Goal: Task Accomplishment & Management: Manage account settings

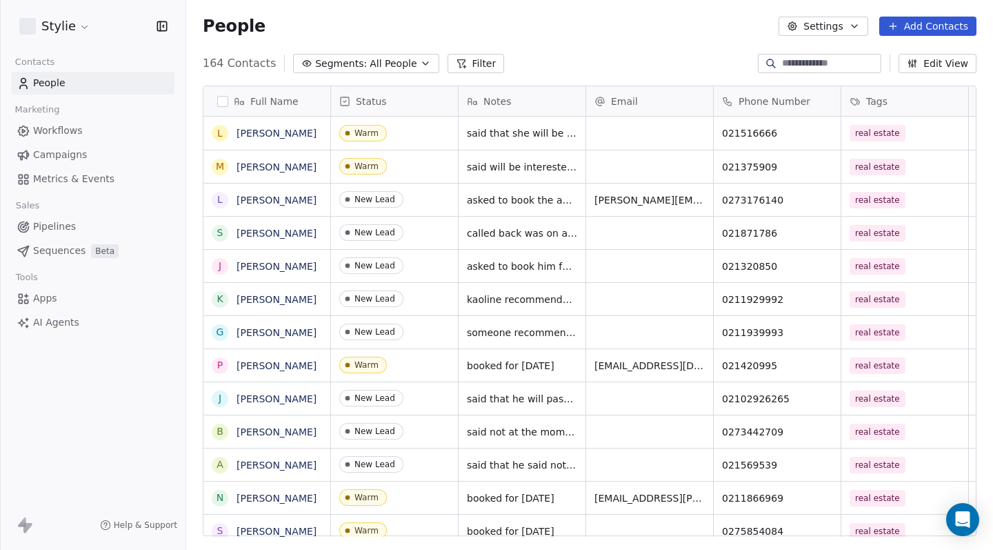
scroll to position [11, 11]
click at [588, 92] on div "Full Name L Linda Hill M Matt O’Rourke L Laura Wrightson S Siraz Mohammed J Jon…" at bounding box center [590, 311] width 773 height 451
click at [584, 97] on div "Notes" at bounding box center [522, 101] width 127 height 30
click at [591, 64] on html "Stylie Contacts People Marketing Workflows Campaigns Metrics & Events Sales Pip…" at bounding box center [496, 275] width 993 height 550
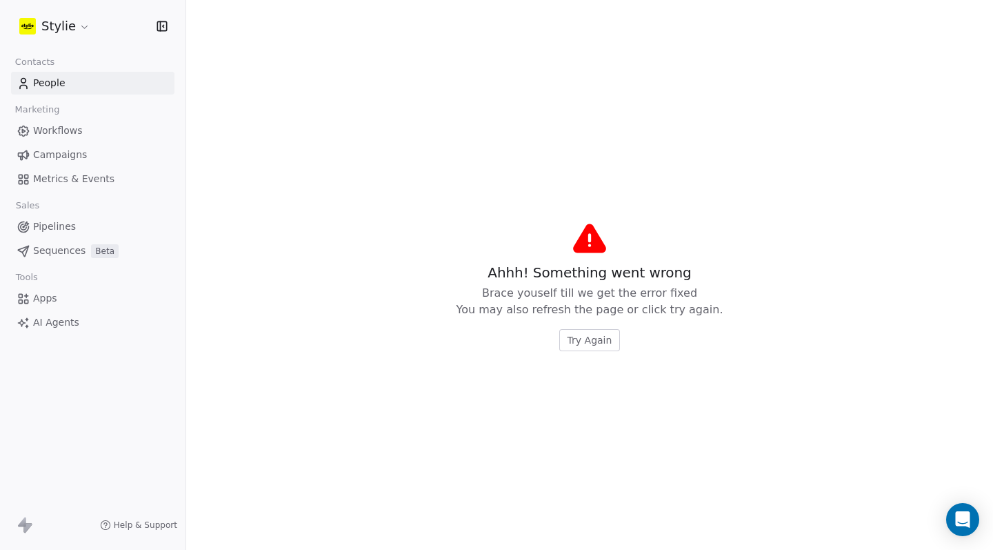
drag, startPoint x: 584, startPoint y: 100, endPoint x: 798, endPoint y: 111, distance: 214.2
click at [626, 343] on div "Try Again" at bounding box center [590, 340] width 267 height 22
click at [611, 341] on button "Try Again" at bounding box center [590, 340] width 61 height 22
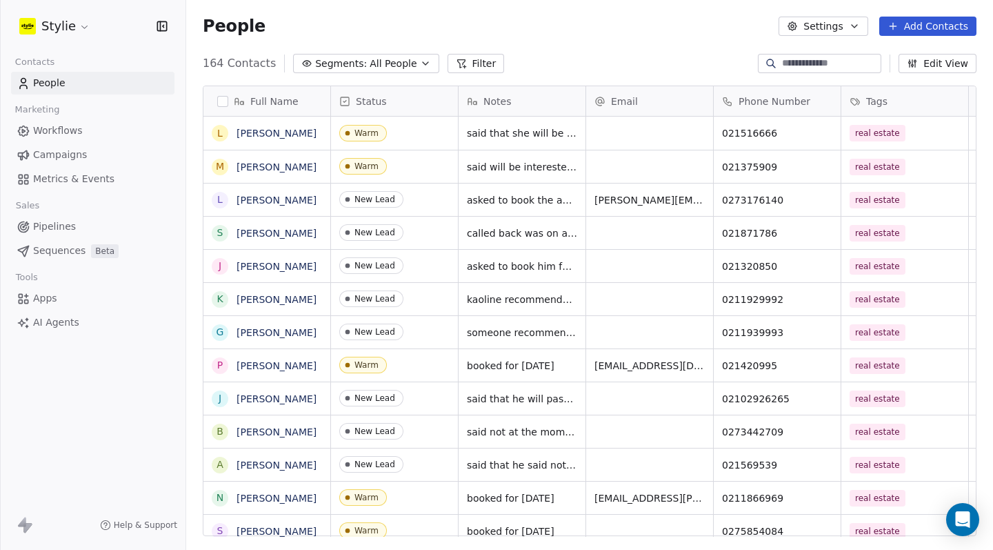
scroll to position [474, 797]
click at [587, 96] on div "Email" at bounding box center [649, 101] width 127 height 30
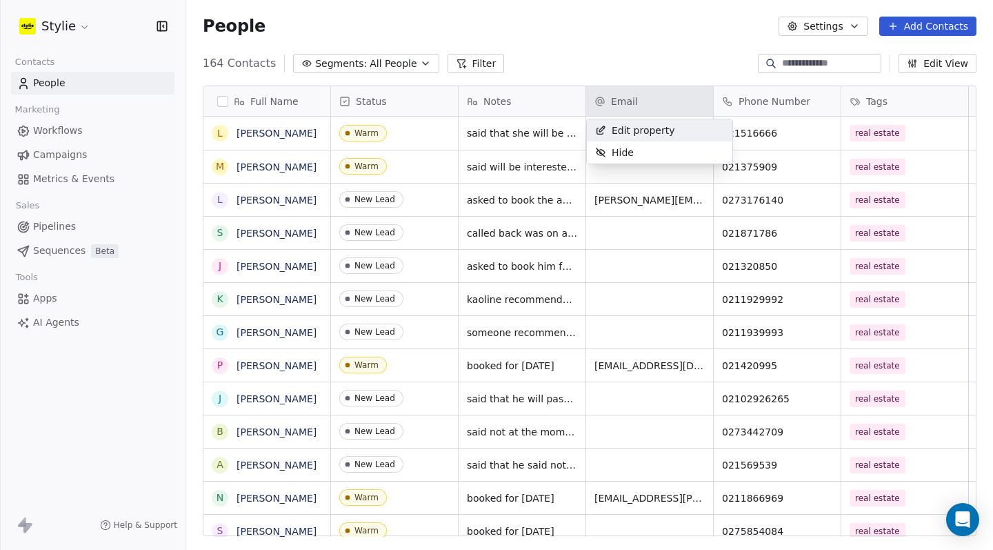
click at [594, 77] on html "Stylie Contacts People Marketing Workflows Campaigns Metrics & Events Sales Pip…" at bounding box center [496, 275] width 993 height 550
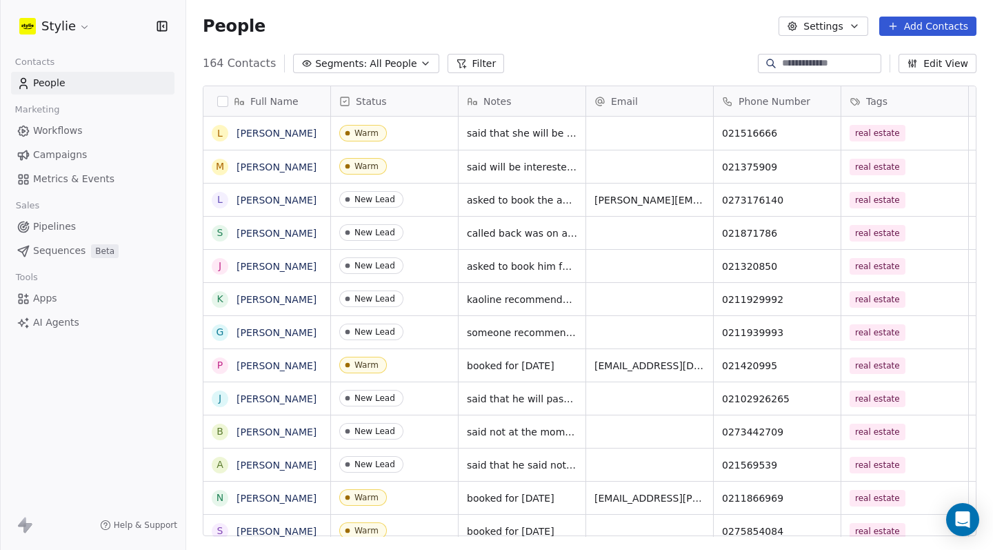
click at [587, 97] on div "Email" at bounding box center [649, 101] width 127 height 30
click at [587, 75] on html "Stylie Contacts People Marketing Workflows Campaigns Metrics & Events Sales Pip…" at bounding box center [496, 275] width 993 height 550
click at [586, 98] on div "Email" at bounding box center [649, 101] width 127 height 30
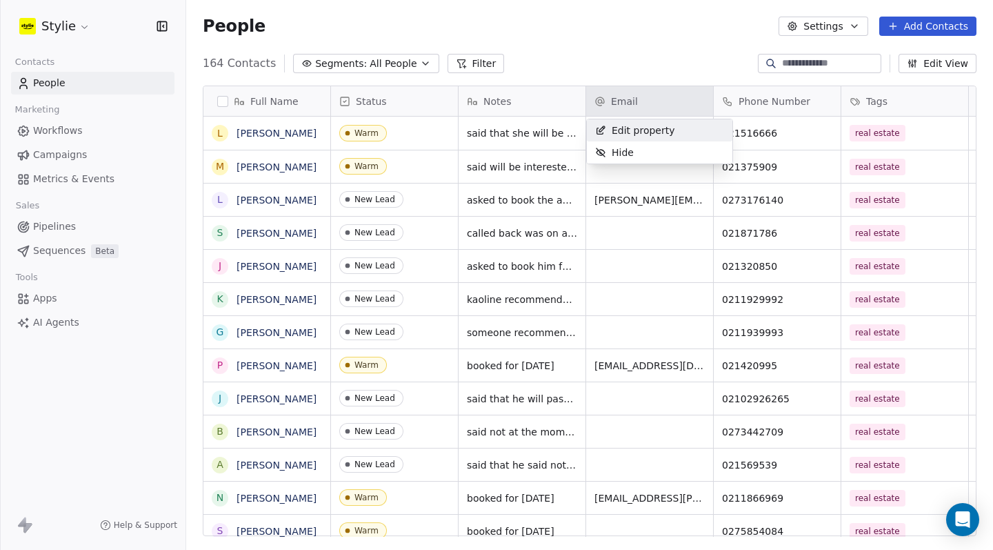
click at [591, 63] on html "Stylie Contacts People Marketing Workflows Campaigns Metrics & Events Sales Pip…" at bounding box center [496, 275] width 993 height 550
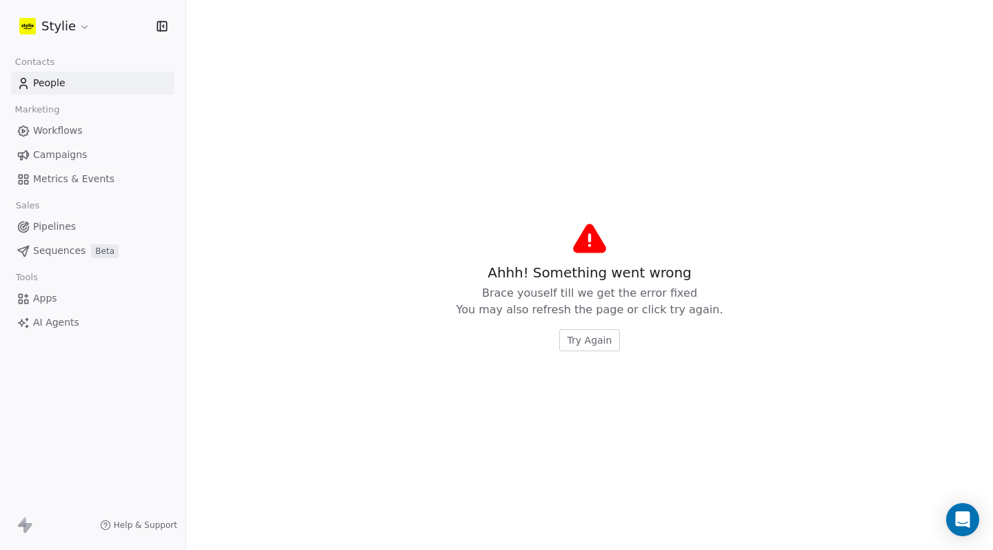
drag, startPoint x: 585, startPoint y: 99, endPoint x: 708, endPoint y: 104, distance: 122.9
click at [610, 343] on span "Try Again" at bounding box center [590, 340] width 45 height 14
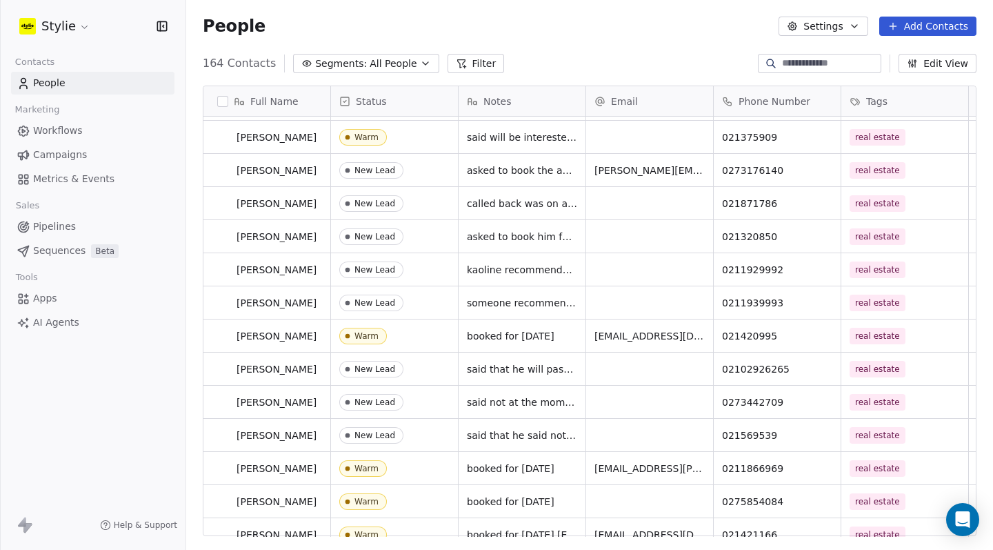
scroll to position [0, 0]
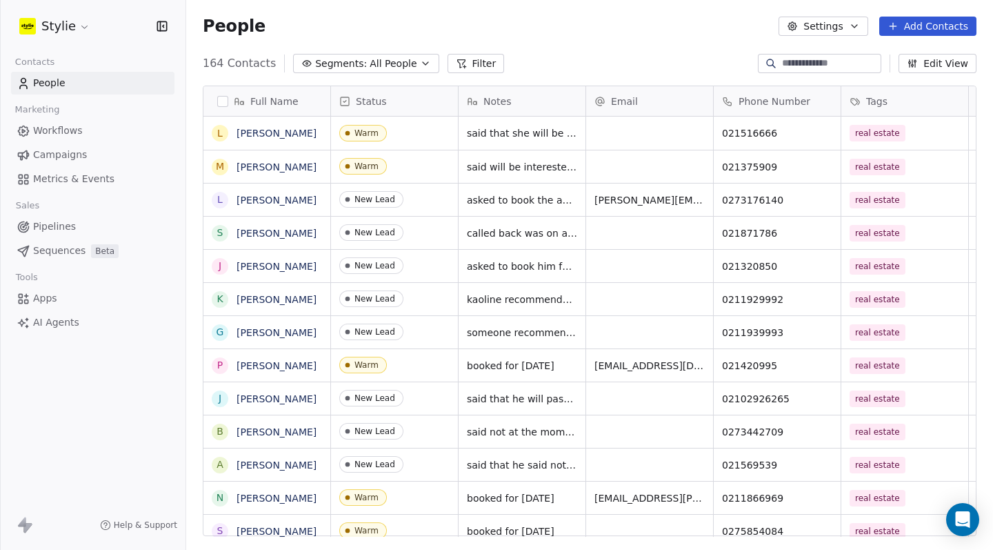
click at [460, 97] on div "Notes" at bounding box center [522, 101] width 127 height 30
click at [449, 96] on html "Stylie Contacts People Marketing Workflows Campaigns Metrics & Events Sales Pip…" at bounding box center [496, 275] width 993 height 550
click at [459, 99] on div "Notes" at bounding box center [522, 101] width 127 height 30
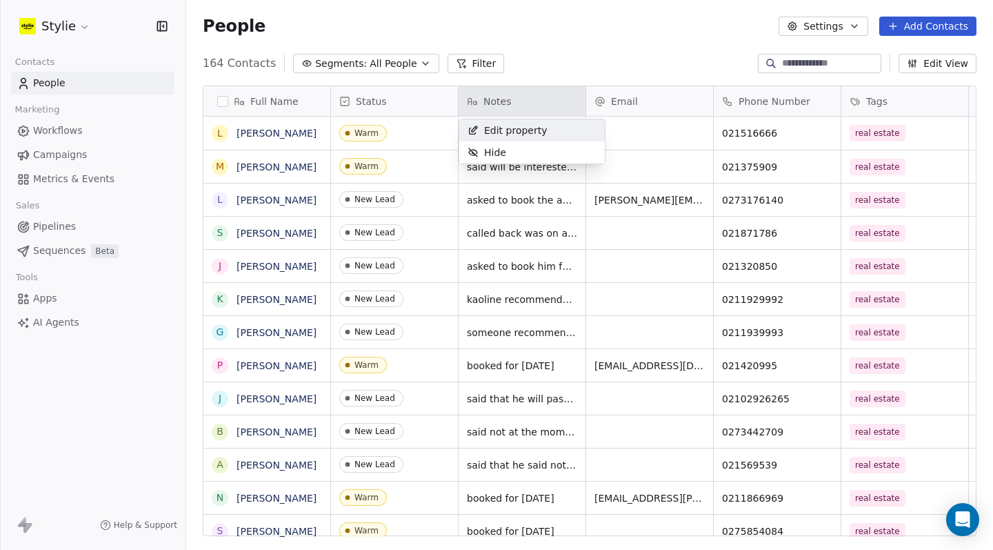
click at [468, 81] on html "Stylie Contacts People Marketing Workflows Campaigns Metrics & Events Sales Pip…" at bounding box center [496, 275] width 993 height 550
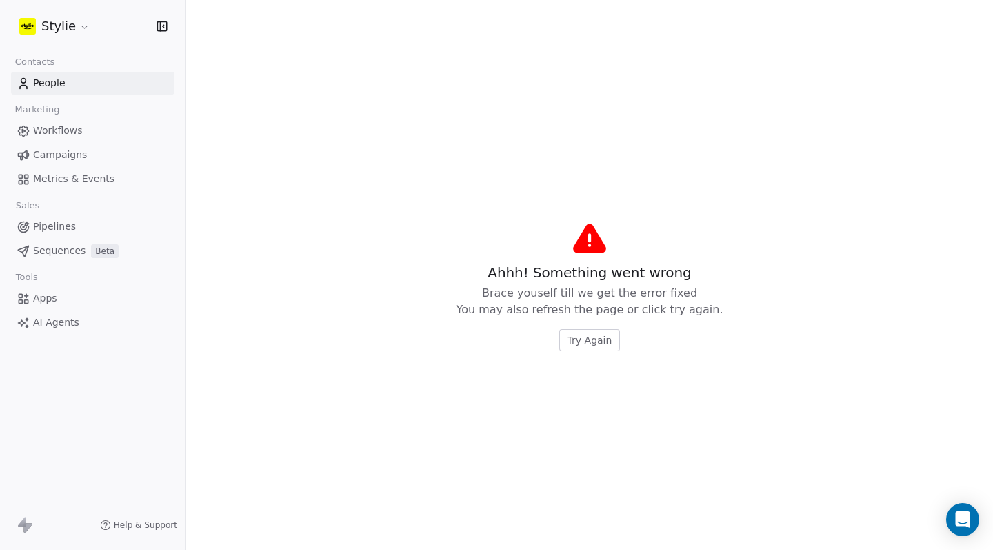
drag, startPoint x: 458, startPoint y: 94, endPoint x: 413, endPoint y: 98, distance: 45.7
click at [584, 326] on div "Ahhh! Something went wrong Brace youself till we get the error fixed You may al…" at bounding box center [590, 307] width 267 height 88
click at [581, 335] on span "Try Again" at bounding box center [590, 340] width 45 height 14
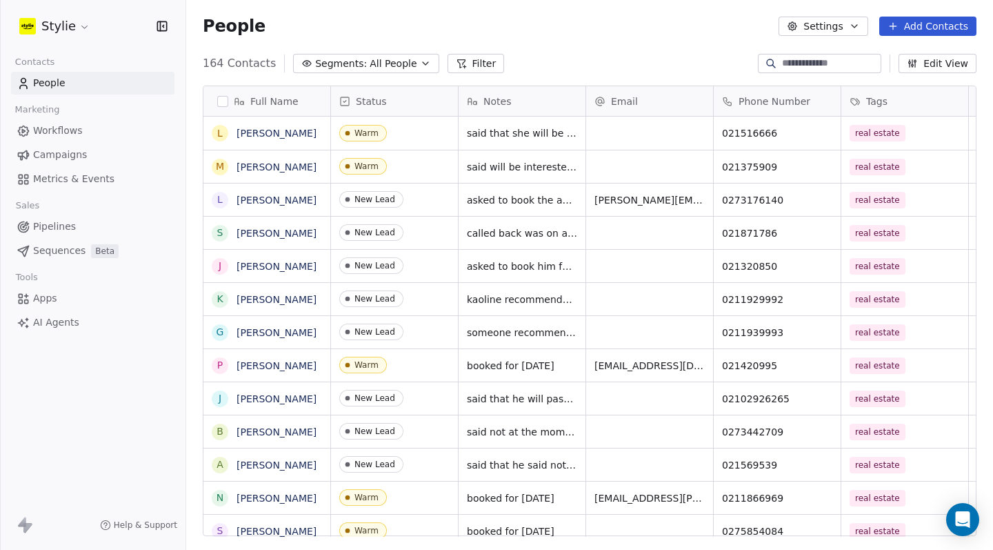
scroll to position [474, 797]
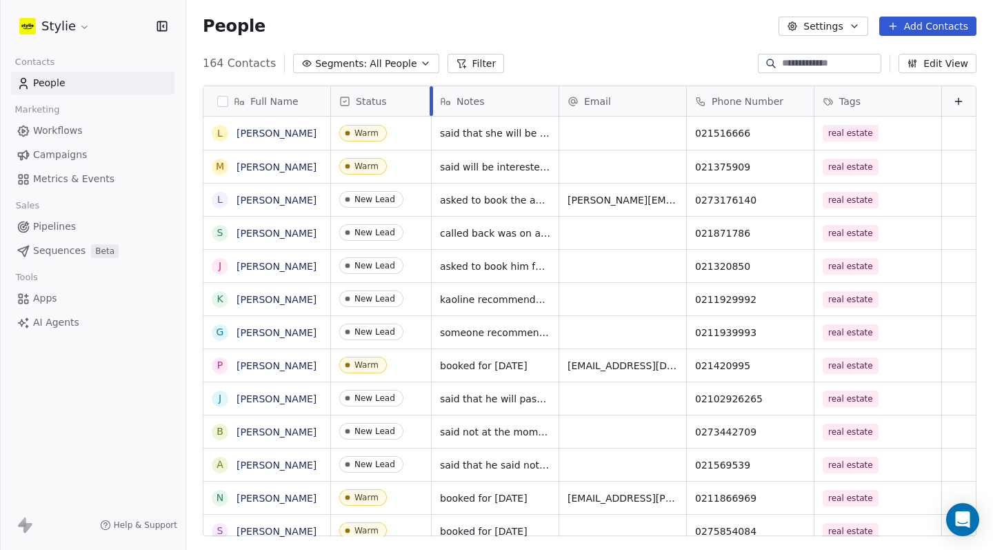
drag, startPoint x: 457, startPoint y: 99, endPoint x: 430, endPoint y: 99, distance: 27.6
click at [430, 99] on div at bounding box center [431, 101] width 3 height 30
click at [578, 63] on div "164 Contacts Segments: All People Filter Edit View" at bounding box center [589, 63] width 807 height 22
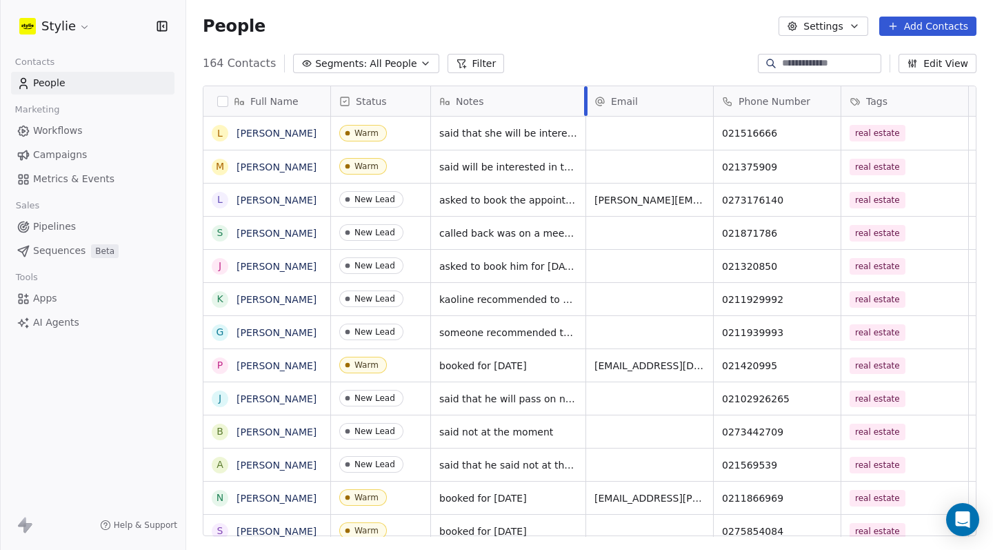
drag, startPoint x: 557, startPoint y: 103, endPoint x: 597, endPoint y: 103, distance: 39.3
click at [588, 103] on div at bounding box center [585, 101] width 3 height 30
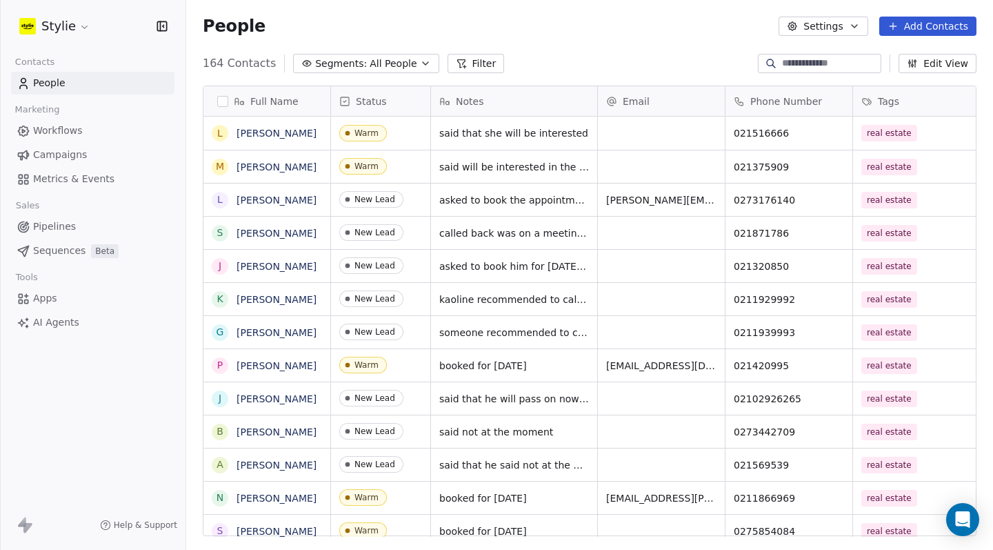
click at [598, 103] on div "Email" at bounding box center [661, 101] width 127 height 30
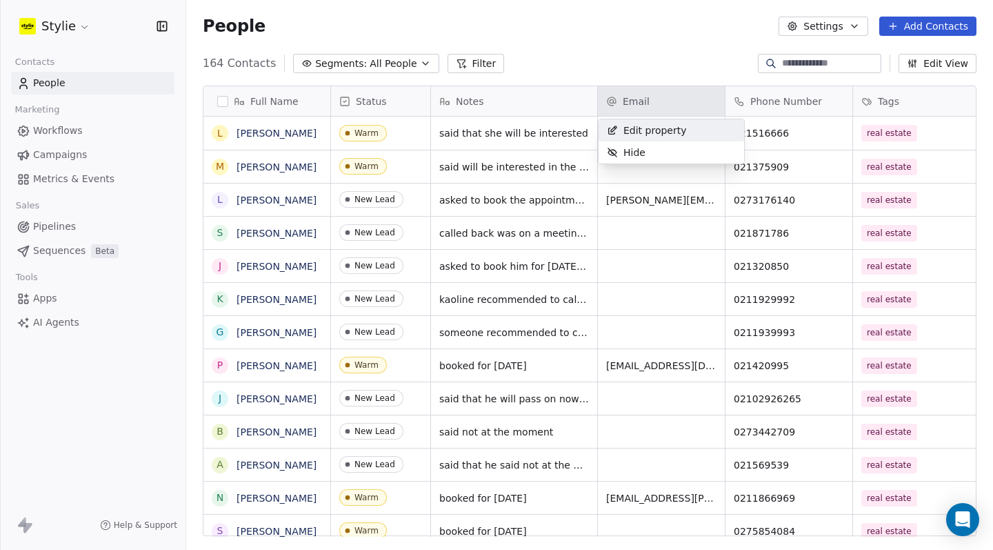
click at [597, 71] on html "Stylie Contacts People Marketing Workflows Campaigns Metrics & Events Sales Pip…" at bounding box center [496, 275] width 993 height 550
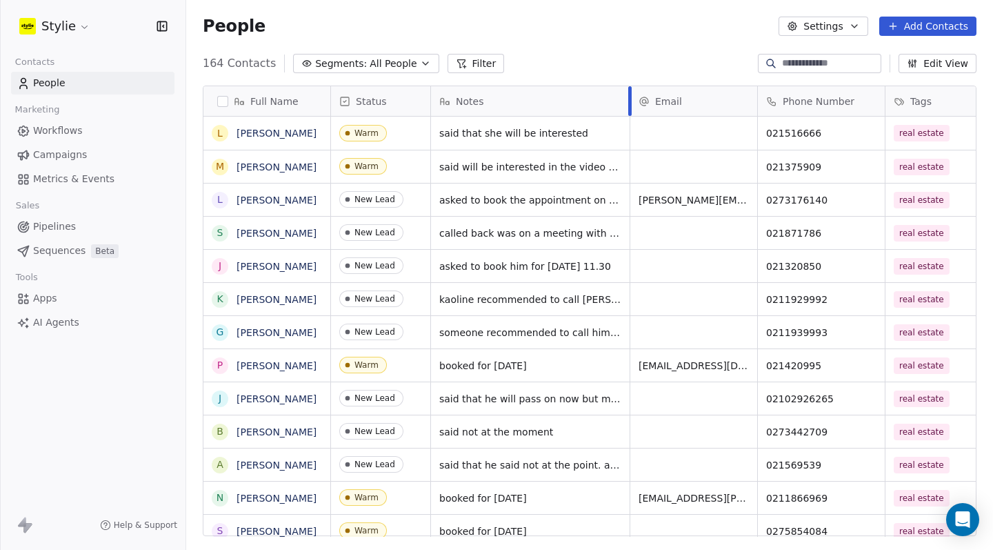
drag, startPoint x: 597, startPoint y: 95, endPoint x: 634, endPoint y: 92, distance: 36.6
click at [632, 92] on div at bounding box center [630, 101] width 3 height 30
click at [635, 61] on div "164 Contacts Segments: All People Filter Edit View" at bounding box center [589, 63] width 807 height 22
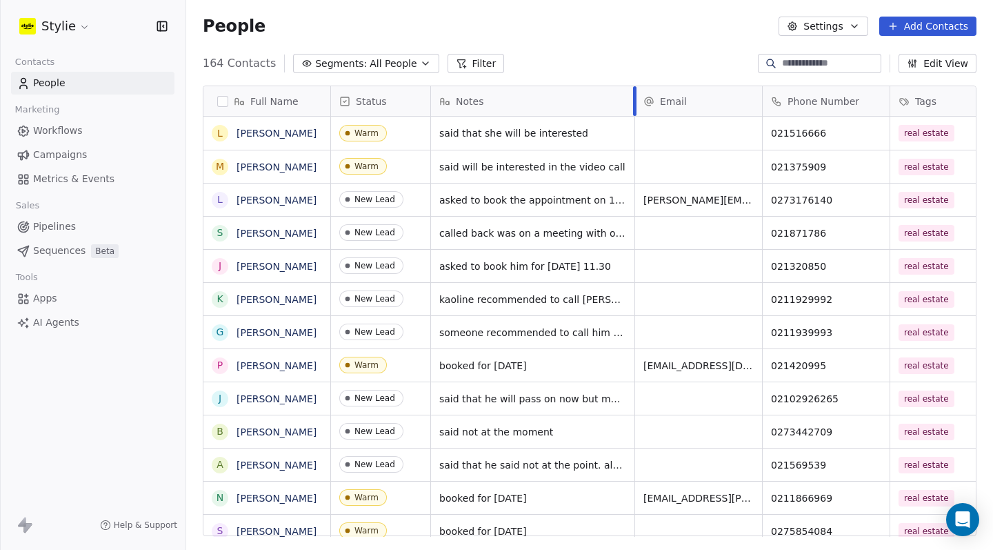
drag, startPoint x: 634, startPoint y: 99, endPoint x: 676, endPoint y: 107, distance: 42.8
click at [637, 108] on div at bounding box center [634, 101] width 3 height 30
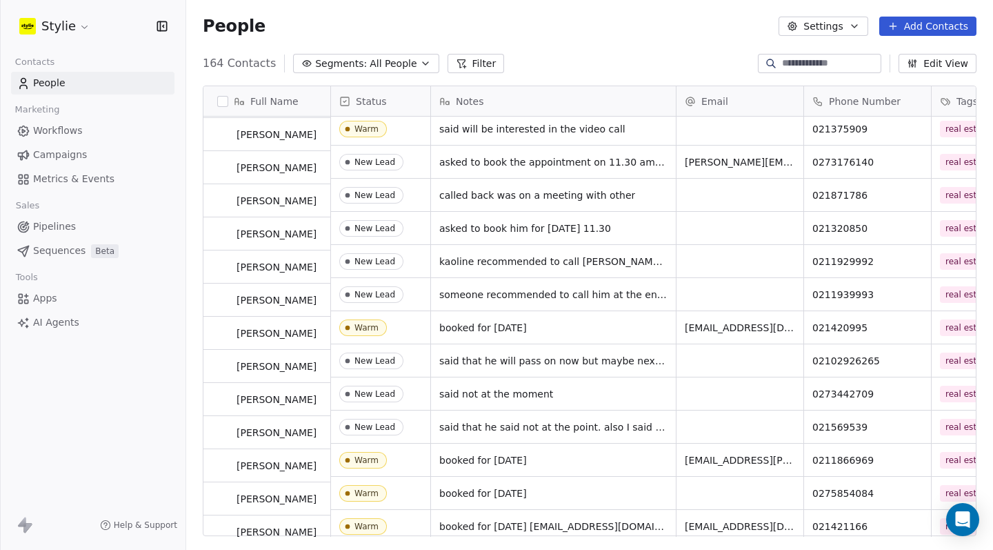
scroll to position [38, 0]
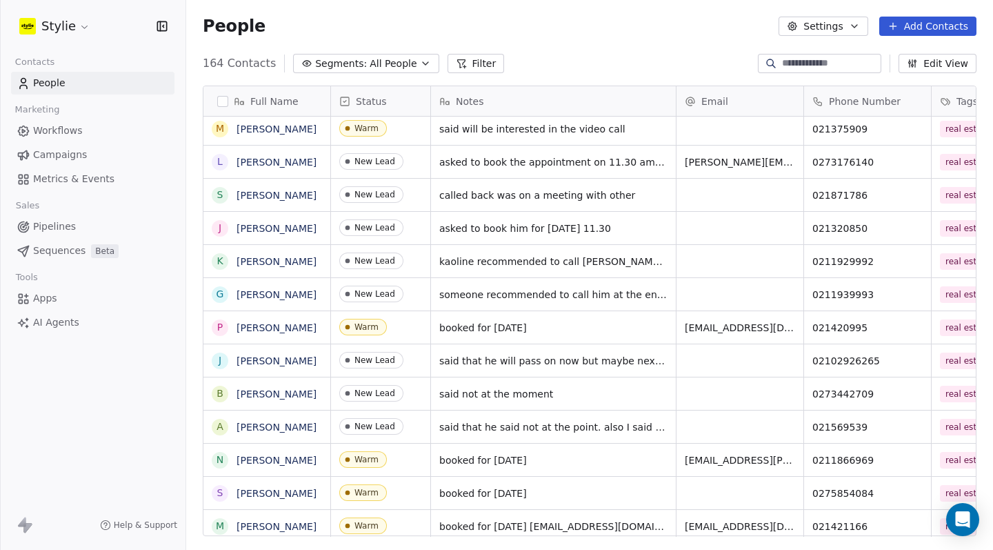
click at [72, 225] on span "Pipelines" at bounding box center [54, 226] width 43 height 14
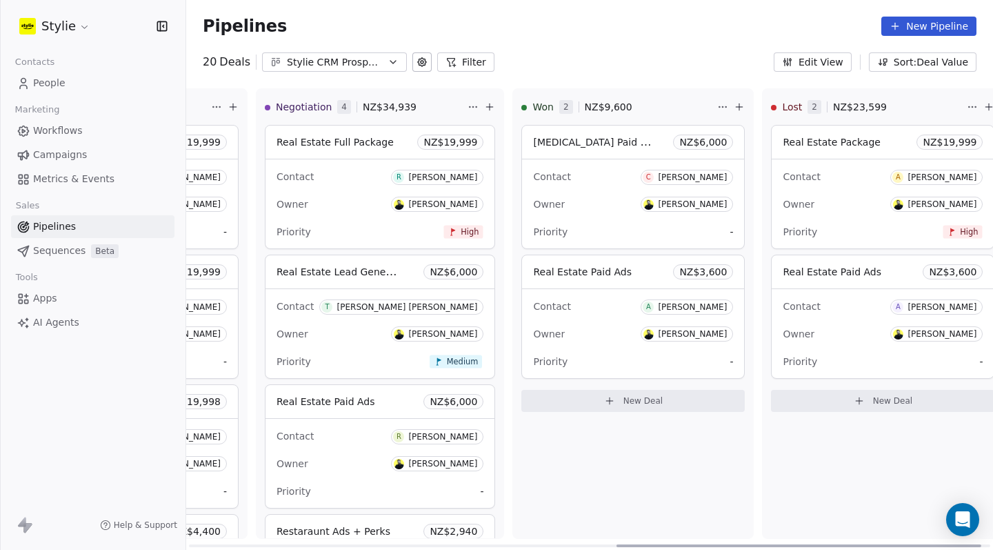
scroll to position [0, 966]
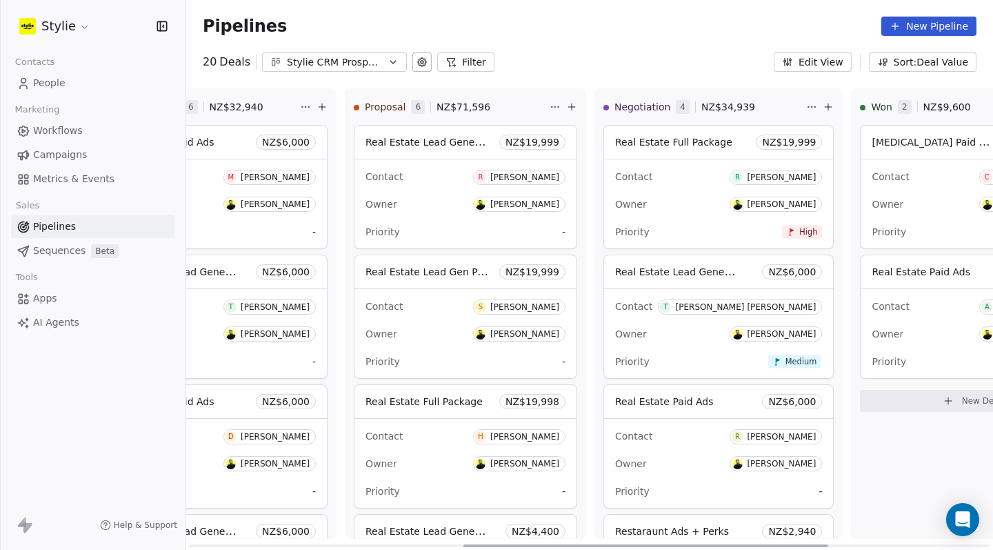
drag, startPoint x: 545, startPoint y: 544, endPoint x: 820, endPoint y: 504, distance: 278.3
click at [820, 504] on div "New Lead 0 NZ$ 0 New Deal Qualified 0 NZ$ 0 New Deal In Discussion 6 NZ$ 32,940…" at bounding box center [589, 319] width 807 height 462
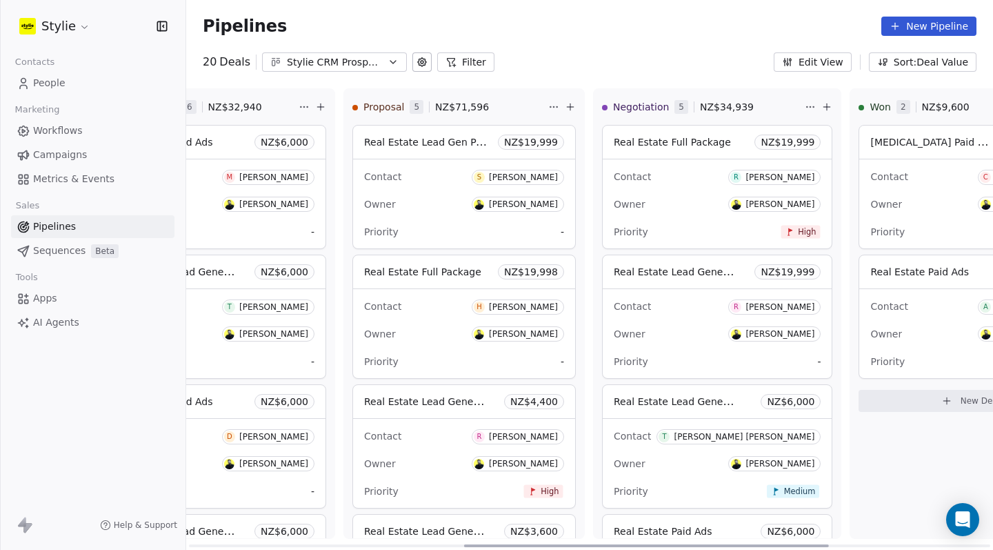
scroll to position [90, 0]
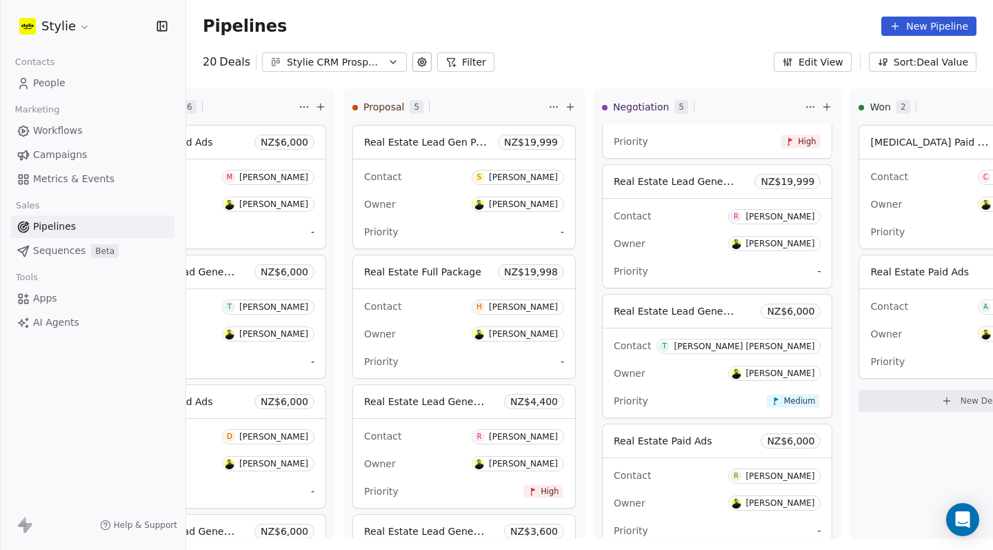
click at [51, 68] on span "Contacts" at bounding box center [35, 62] width 52 height 21
drag, startPoint x: 51, startPoint y: 85, endPoint x: 208, endPoint y: 115, distance: 159.4
click at [51, 85] on span "People" at bounding box center [49, 83] width 32 height 14
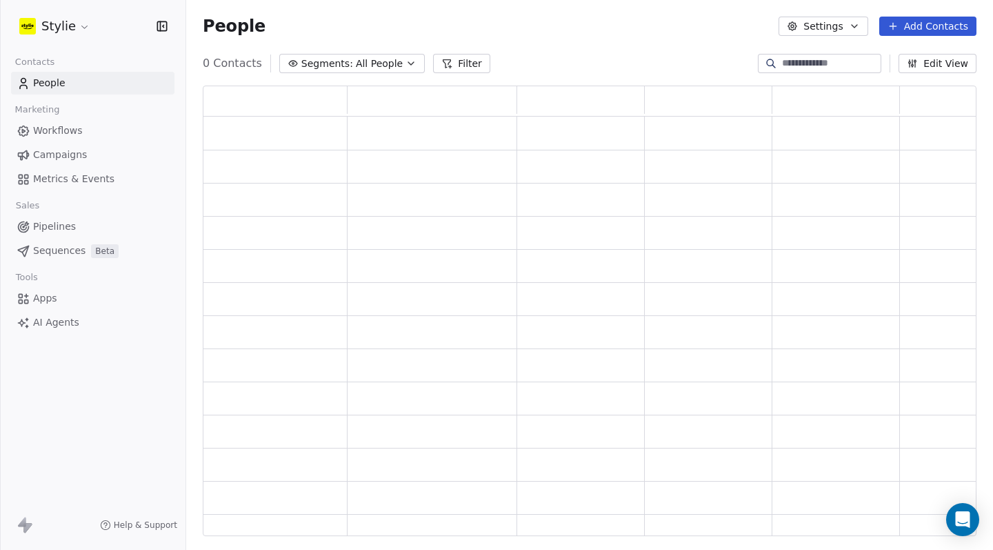
scroll to position [441, 764]
click at [782, 59] on input at bounding box center [830, 64] width 97 height 14
type input "****"
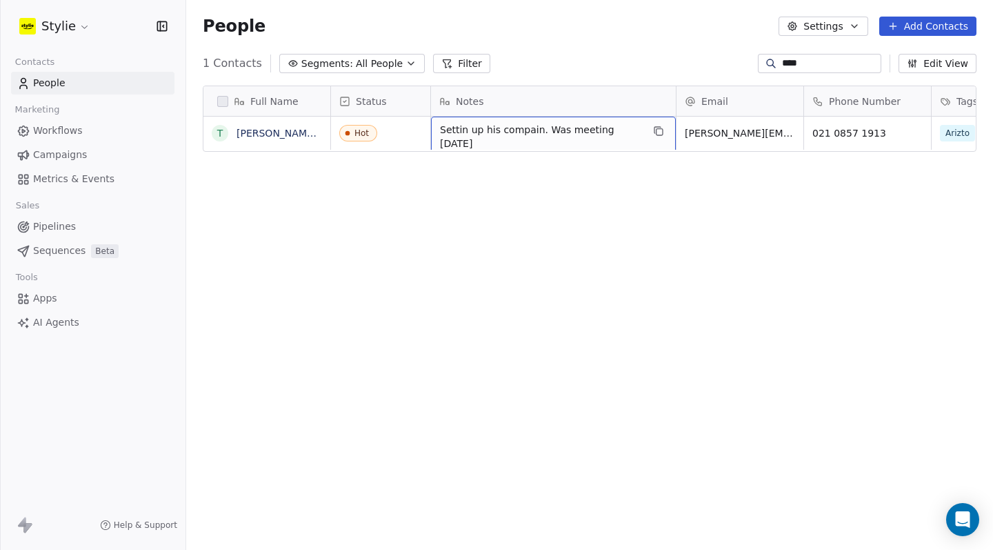
scroll to position [10, 0]
click at [606, 125] on span "Settin up his compain. Was meeting 01.09.2025" at bounding box center [541, 137] width 202 height 28
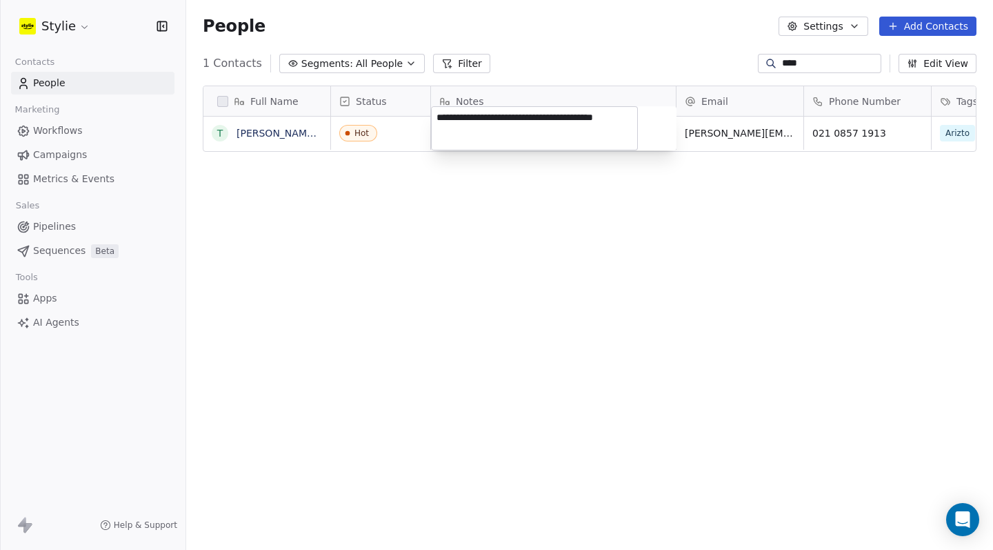
click at [606, 125] on textarea "**********" at bounding box center [535, 128] width 206 height 43
click at [61, 225] on html "**********" at bounding box center [496, 275] width 993 height 550
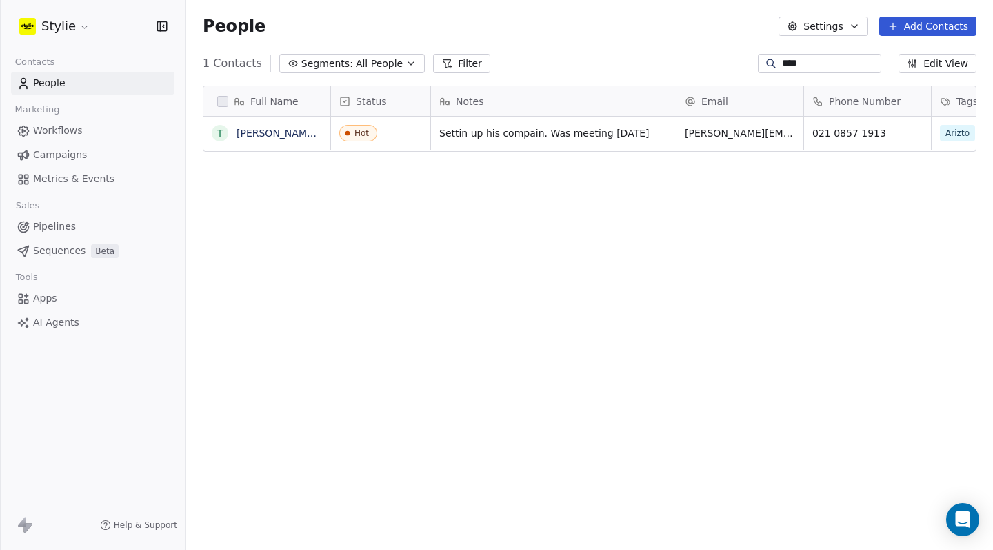
click at [61, 226] on span "Pipelines" at bounding box center [54, 226] width 43 height 14
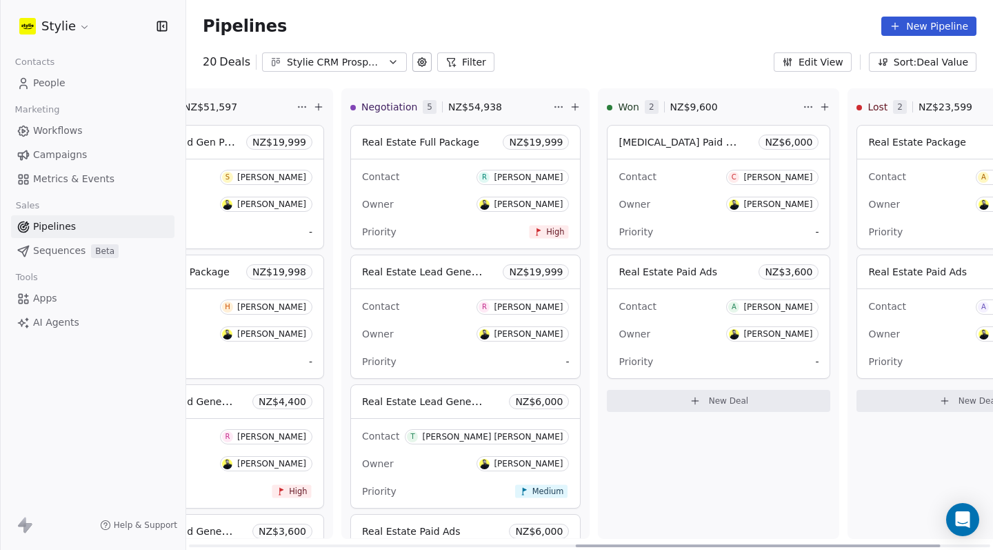
scroll to position [0, 860]
drag, startPoint x: 513, startPoint y: 545, endPoint x: 902, endPoint y: 537, distance: 389.2
click at [902, 537] on div "New Lead 0 NZ$ 0 New Deal Qualified 0 NZ$ 0 New Deal In Discussion 6 NZ$ 32,940…" at bounding box center [589, 319] width 807 height 462
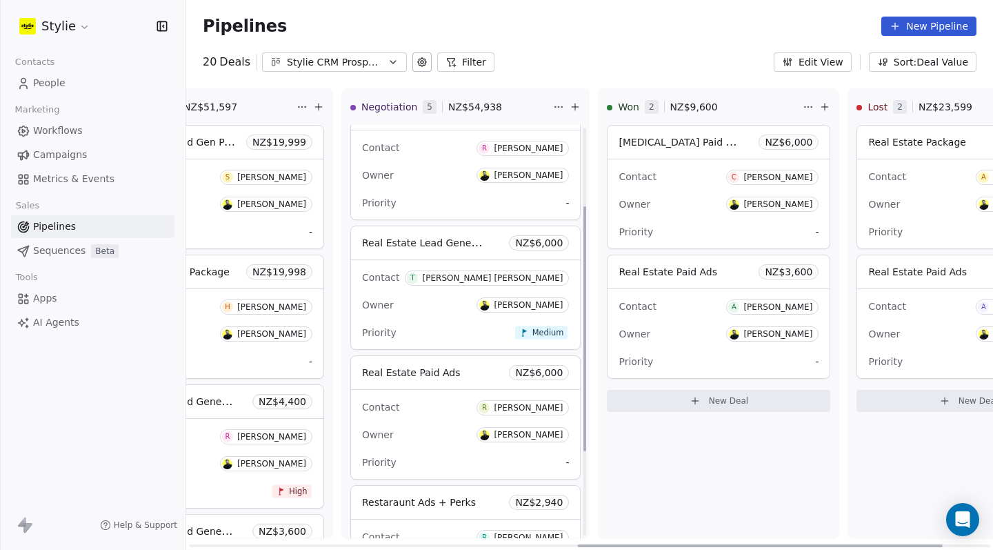
scroll to position [132, 0]
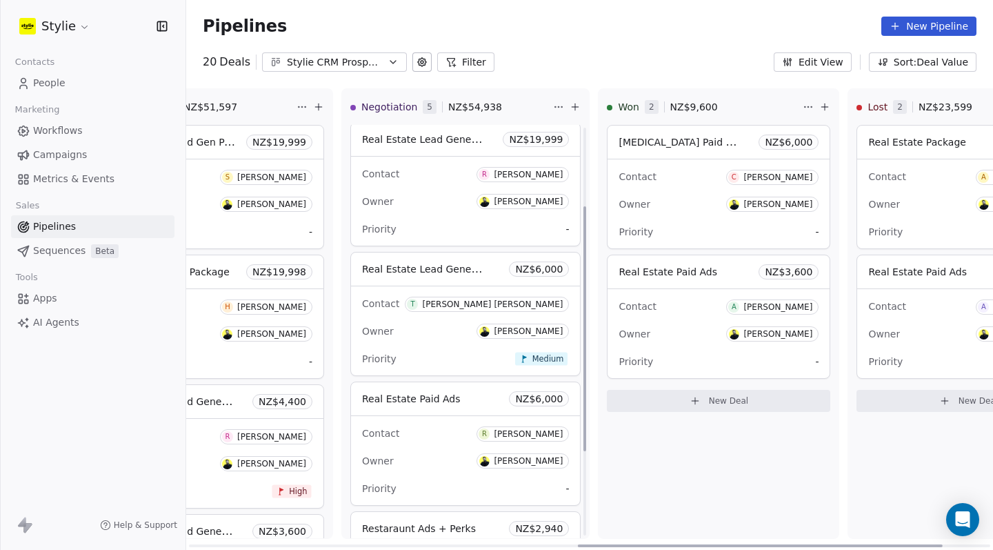
click at [442, 351] on div "Priority Medium" at bounding box center [465, 359] width 207 height 22
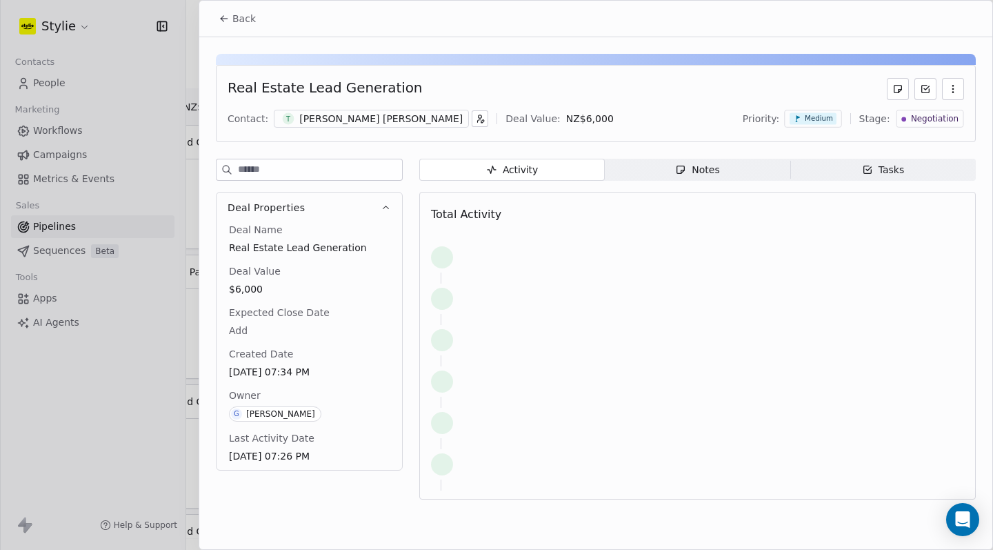
click at [762, 171] on span "Notes Notes" at bounding box center [698, 170] width 186 height 22
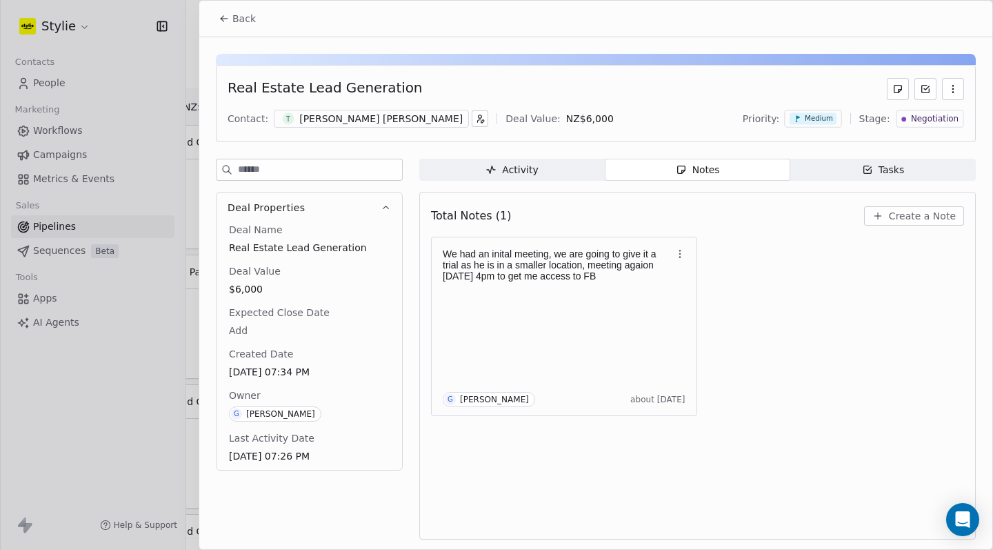
click at [549, 175] on span "Activity Activity" at bounding box center [512, 170] width 186 height 22
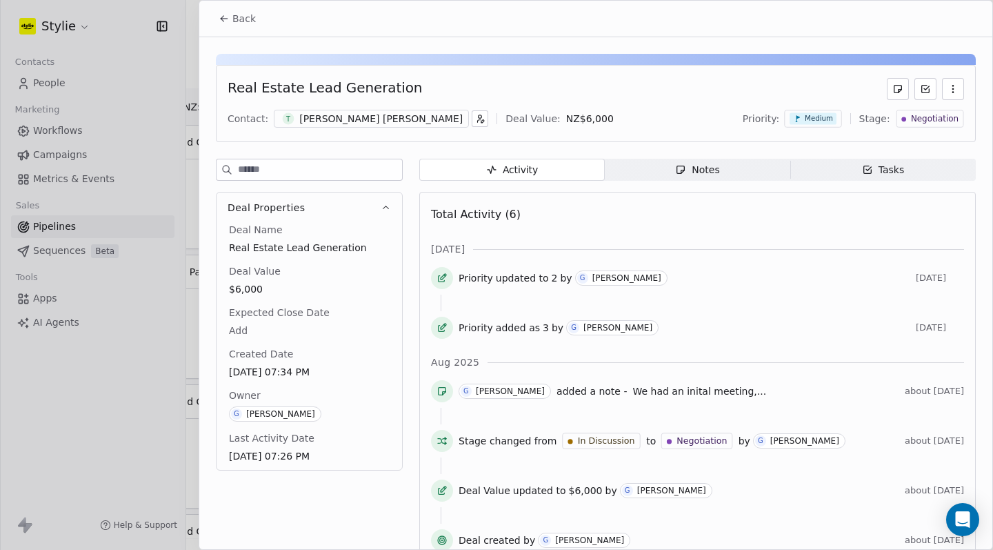
click at [64, 70] on div at bounding box center [496, 275] width 993 height 550
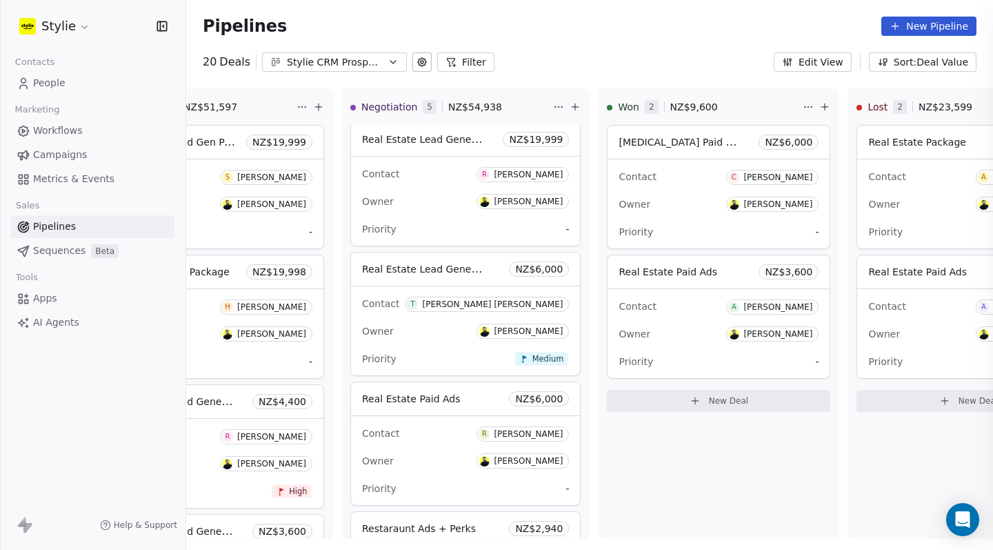
click at [55, 84] on div at bounding box center [496, 275] width 993 height 550
click at [21, 81] on icon at bounding box center [23, 80] width 5 height 5
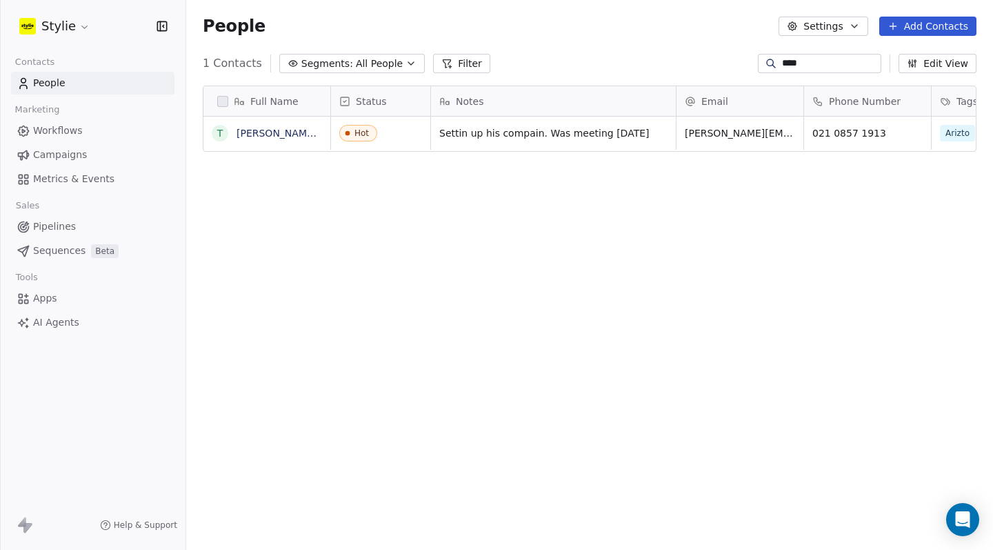
scroll to position [474, 797]
click at [557, 138] on span "Settin up his compain. Was meeting 01.09.2025" at bounding box center [541, 137] width 202 height 28
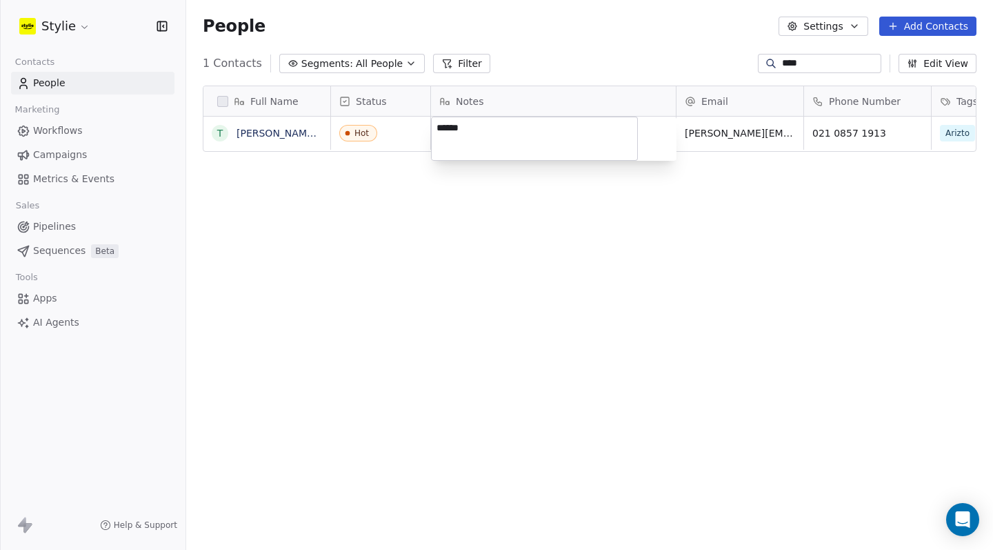
type textarea "**********"
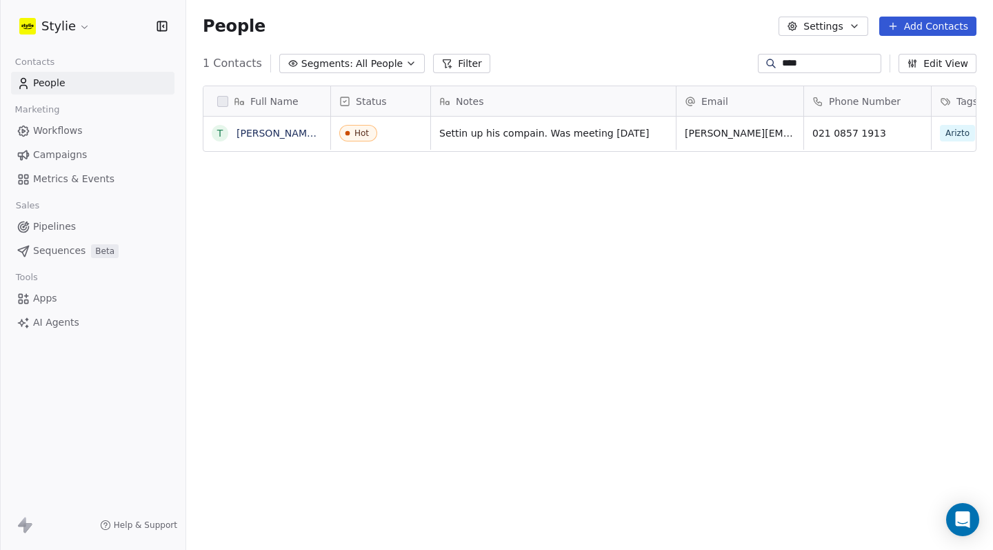
click at [646, 110] on div "Notes" at bounding box center [553, 101] width 245 height 30
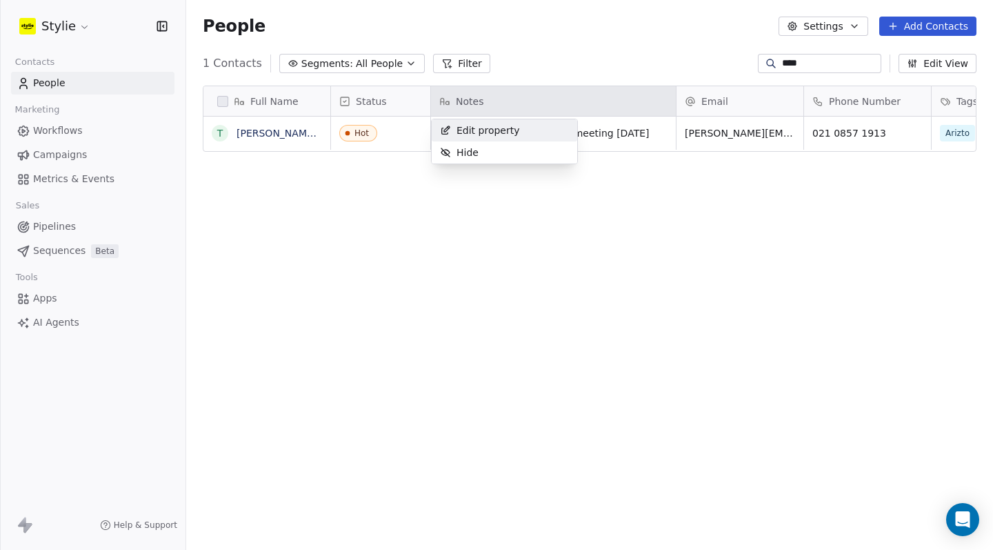
click at [597, 133] on html "Stylie Contacts People Marketing Workflows Campaigns Metrics & Events Sales Pip…" at bounding box center [496, 275] width 993 height 550
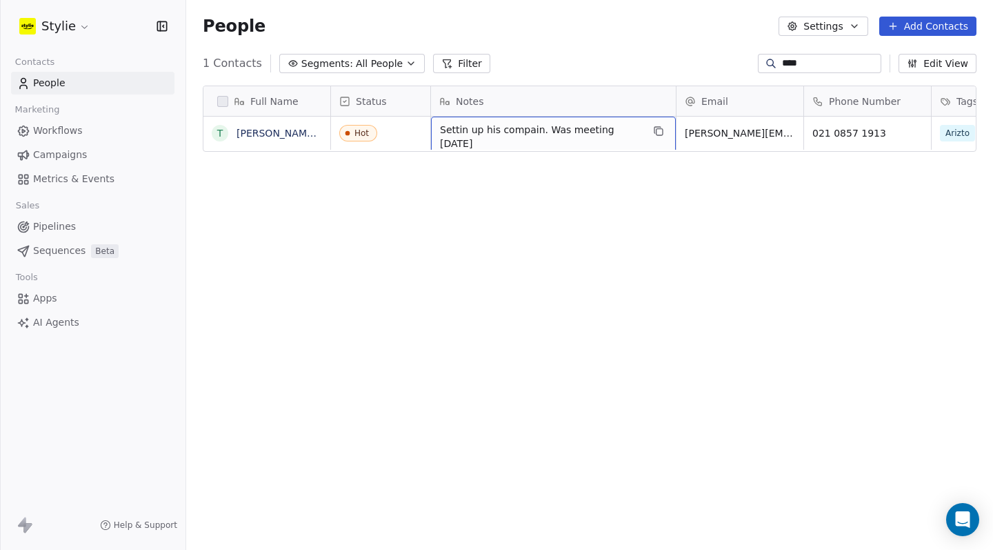
click at [582, 142] on span "Settin up his compain. Was meeting 01.09.2025" at bounding box center [541, 137] width 202 height 28
click at [554, 135] on span "Settin up his compain. Was meeting 01.09.2025" at bounding box center [541, 137] width 202 height 28
click at [553, 139] on span "Settin up his compain. Was meeting 01.09.2025" at bounding box center [541, 137] width 202 height 28
click at [537, 143] on span "Settin up his compain. Was meeting 01.09.2025" at bounding box center [541, 137] width 202 height 28
click at [504, 135] on span "Settin up his compain. Was meeting 01.09.2025" at bounding box center [541, 137] width 202 height 28
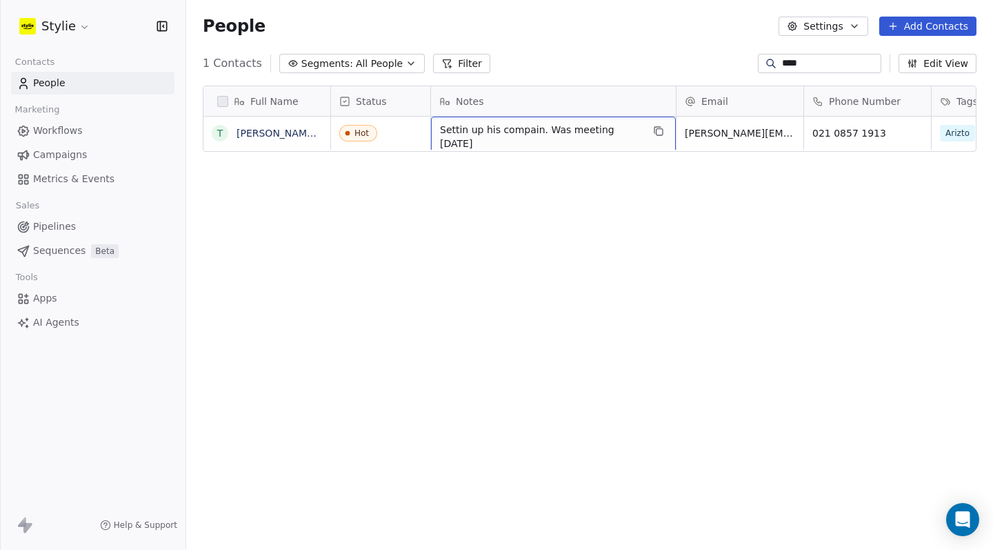
click at [528, 144] on span "Settin up his compain. Was meeting 01.09.2025" at bounding box center [541, 137] width 202 height 28
click at [544, 135] on span "Settin up his compain. Was meeting 01.09.2025" at bounding box center [541, 137] width 202 height 28
click at [542, 135] on span "Settin up his compain. Was meeting 01.09.2025" at bounding box center [541, 137] width 202 height 28
click at [478, 137] on span "Settin up his compain. Was meeting 01.09.2025" at bounding box center [541, 137] width 202 height 28
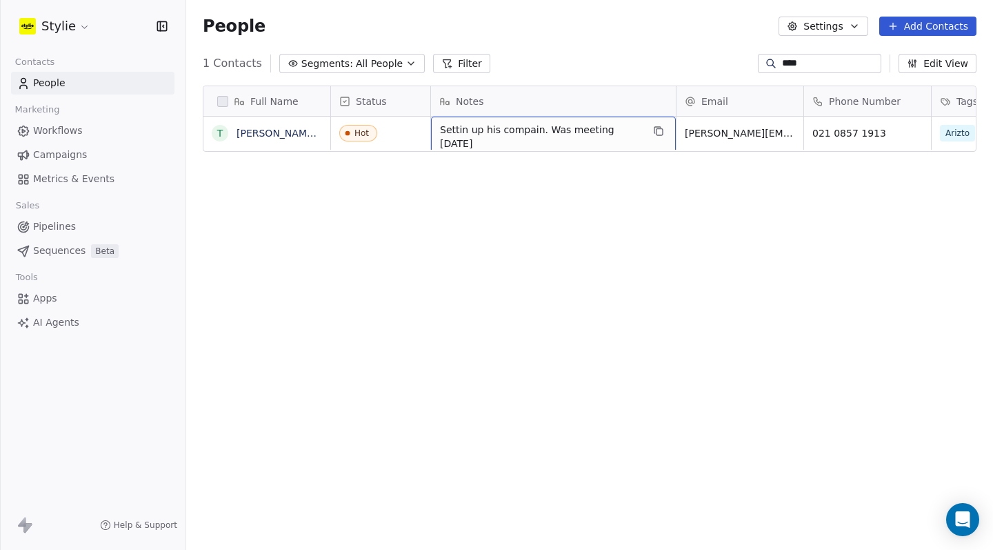
click at [502, 128] on span "Settin up his compain. Was meeting 01.09.2025" at bounding box center [541, 137] width 202 height 28
click at [482, 139] on span "Settin up his compain. Was meeting 01.09.2025" at bounding box center [541, 137] width 202 height 28
click at [481, 132] on span "Settin up his compain. Was meeting 01.09.2025" at bounding box center [541, 137] width 202 height 28
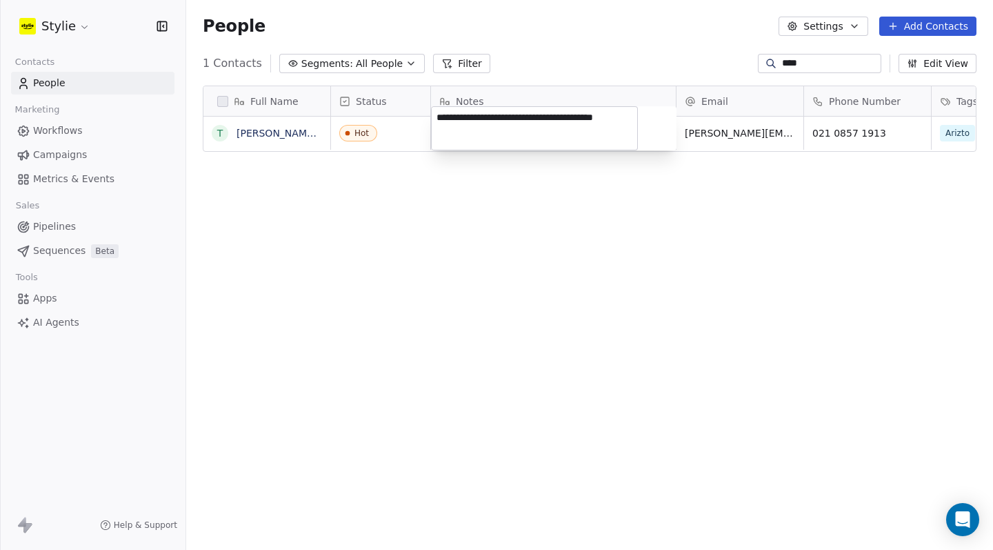
click at [481, 132] on textarea "**********" at bounding box center [535, 128] width 206 height 43
click at [488, 128] on textarea "**********" at bounding box center [535, 128] width 206 height 43
type textarea "**********"
click at [548, 221] on html "**********" at bounding box center [496, 275] width 993 height 550
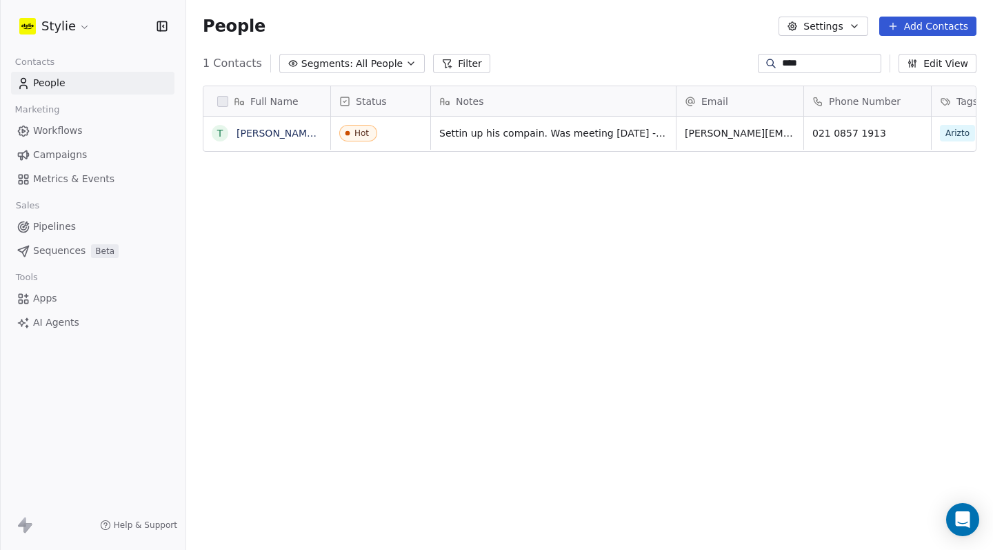
click at [59, 230] on span "Pipelines" at bounding box center [54, 226] width 43 height 14
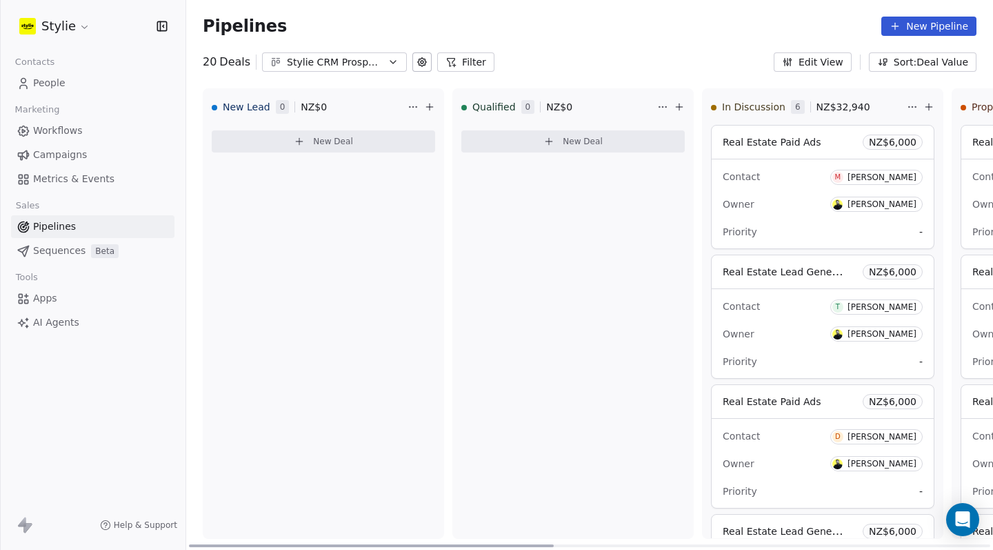
drag, startPoint x: 688, startPoint y: 385, endPoint x: 586, endPoint y: 379, distance: 102.3
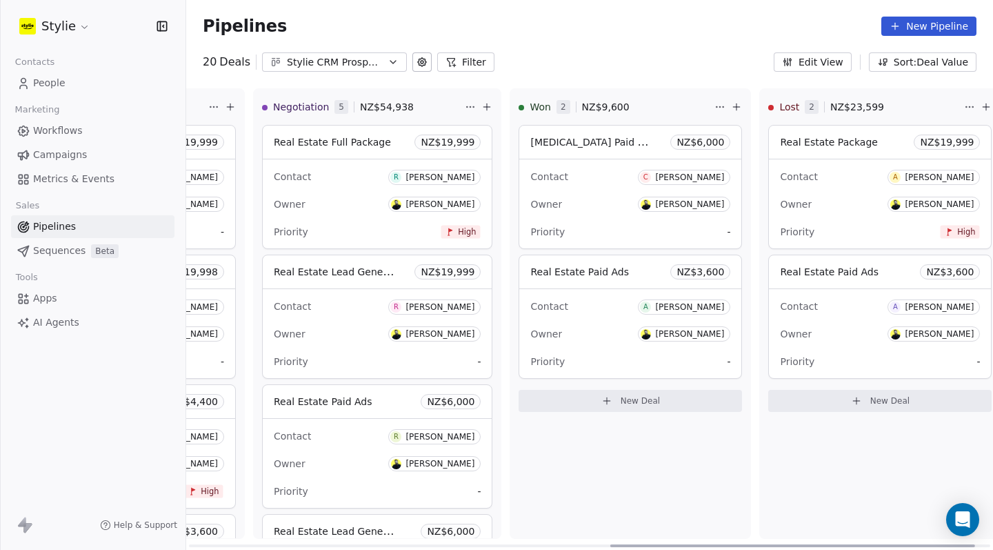
scroll to position [0, 966]
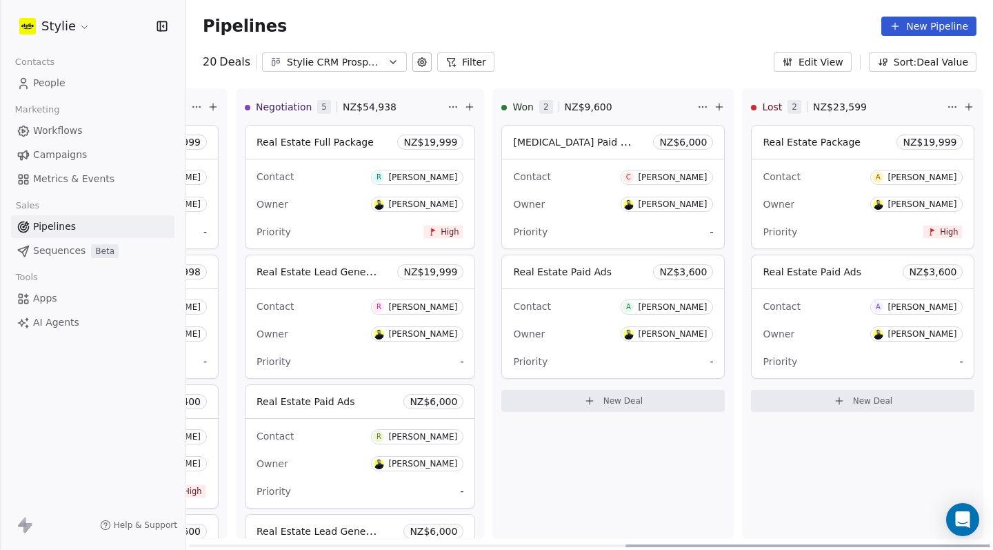
drag, startPoint x: 533, startPoint y: 545, endPoint x: 993, endPoint y: 544, distance: 459.5
click at [993, 544] on div "New Lead 0 NZ$ 0 New Deal Qualified 0 NZ$ 0 New Deal In Discussion 6 NZ$ 32,940…" at bounding box center [589, 319] width 807 height 462
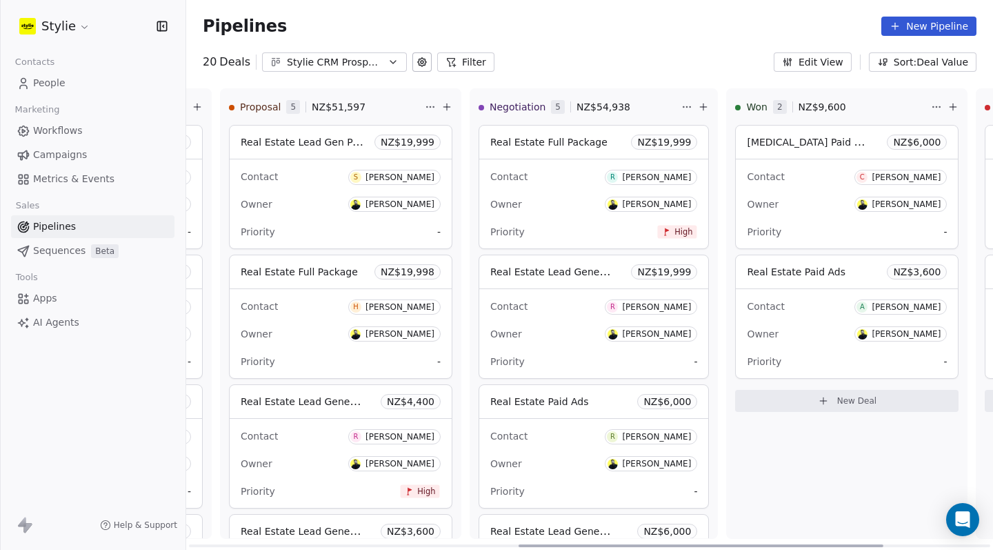
scroll to position [0, 718]
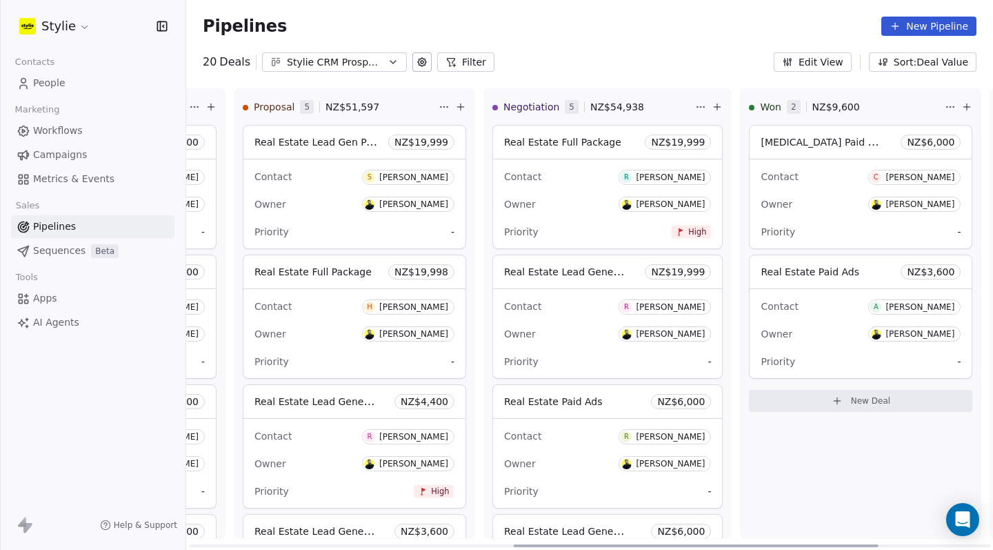
drag, startPoint x: 668, startPoint y: 545, endPoint x: 556, endPoint y: 534, distance: 112.3
click at [556, 534] on div "New Lead 0 NZ$ 0 New Deal Qualified 0 NZ$ 0 New Deal In Discussion 6 NZ$ 32,940…" at bounding box center [589, 319] width 807 height 462
click at [686, 393] on div "NZ$ 2,940" at bounding box center [681, 400] width 60 height 15
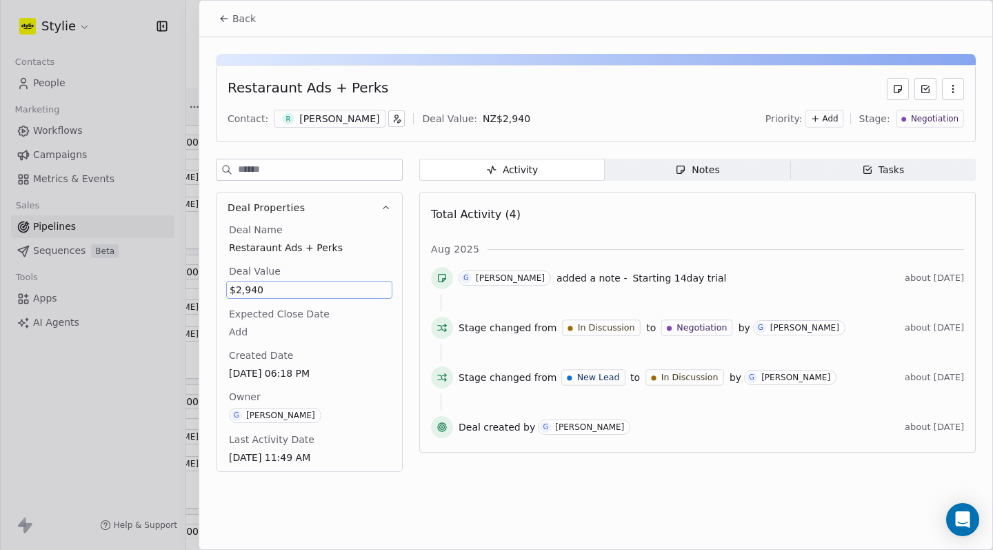
click at [290, 295] on span "$2,940" at bounding box center [309, 290] width 159 height 14
click at [260, 288] on span "$2,940" at bounding box center [309, 290] width 159 height 14
click at [261, 288] on span "$2,940" at bounding box center [309, 290] width 159 height 14
click at [283, 293] on input "*****" at bounding box center [316, 298] width 123 height 10
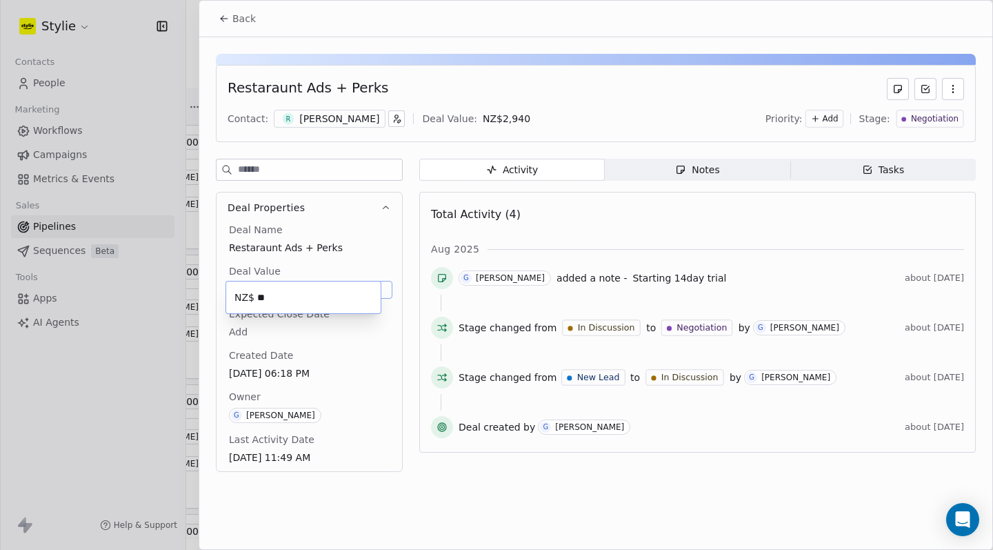
type input "*"
type input "*****"
click at [740, 168] on span "Notes Notes" at bounding box center [698, 170] width 186 height 22
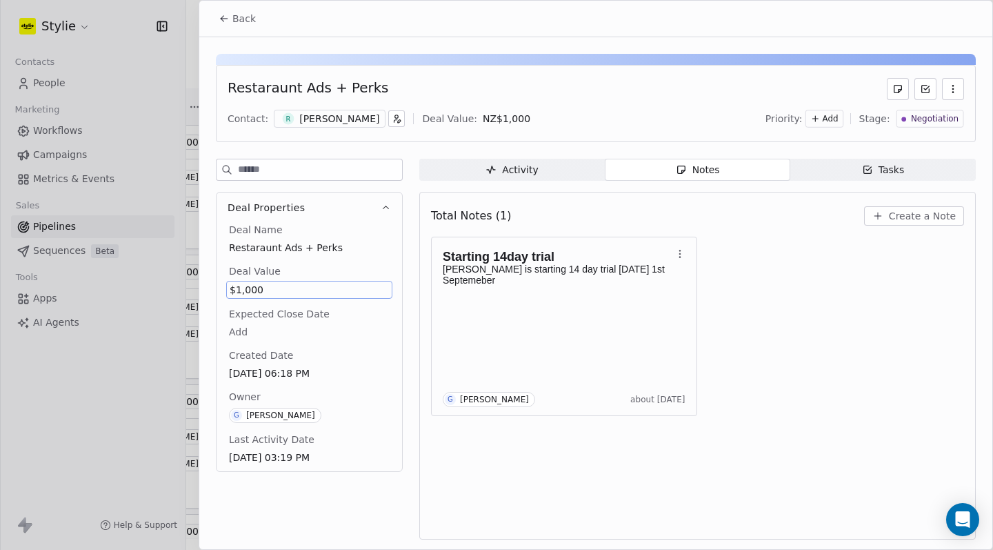
click at [889, 220] on button "Create a Note" at bounding box center [914, 215] width 100 height 19
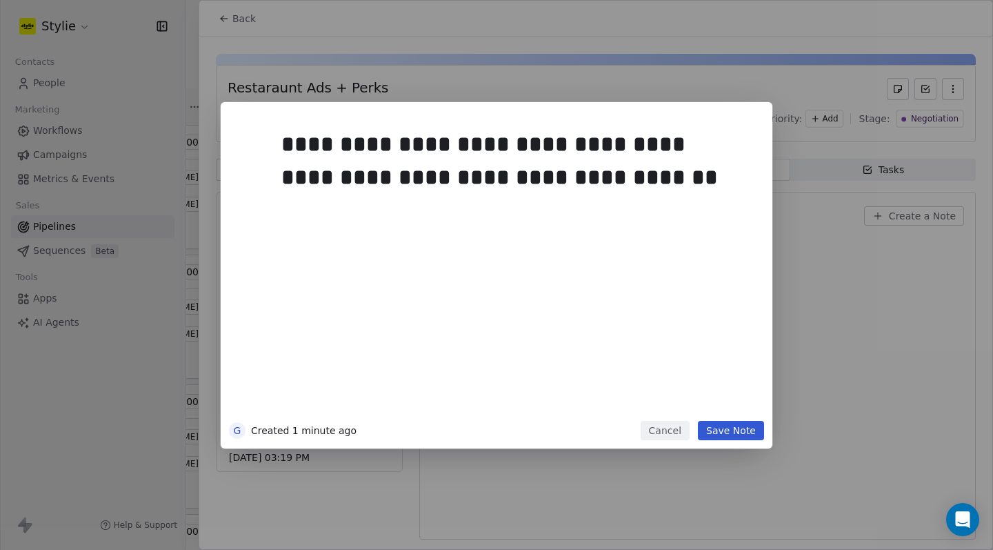
click at [718, 423] on button "Save Note" at bounding box center [731, 430] width 66 height 19
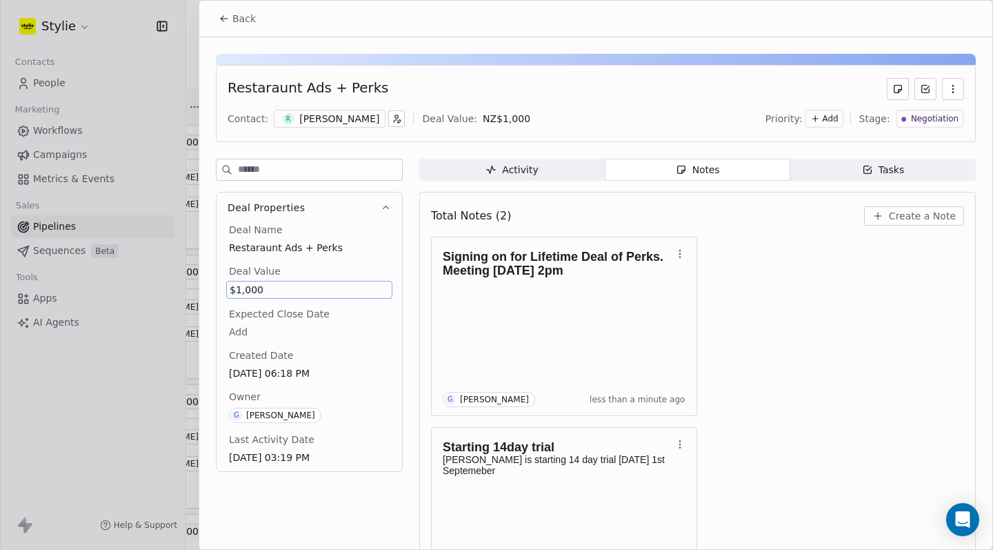
click at [137, 168] on div at bounding box center [496, 275] width 993 height 550
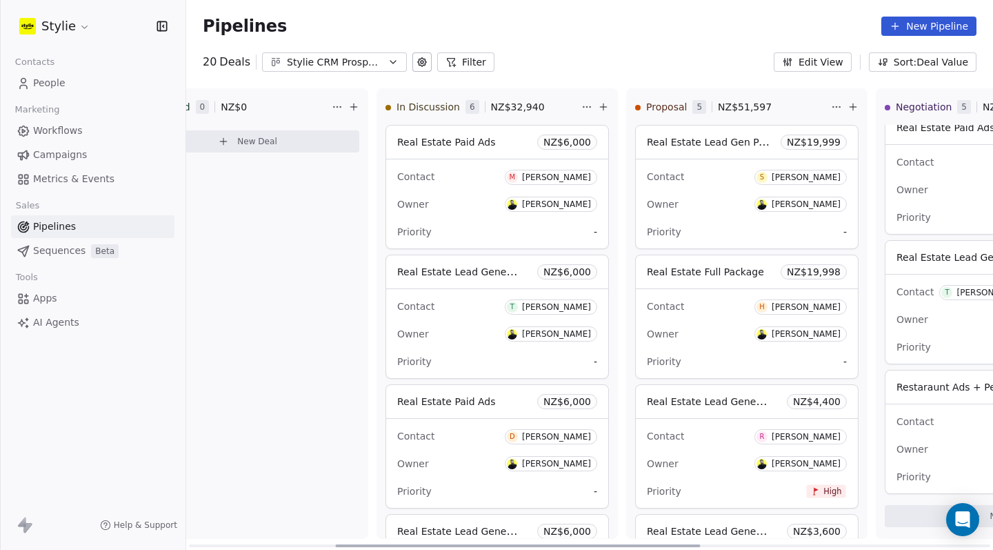
scroll to position [0, 324]
drag, startPoint x: 631, startPoint y: 545, endPoint x: 453, endPoint y: 504, distance: 182.8
click at [453, 504] on div "New Lead 0 NZ$ 0 New Deal Qualified 0 NZ$ 0 New Deal In Discussion 6 NZ$ 32,940…" at bounding box center [589, 319] width 807 height 462
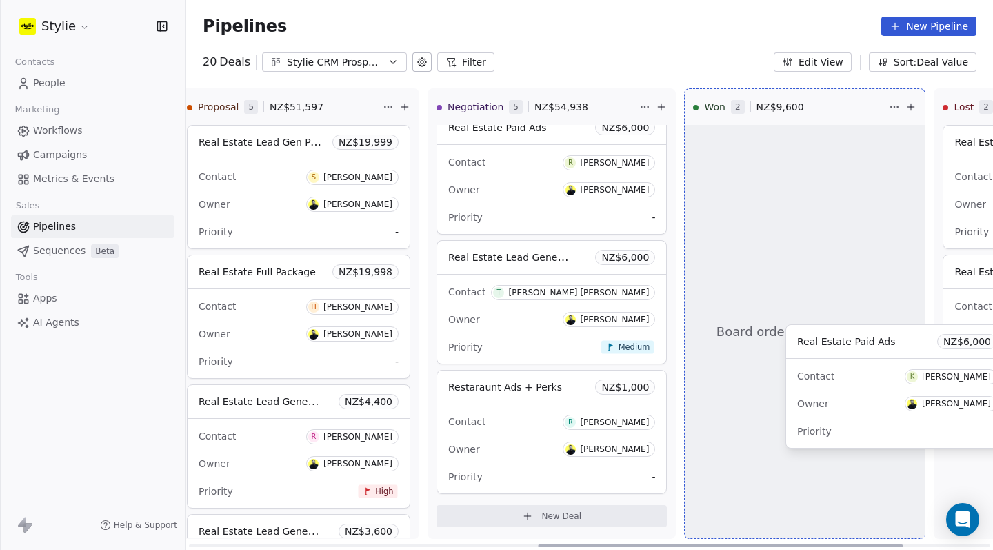
scroll to position [0, 779]
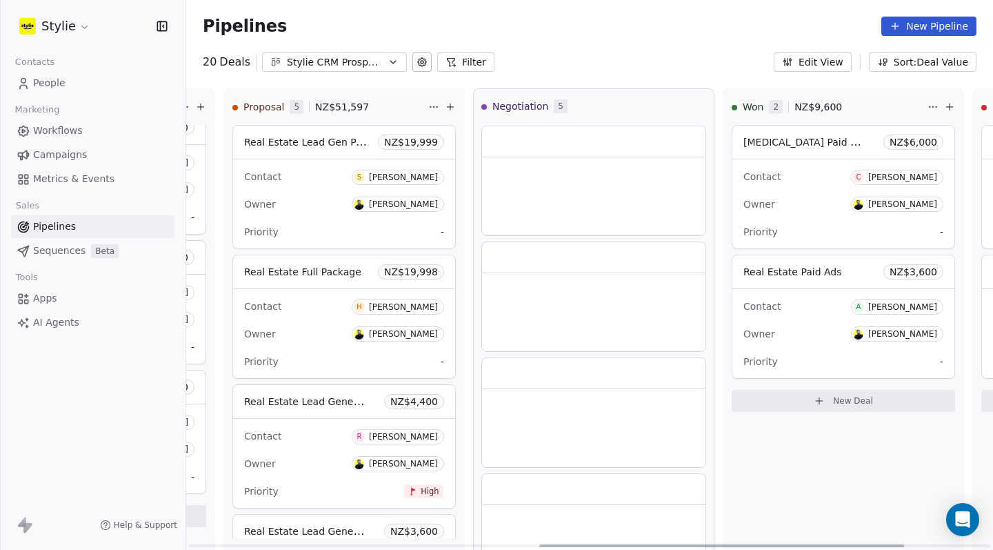
drag, startPoint x: 626, startPoint y: 546, endPoint x: 600, endPoint y: 549, distance: 27.1
click at [600, 547] on div at bounding box center [722, 545] width 365 height 3
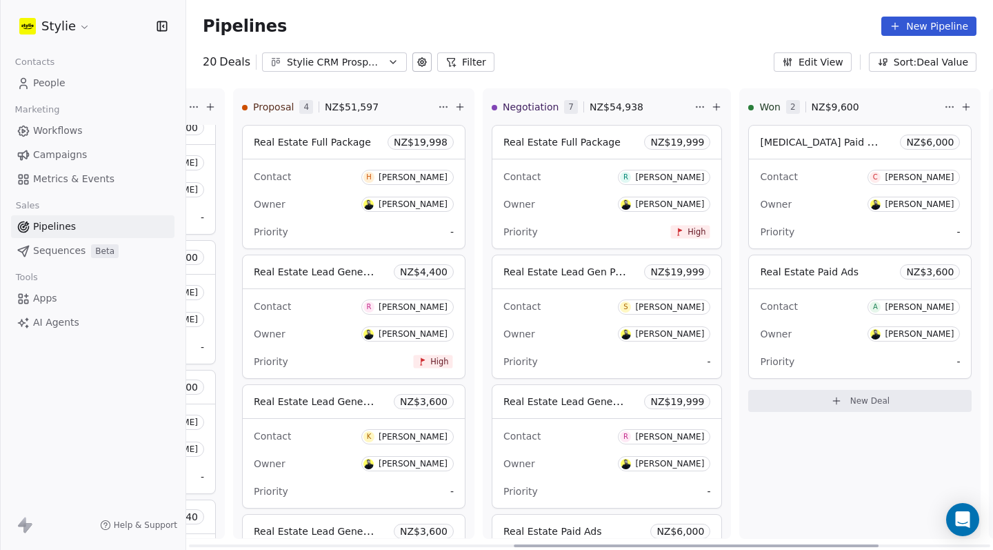
click at [575, 337] on div "Owner Gareth Fleck" at bounding box center [607, 334] width 207 height 22
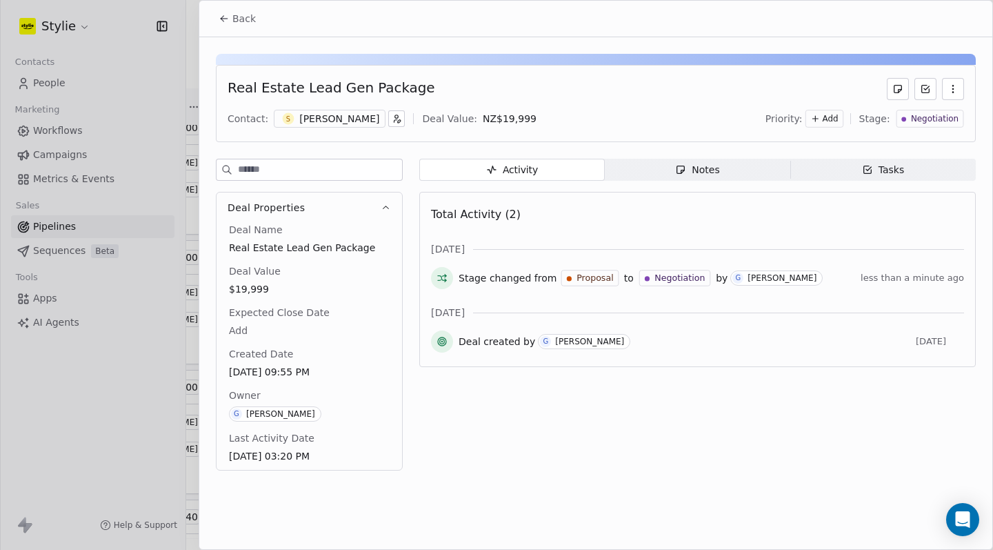
click at [831, 123] on span "Add" at bounding box center [831, 119] width 16 height 12
click at [809, 139] on div "High" at bounding box center [809, 148] width 72 height 22
click at [699, 164] on div "Notes" at bounding box center [697, 170] width 44 height 14
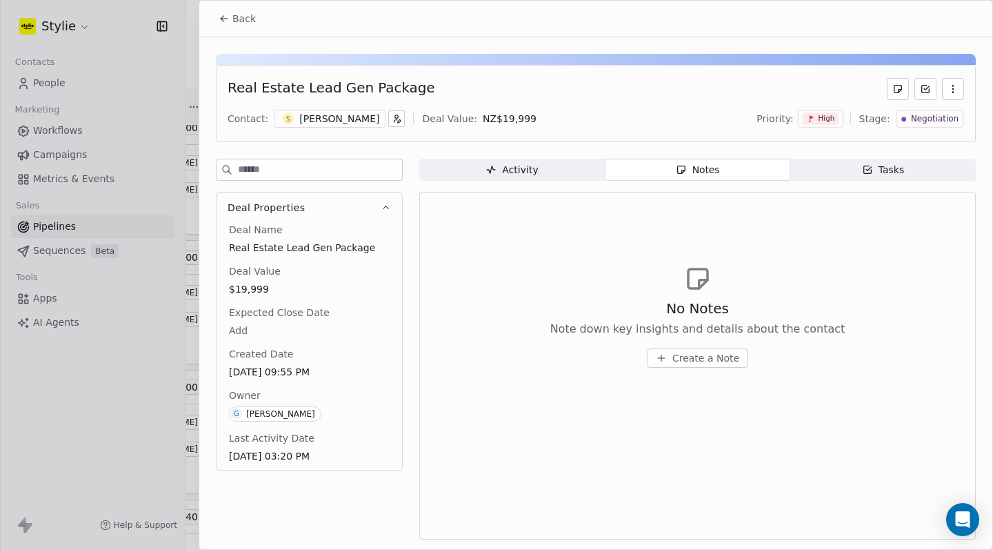
click at [692, 378] on div "No Notes Note down key insights and details about the contact Create a Note" at bounding box center [697, 316] width 533 height 170
click at [696, 361] on span "Create a Note" at bounding box center [706, 358] width 67 height 14
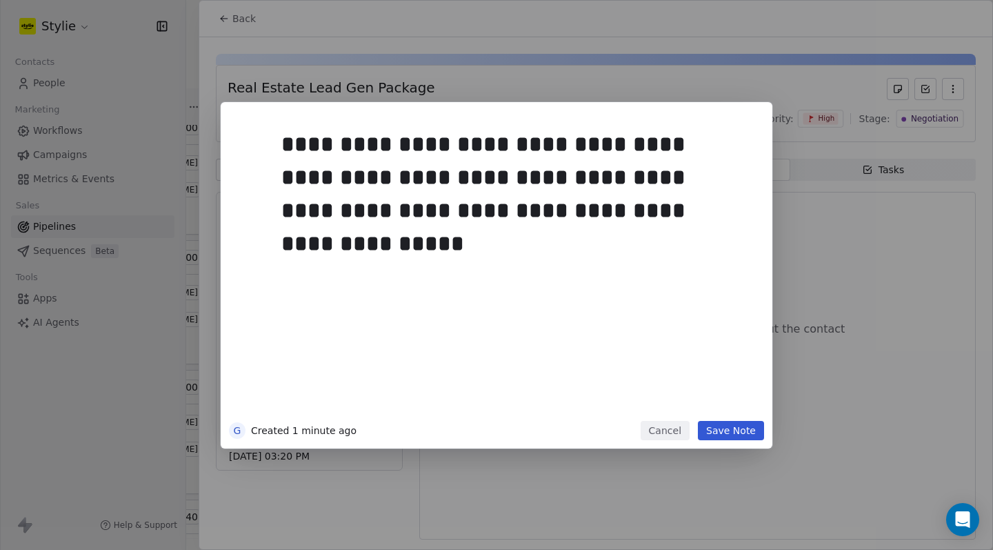
click at [740, 424] on button "Save Note" at bounding box center [731, 430] width 66 height 19
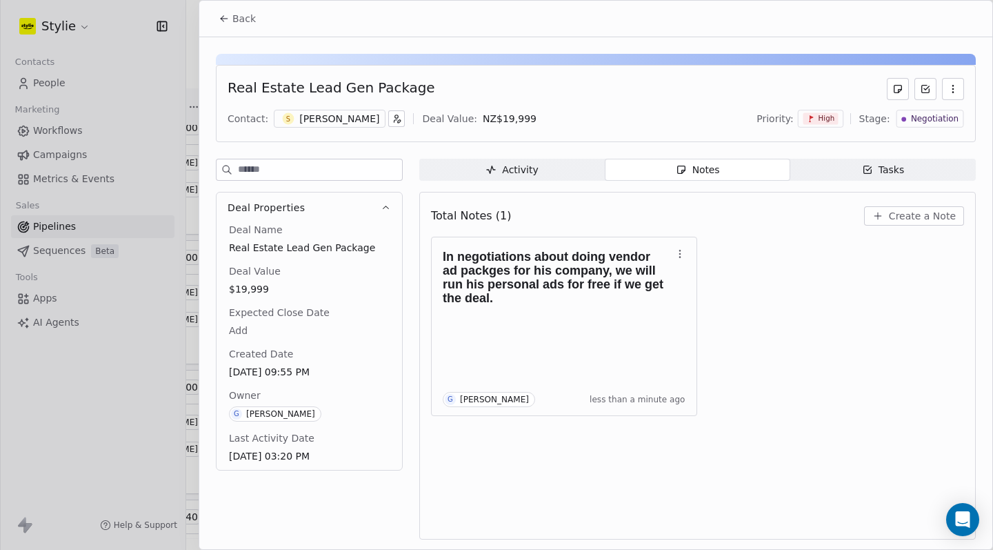
click at [192, 151] on div at bounding box center [496, 275] width 993 height 550
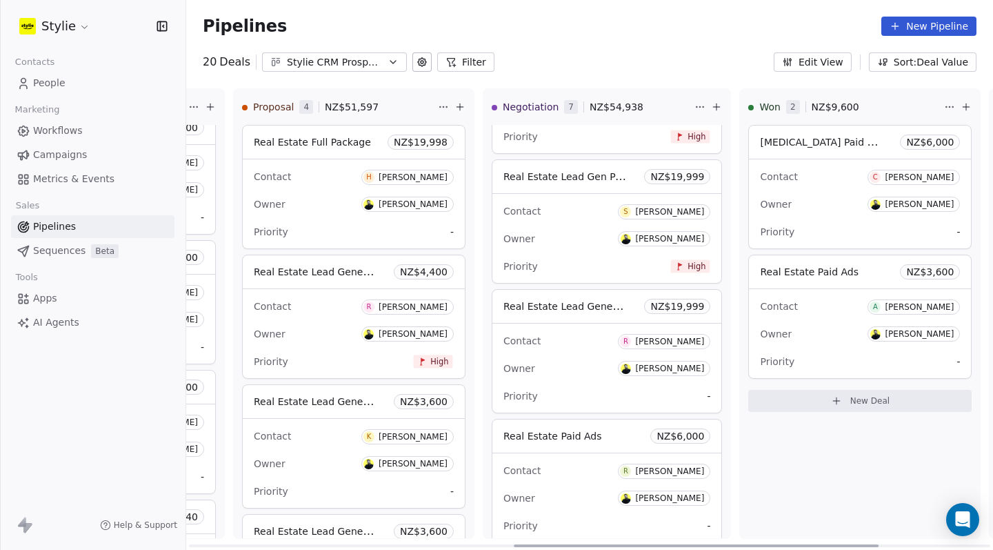
click at [321, 187] on div "Contact H Harpreet Parmar" at bounding box center [354, 176] width 200 height 23
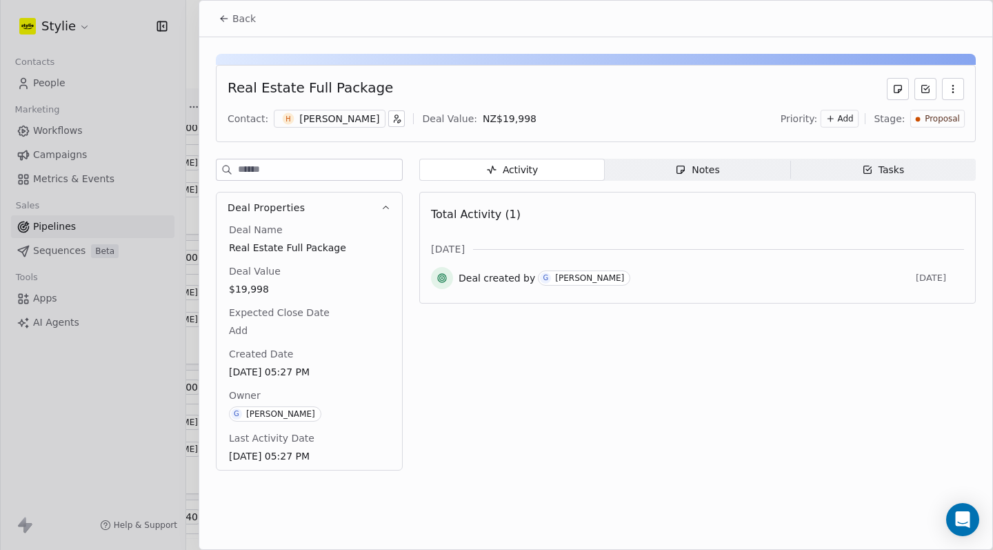
click at [162, 178] on div at bounding box center [496, 275] width 993 height 550
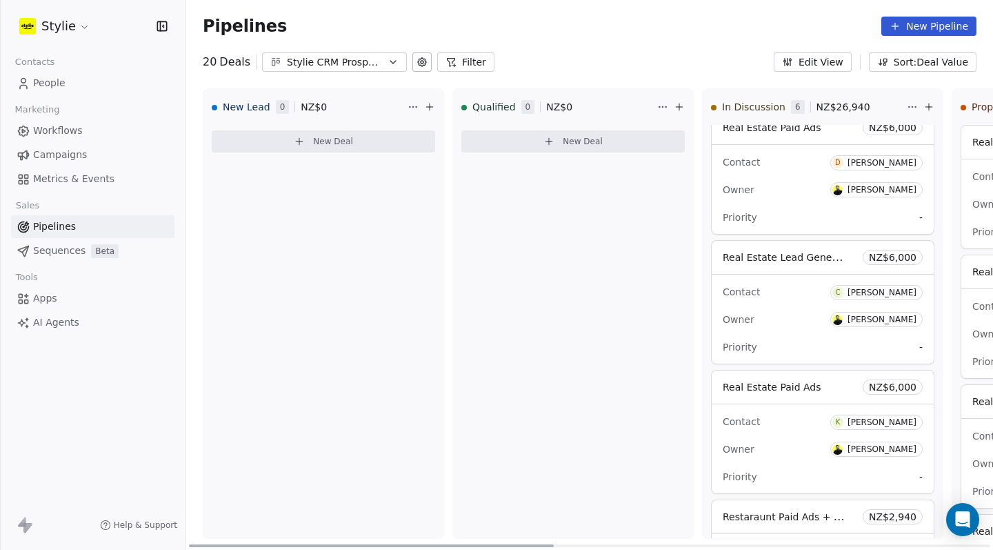
drag, startPoint x: 694, startPoint y: 548, endPoint x: 181, endPoint y: 507, distance: 514.3
click at [181, 507] on div "Stylie Contacts People Marketing Workflows Campaigns Metrics & Events Sales Pip…" at bounding box center [496, 275] width 993 height 550
click at [377, 150] on button "New Deal" at bounding box center [324, 141] width 224 height 22
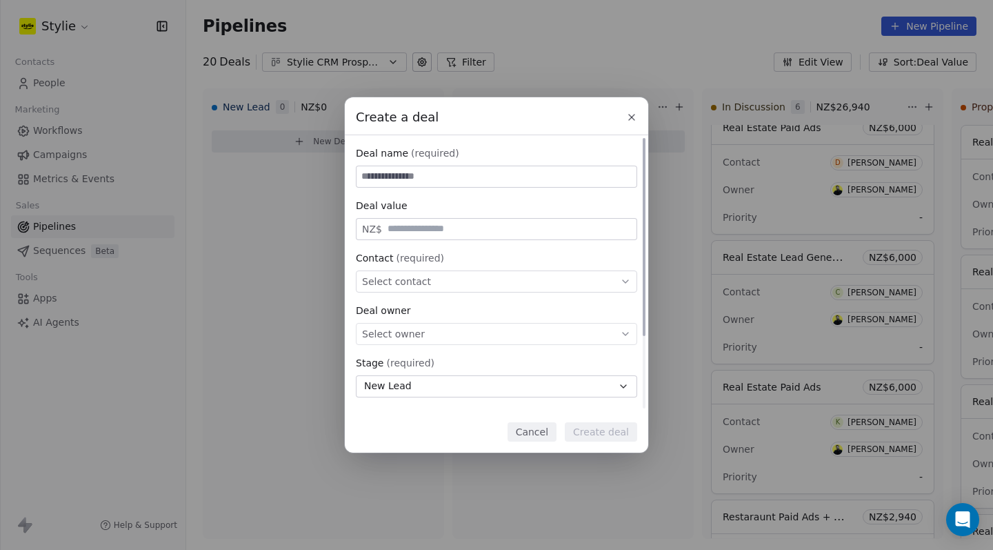
click at [400, 292] on div "Select contact" at bounding box center [496, 281] width 281 height 22
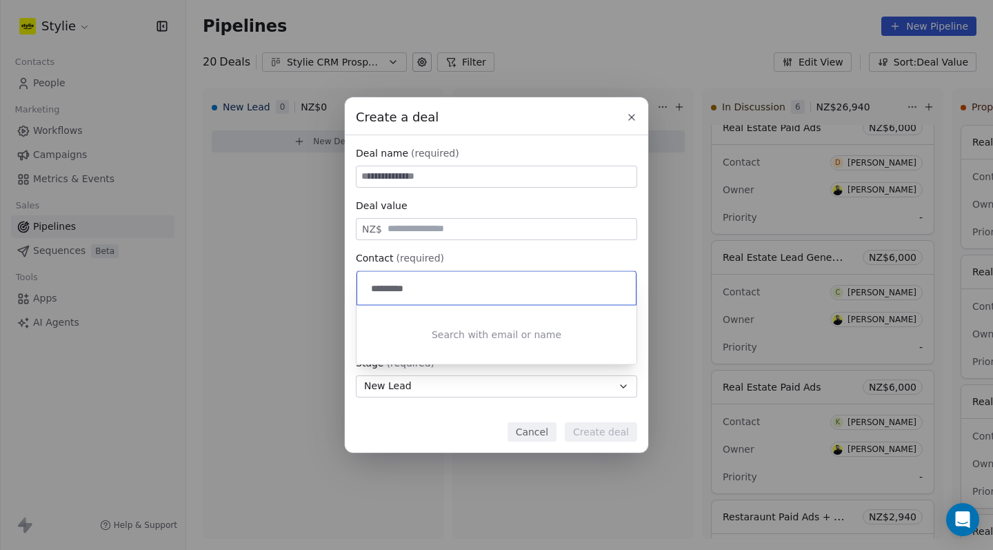
type input "**********"
click at [630, 115] on div "Create a deal Deal name (required) Deal value NZ$ Contact (required) Select con…" at bounding box center [496, 274] width 993 height 355
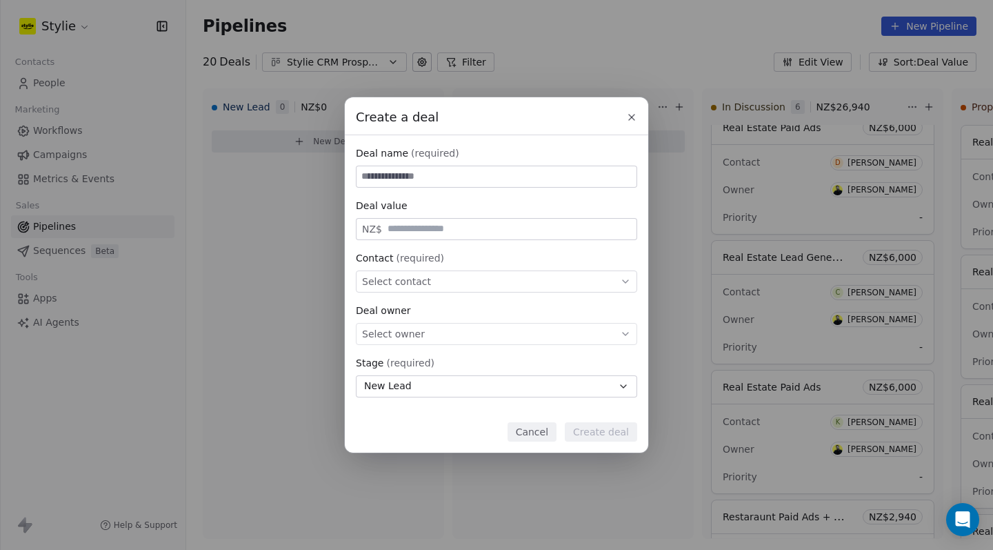
click at [633, 113] on icon at bounding box center [631, 117] width 11 height 11
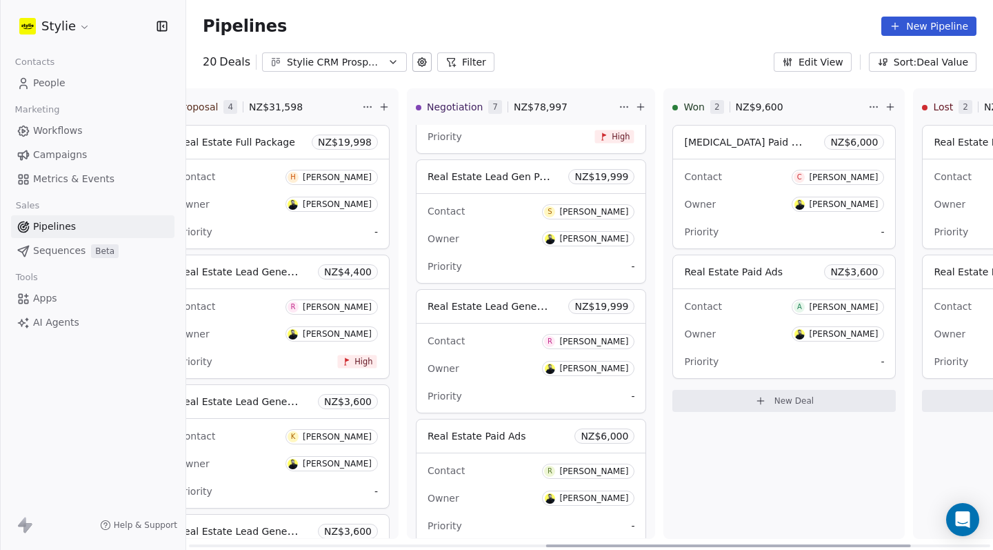
scroll to position [0, 773]
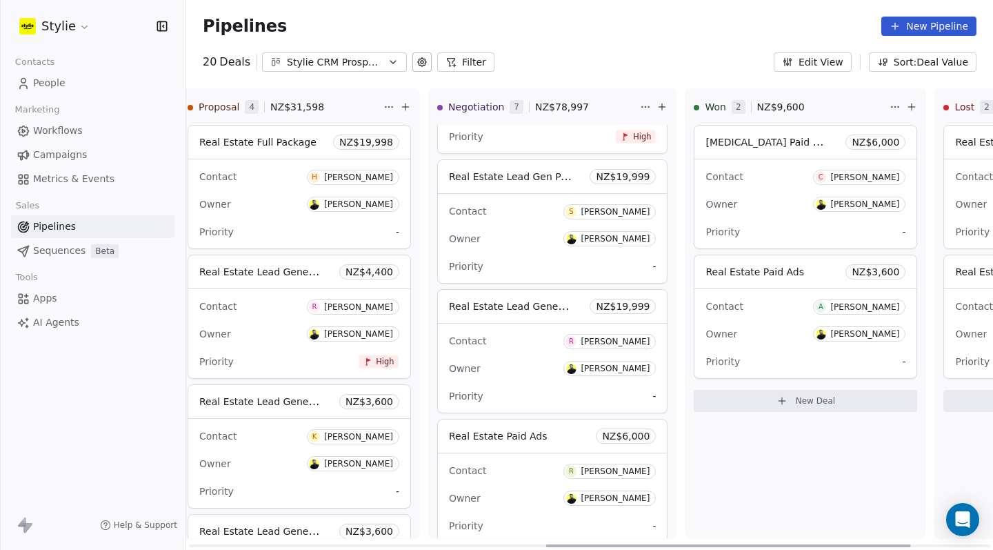
drag, startPoint x: 496, startPoint y: 549, endPoint x: 829, endPoint y: 439, distance: 351.0
click at [829, 439] on div "New Lead 0 NZ$ 0 New Deal Qualified 0 NZ$ 0 New Deal In Discussion 6 NZ$ 26,940…" at bounding box center [589, 319] width 807 height 462
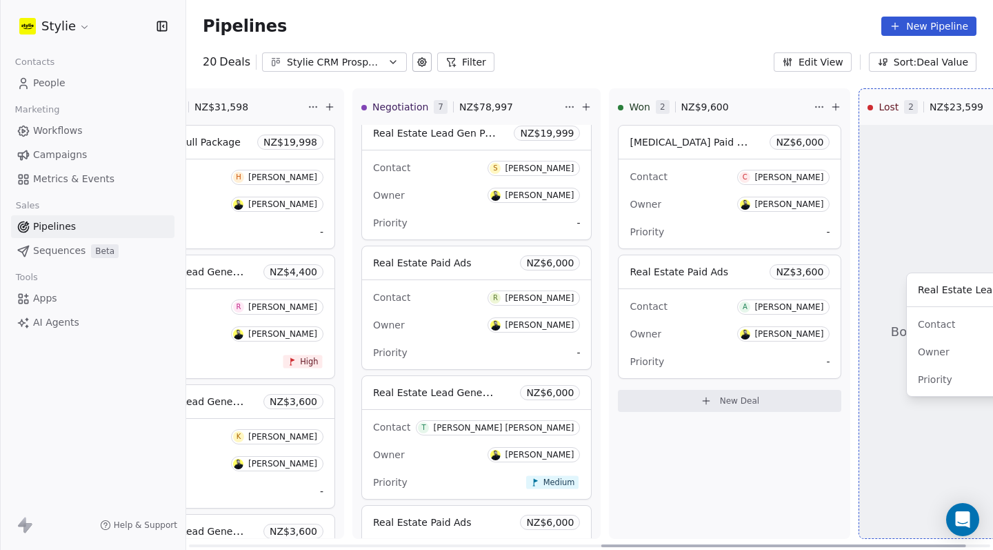
scroll to position [0, 966]
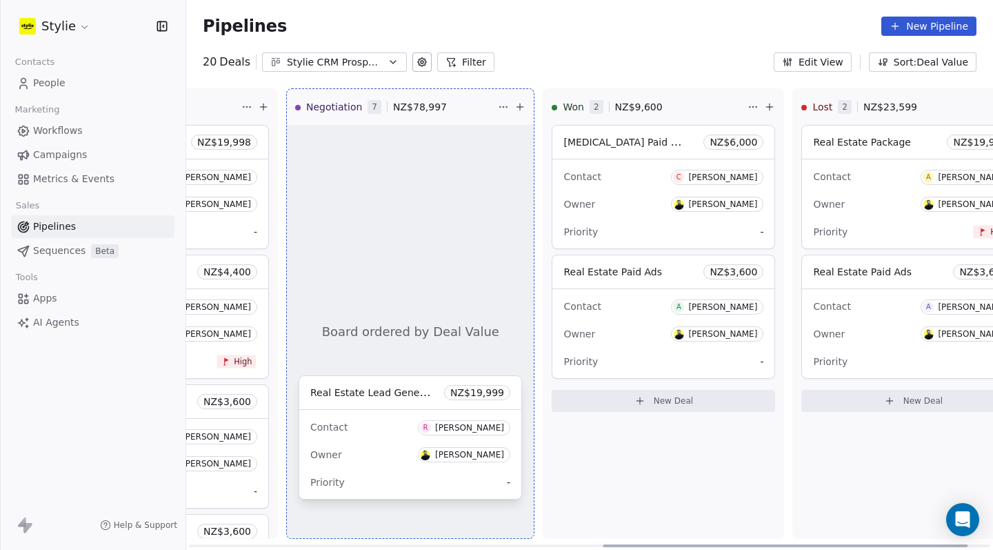
drag, startPoint x: 524, startPoint y: 288, endPoint x: 346, endPoint y: 376, distance: 197.8
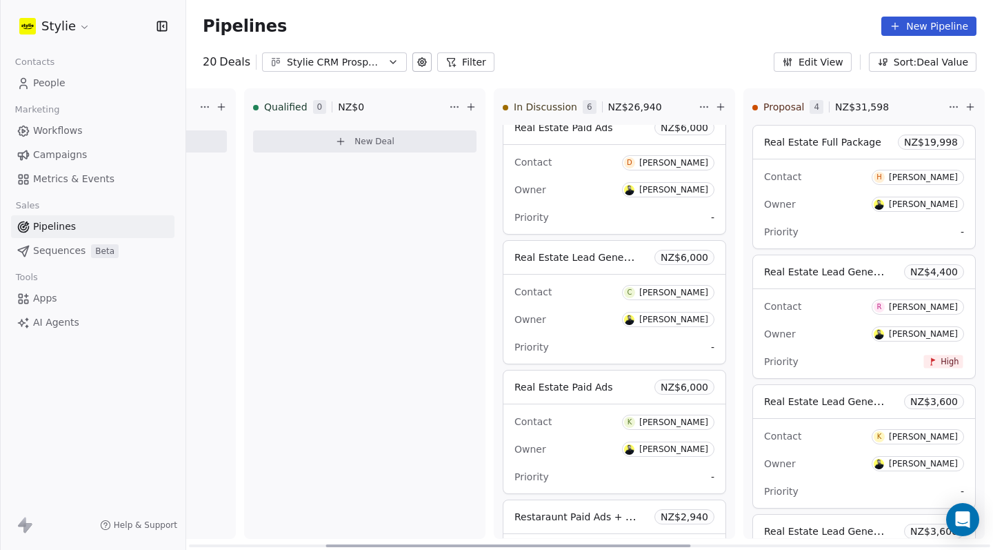
scroll to position [0, 190]
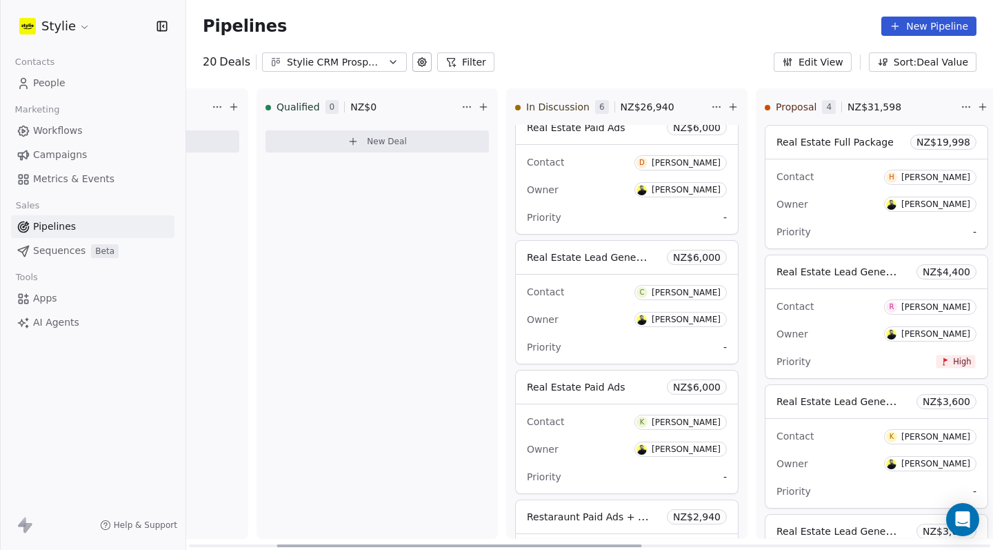
drag, startPoint x: 624, startPoint y: 546, endPoint x: 301, endPoint y: 471, distance: 330.9
click at [301, 471] on div "New Lead 0 NZ$ 0 New Deal Qualified 0 NZ$ 0 New Deal In Discussion 6 NZ$ 26,940…" at bounding box center [589, 319] width 807 height 462
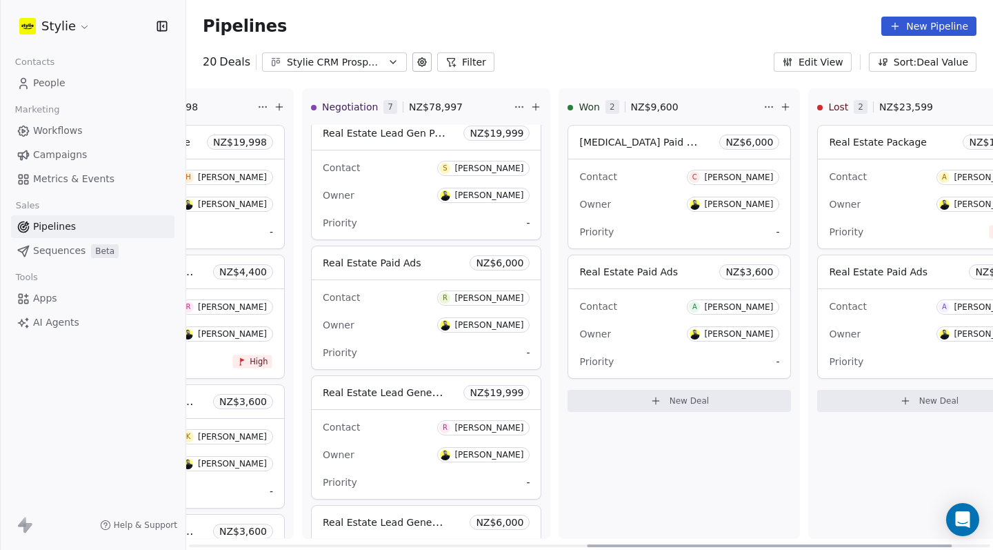
scroll to position [0, 844]
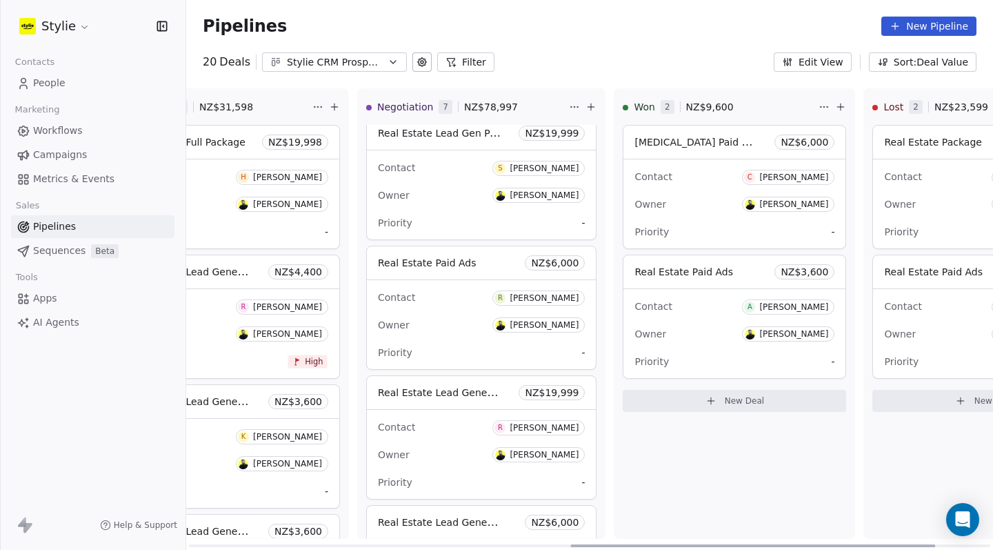
drag, startPoint x: 537, startPoint y: 545, endPoint x: 829, endPoint y: 531, distance: 292.2
click at [829, 531] on div "New Lead 0 NZ$ 0 New Deal Qualified 0 NZ$ 0 New Deal In Discussion 6 NZ$ 26,940…" at bounding box center [589, 319] width 807 height 462
click at [128, 73] on link "People" at bounding box center [93, 83] width 164 height 23
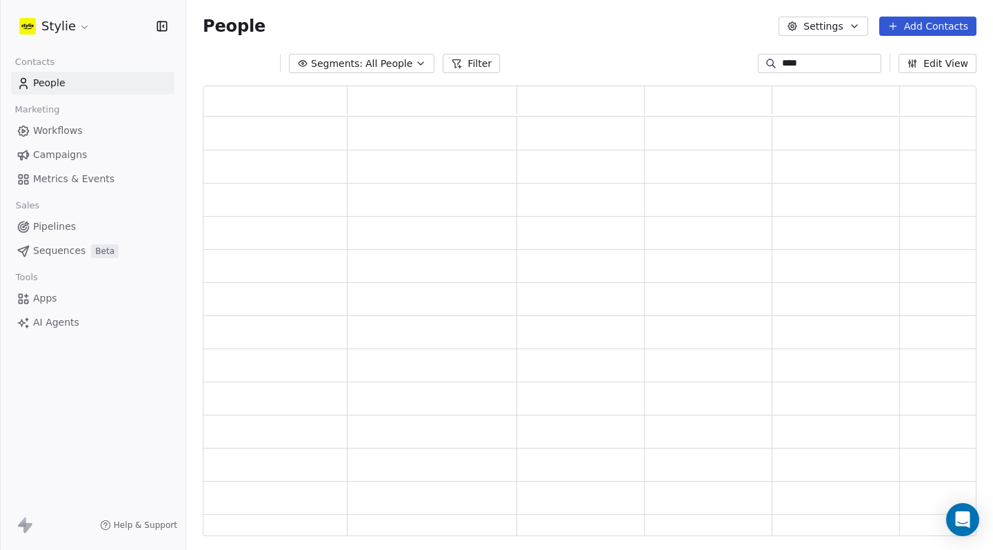
scroll to position [441, 764]
click at [94, 82] on link "People" at bounding box center [93, 83] width 164 height 23
click at [949, 19] on button "Add Contacts" at bounding box center [928, 26] width 97 height 19
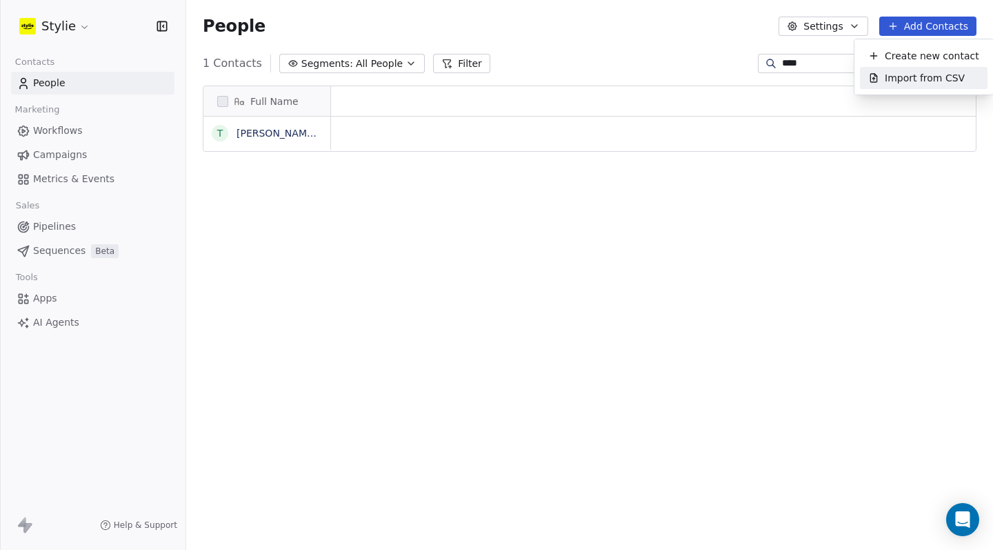
scroll to position [474, 797]
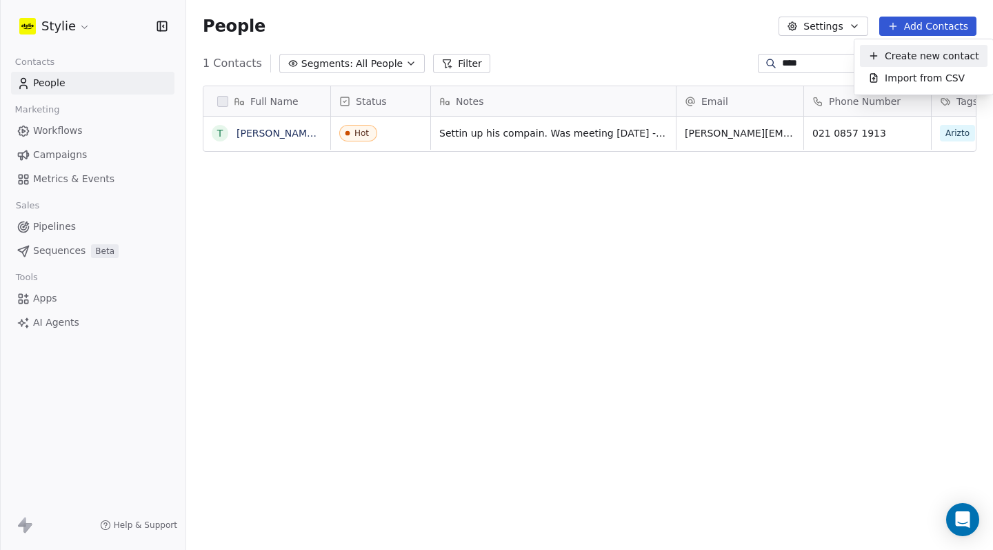
click at [956, 55] on span "Create new contact" at bounding box center [932, 56] width 95 height 14
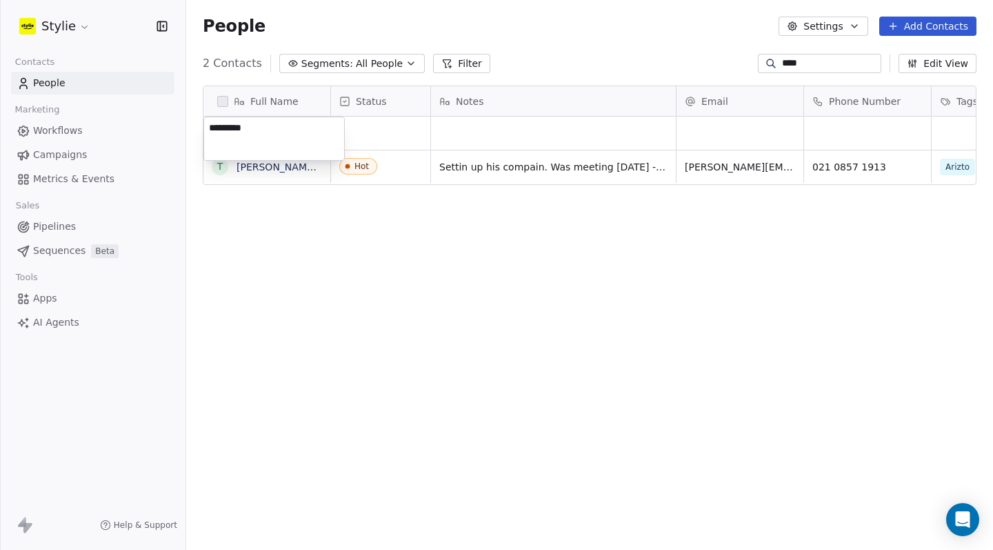
type textarea "**********"
click at [385, 130] on html "**********" at bounding box center [496, 275] width 993 height 550
click at [358, 129] on div "grid" at bounding box center [380, 133] width 99 height 33
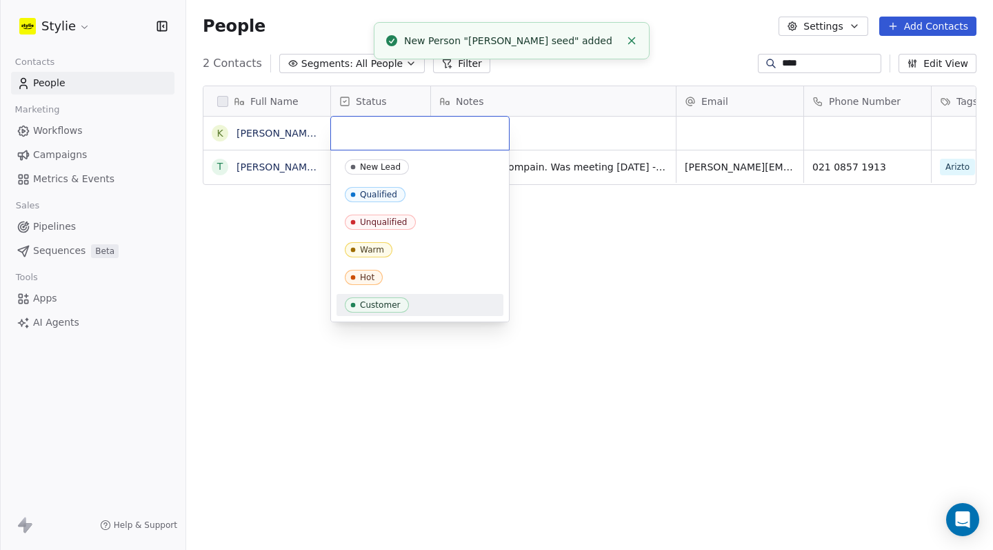
click at [380, 304] on div "Customer" at bounding box center [380, 305] width 41 height 10
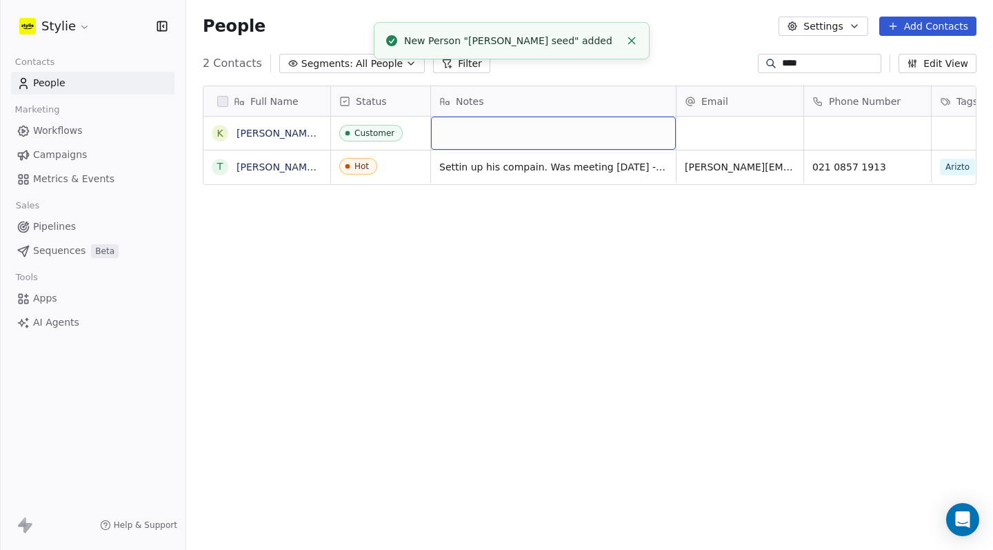
click at [515, 135] on div "grid" at bounding box center [553, 133] width 245 height 33
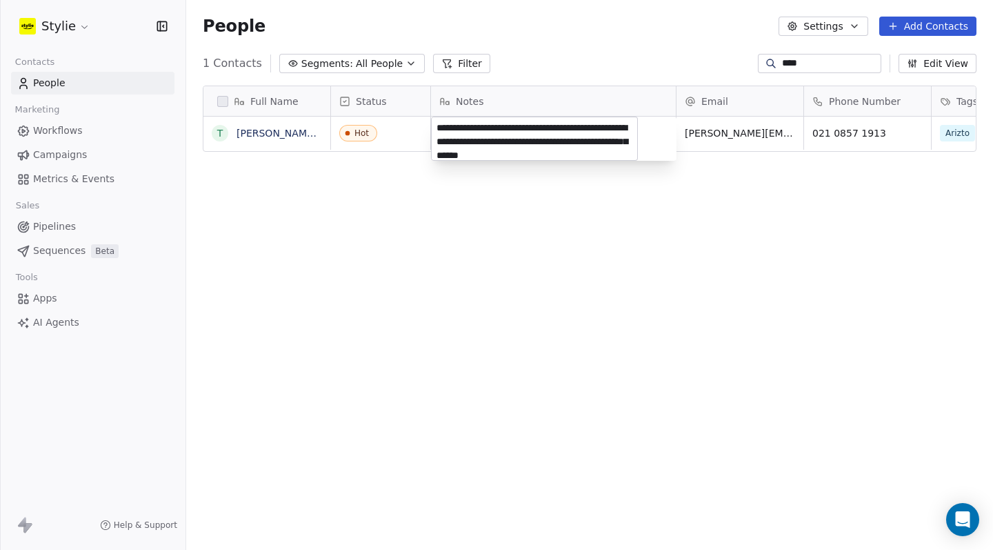
scroll to position [6, 0]
click at [428, 257] on html "**********" at bounding box center [496, 275] width 993 height 550
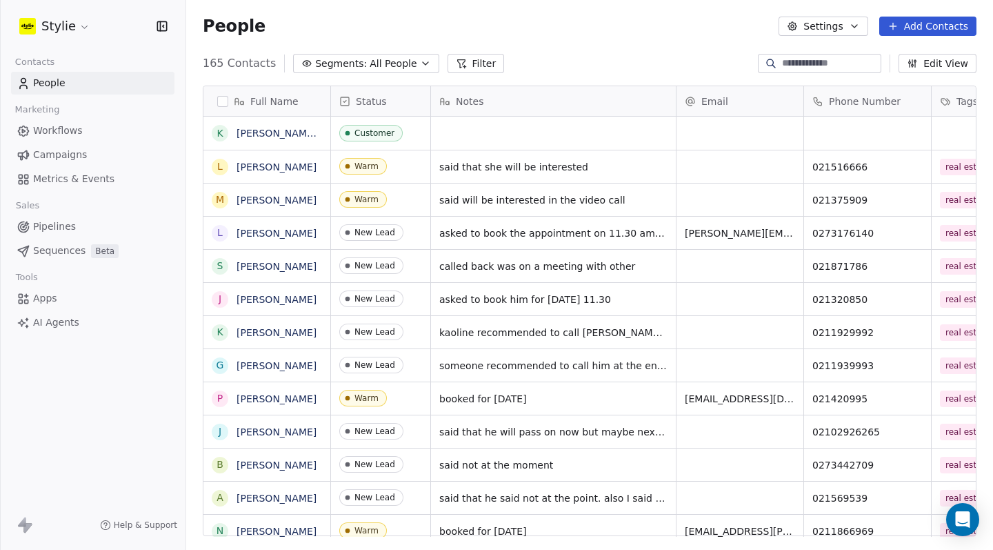
scroll to position [474, 797]
click at [526, 128] on div "grid" at bounding box center [553, 133] width 245 height 33
click at [526, 128] on textarea at bounding box center [535, 138] width 206 height 43
type textarea "**********"
click at [715, 130] on html "Stylie Contacts People Marketing Workflows Campaigns Metrics & Events Sales Pip…" at bounding box center [496, 275] width 993 height 550
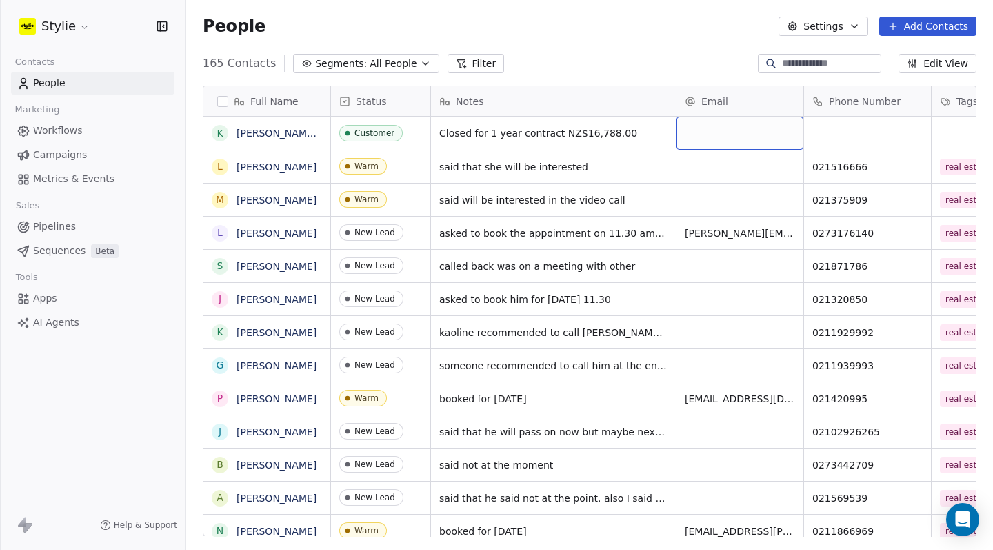
click at [725, 135] on div "grid" at bounding box center [740, 133] width 127 height 33
click at [725, 135] on input "email" at bounding box center [740, 134] width 121 height 28
type input "**********"
click at [951, 133] on html "Stylie Contacts People Marketing Workflows Campaigns Metrics & Events Sales Pip…" at bounding box center [496, 275] width 993 height 550
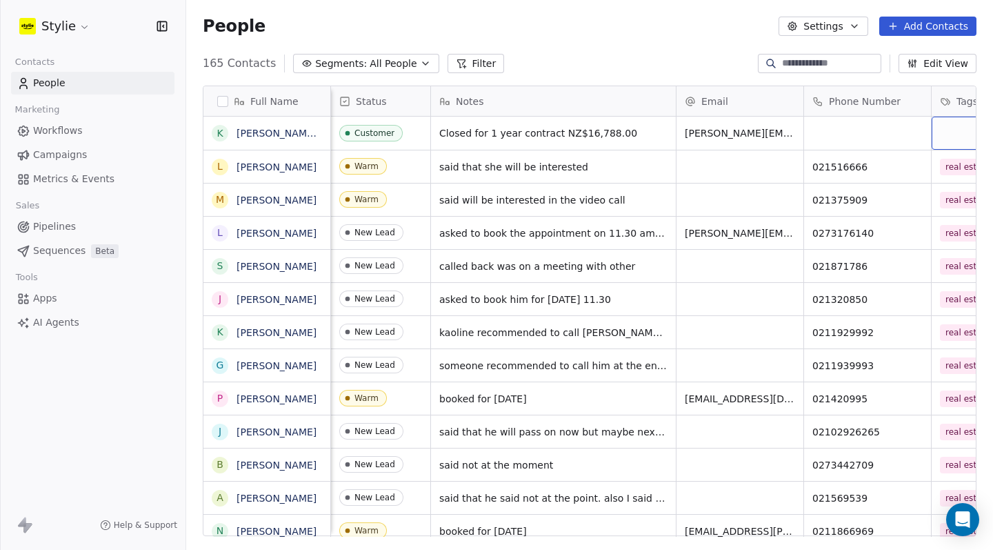
scroll to position [0, 94]
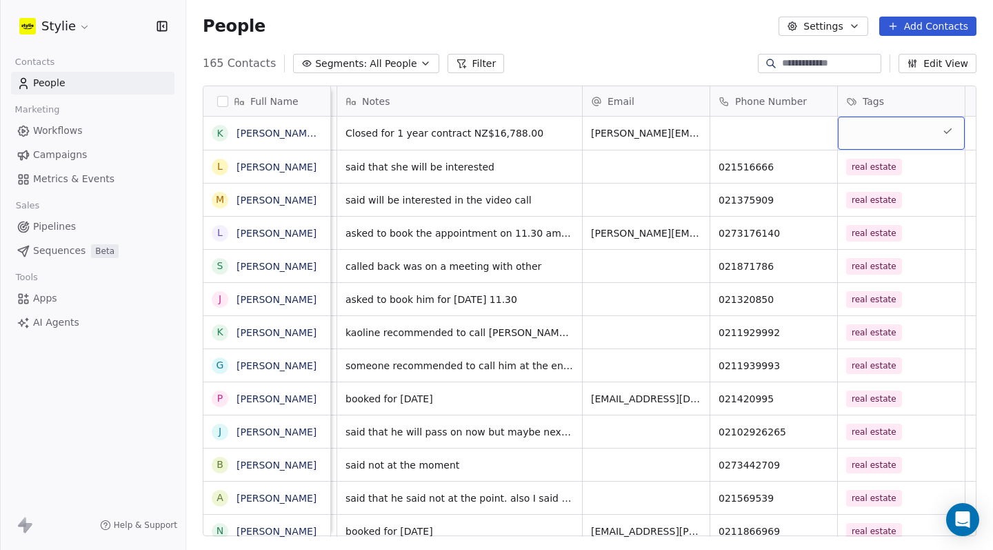
click at [880, 135] on div "grid" at bounding box center [901, 133] width 127 height 33
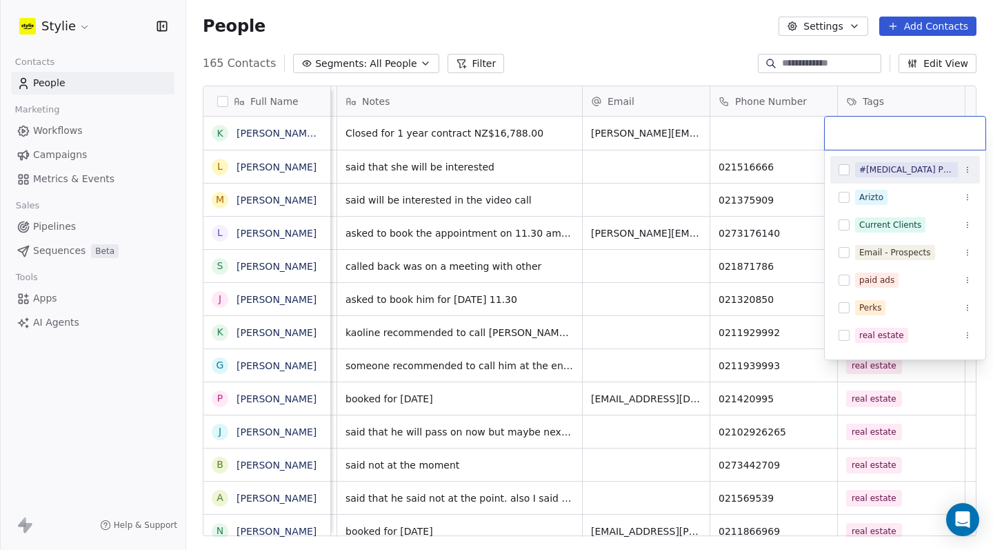
click at [880, 135] on input "text" at bounding box center [905, 133] width 144 height 15
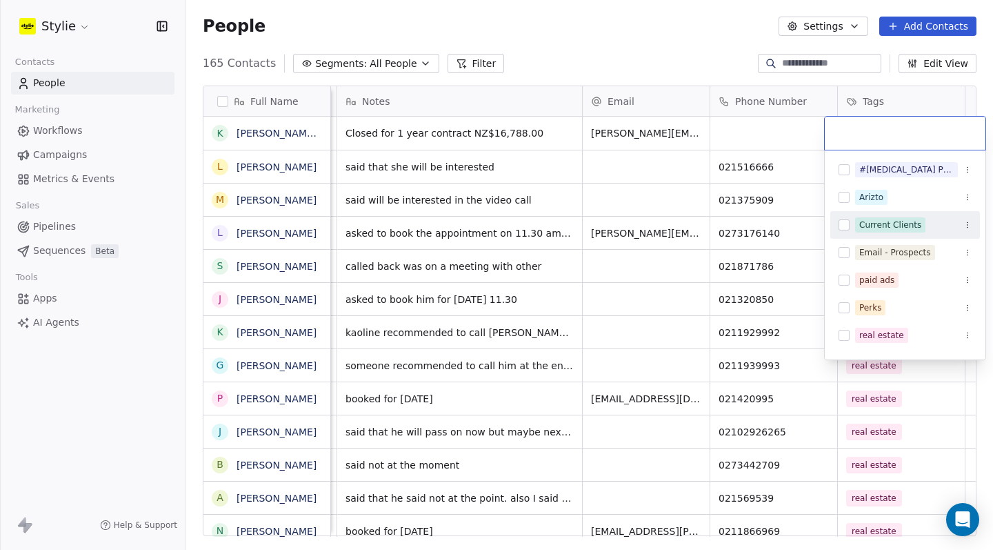
click at [850, 219] on div "Current Clients" at bounding box center [906, 225] width 150 height 22
click at [604, 48] on html "Stylie Contacts People Marketing Workflows Campaigns Metrics & Events Sales Pip…" at bounding box center [496, 275] width 993 height 550
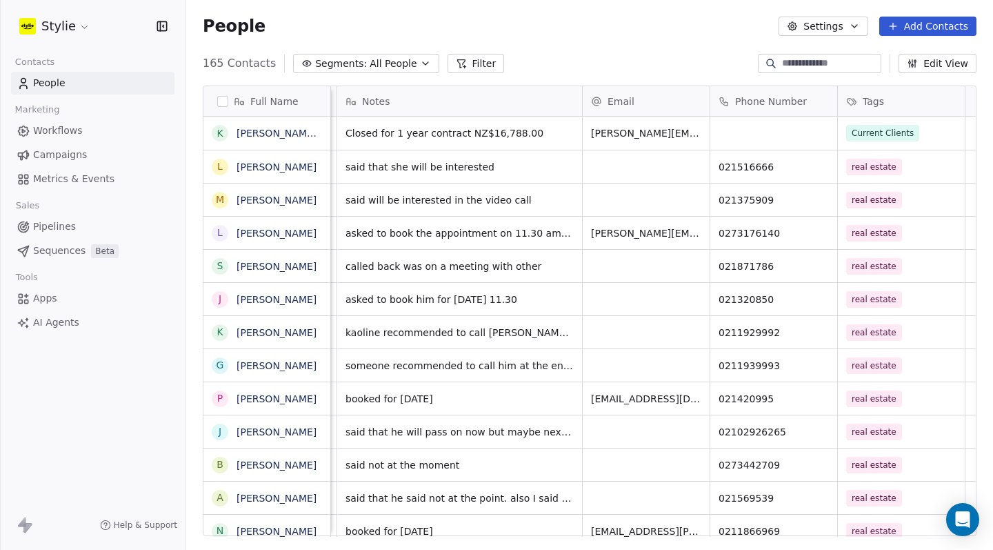
click at [71, 241] on link "Sequences Beta" at bounding box center [93, 250] width 164 height 23
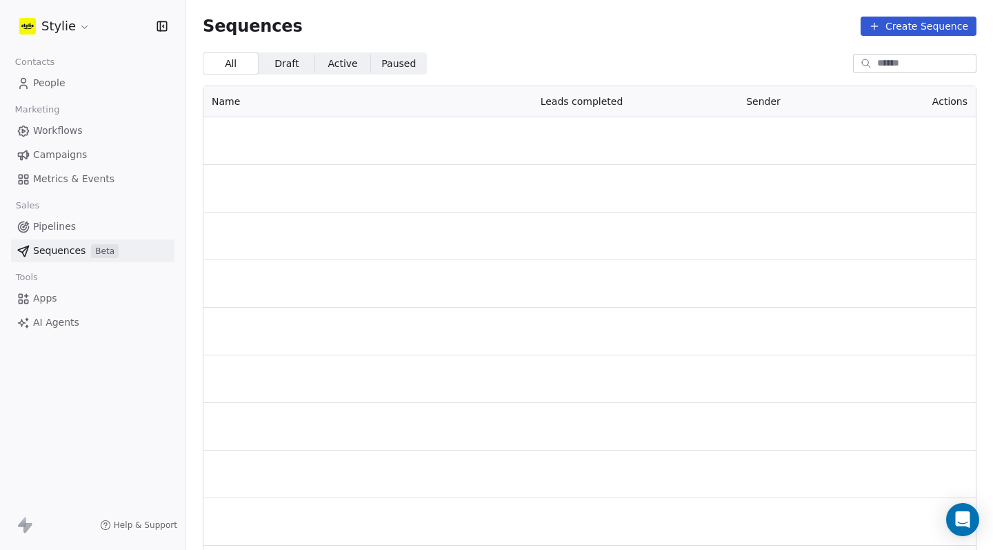
click at [72, 230] on span "Pipelines" at bounding box center [54, 226] width 43 height 14
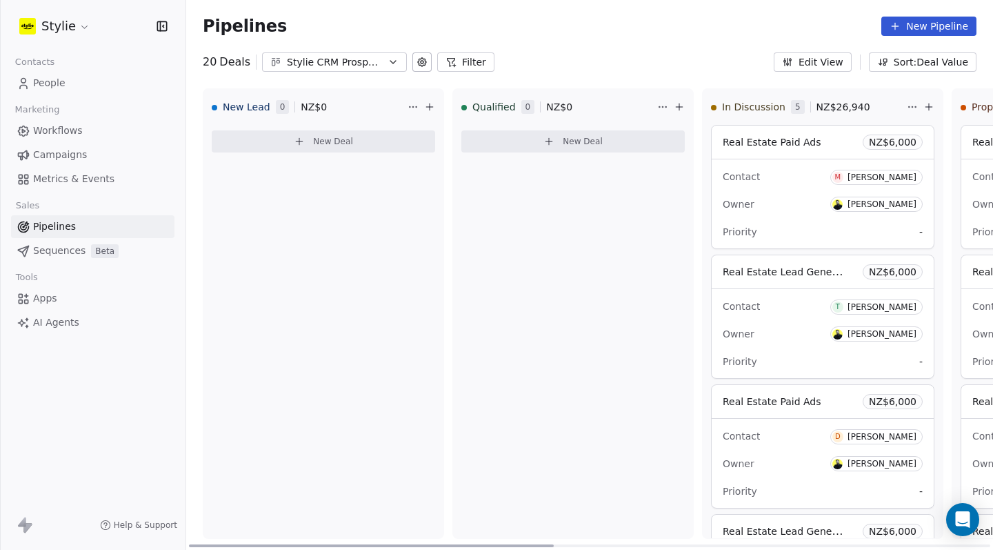
click at [336, 136] on span "New Deal" at bounding box center [333, 141] width 40 height 11
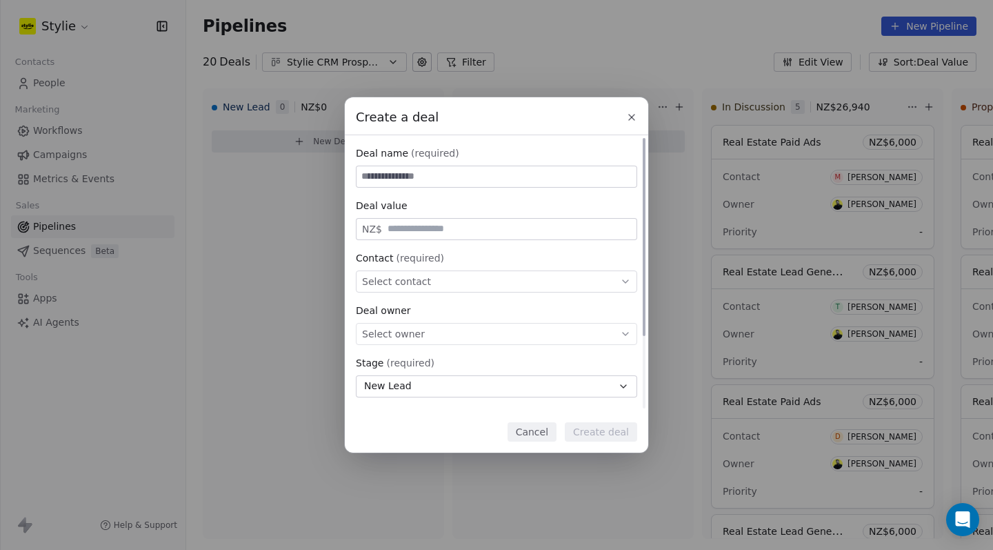
type input "*"
type input "**********"
click at [442, 222] on div "NZ$" at bounding box center [496, 229] width 281 height 22
click at [441, 228] on input "text" at bounding box center [509, 229] width 249 height 10
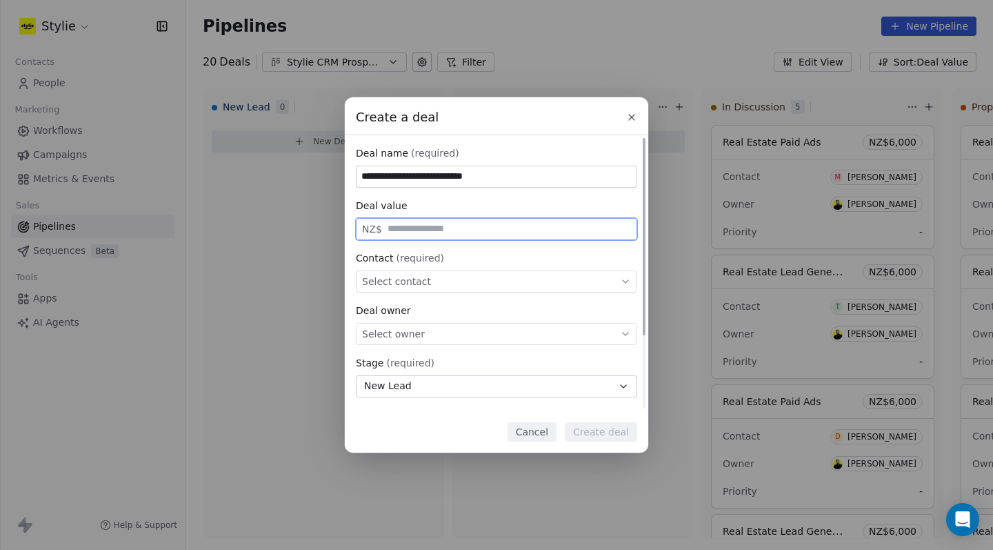
paste input "******"
type input "******"
click at [482, 250] on div "**********" at bounding box center [496, 324] width 281 height 356
click at [459, 279] on div "Select contact" at bounding box center [496, 281] width 281 height 22
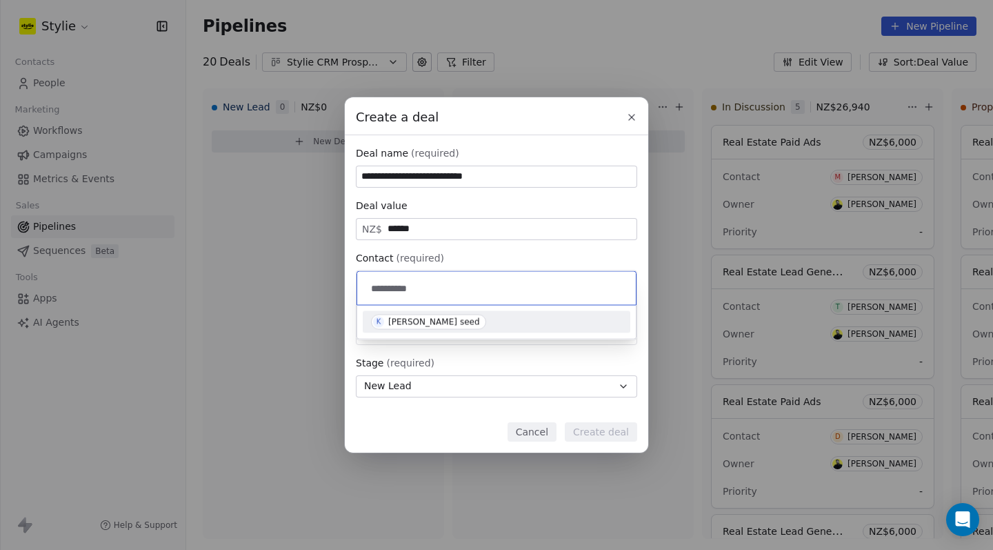
type input "**********"
click at [419, 321] on div "[PERSON_NAME] seed" at bounding box center [434, 322] width 92 height 10
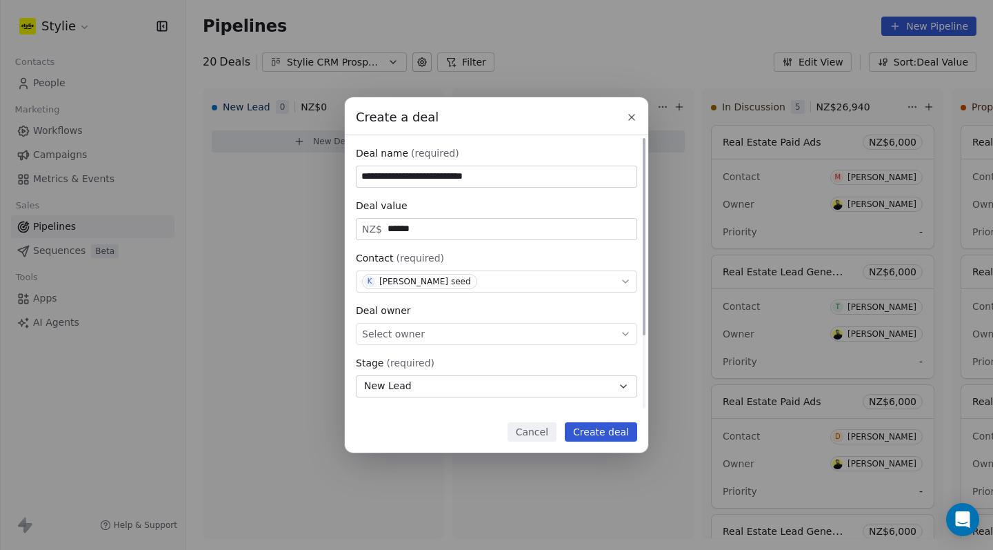
click at [431, 331] on div "Select owner" at bounding box center [496, 334] width 281 height 22
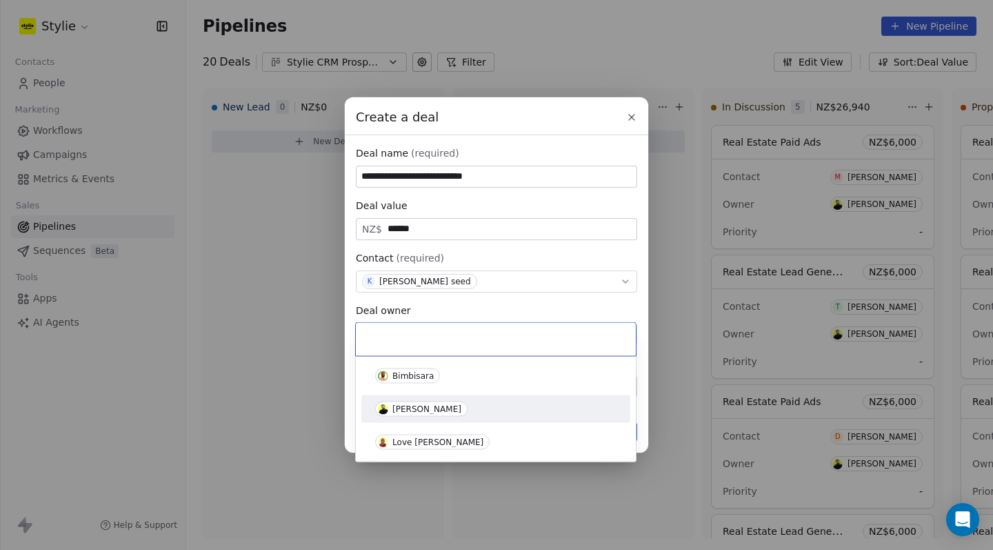
click at [435, 404] on span "[PERSON_NAME]" at bounding box center [421, 409] width 92 height 15
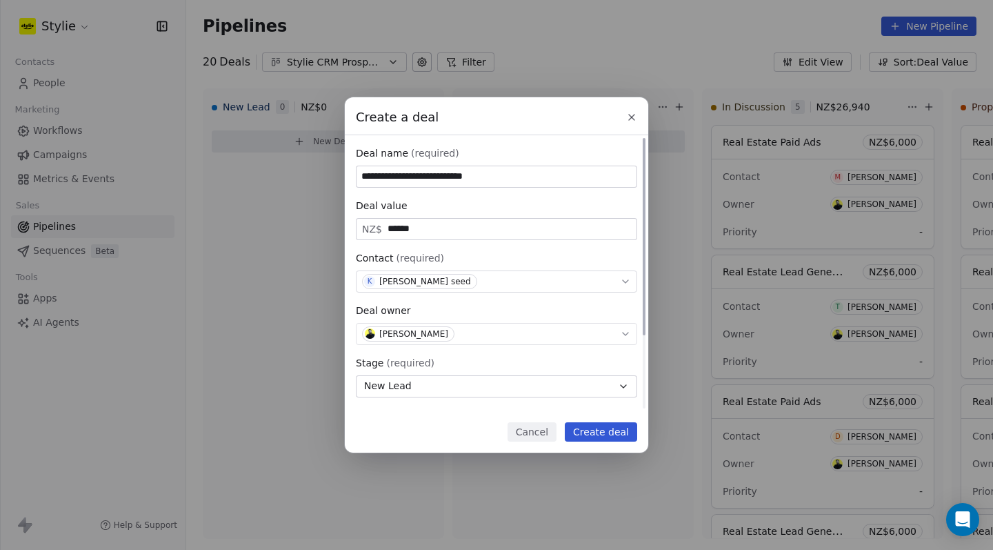
click at [504, 383] on button "New Lead" at bounding box center [496, 386] width 281 height 22
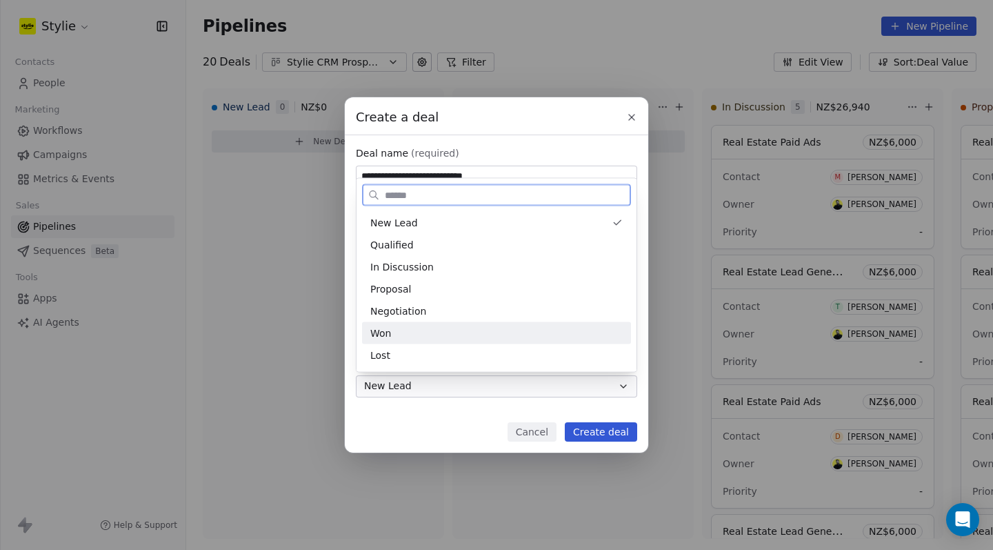
click at [439, 331] on div "Won" at bounding box center [496, 333] width 253 height 14
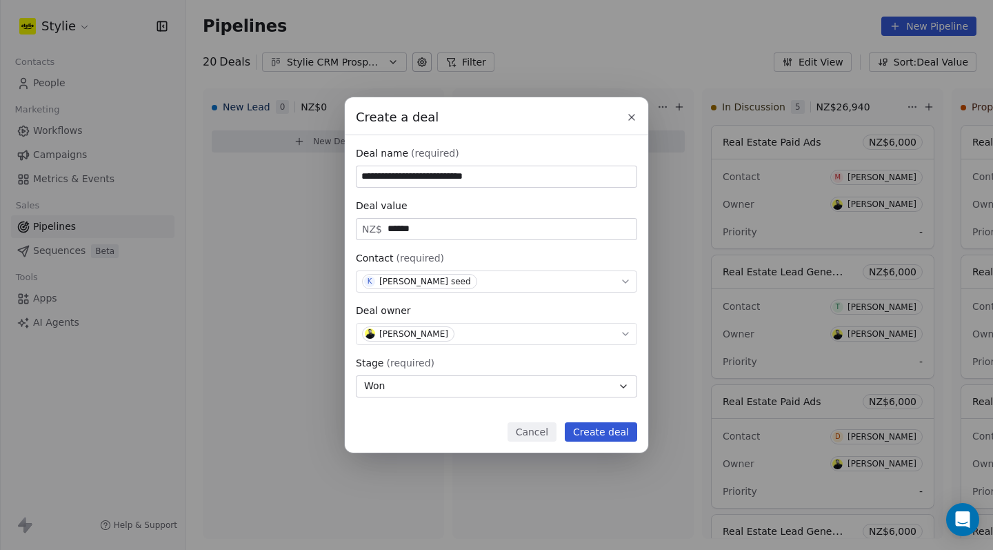
click at [471, 428] on div "Cancel Create deal" at bounding box center [496, 431] width 281 height 19
click at [624, 435] on button "Create deal" at bounding box center [601, 431] width 72 height 19
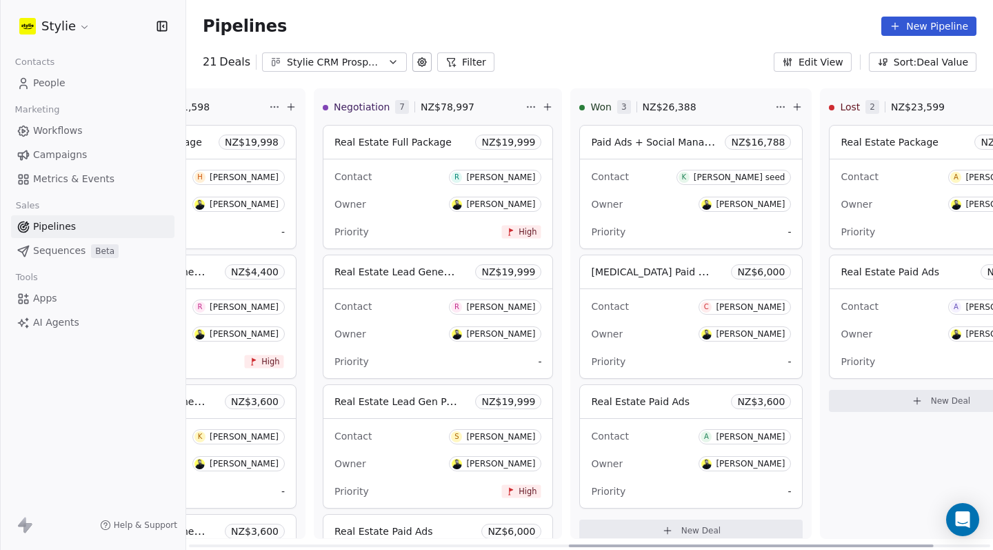
scroll to position [0, 966]
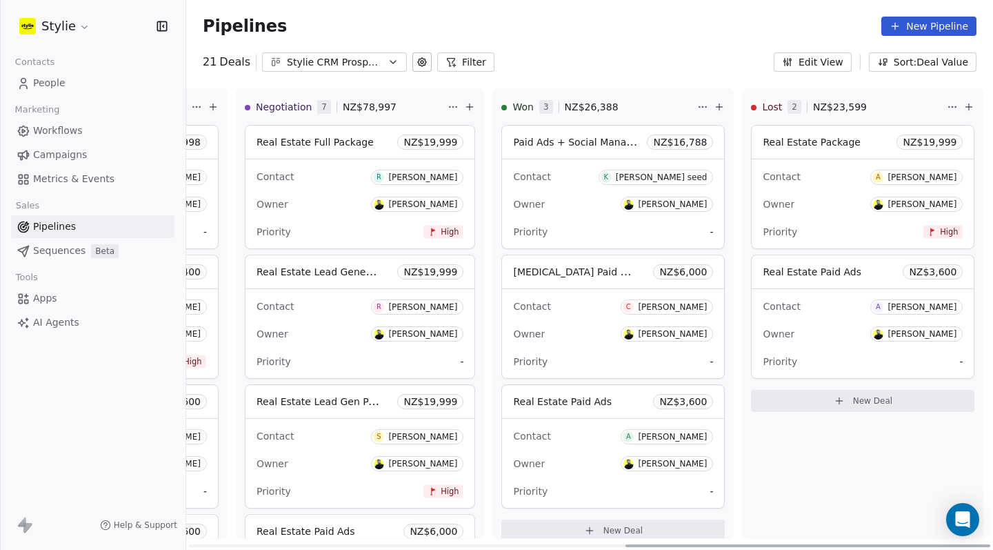
drag, startPoint x: 495, startPoint y: 543, endPoint x: 993, endPoint y: 549, distance: 497.5
click at [993, 549] on div "New Lead 0 NZ$ 0 New Deal Qualified 0 NZ$ 0 New Deal In Discussion 5 NZ$ 26,940…" at bounding box center [589, 319] width 807 height 462
drag, startPoint x: 688, startPoint y: 547, endPoint x: 827, endPoint y: 376, distance: 220.7
click at [827, 376] on div "New Lead 0 NZ$ 0 New Deal Qualified 0 NZ$ 0 New Deal In Discussion 5 NZ$ 26,940…" at bounding box center [589, 319] width 807 height 462
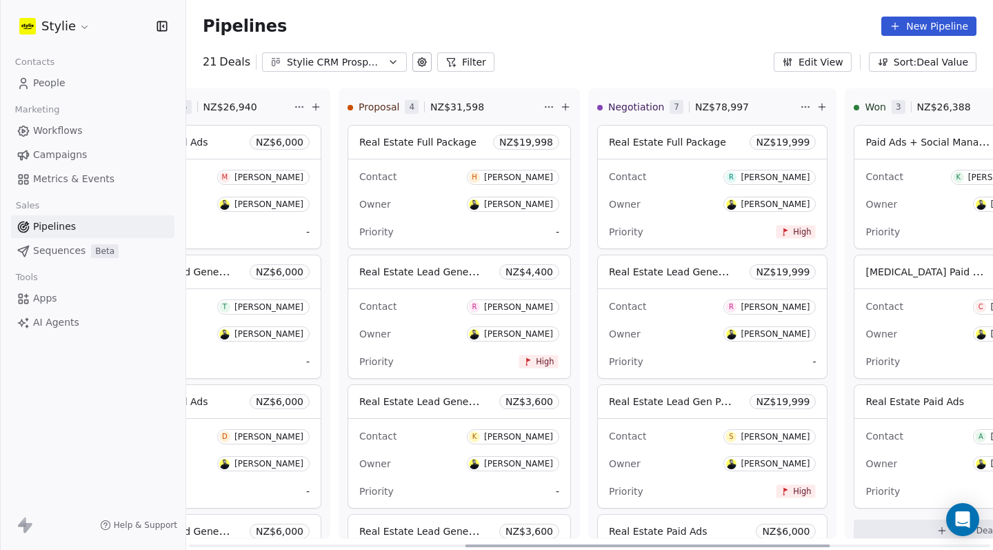
scroll to position [0, 610]
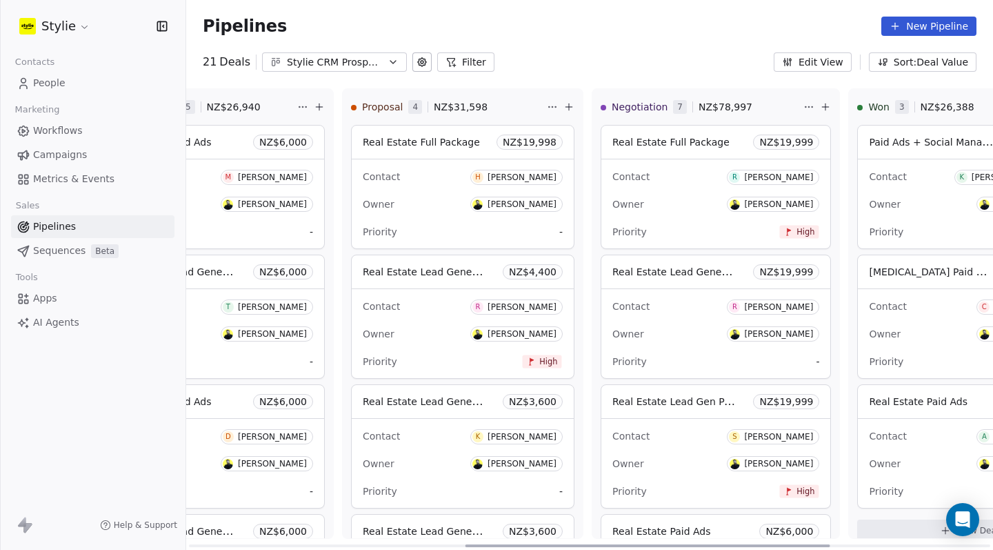
drag, startPoint x: 750, startPoint y: 545, endPoint x: 591, endPoint y: 500, distance: 165.1
click at [589, 506] on div "New Lead 0 NZ$ 0 New Deal Qualified 0 NZ$ 0 New Deal In Discussion 5 NZ$ 26,940…" at bounding box center [589, 319] width 807 height 462
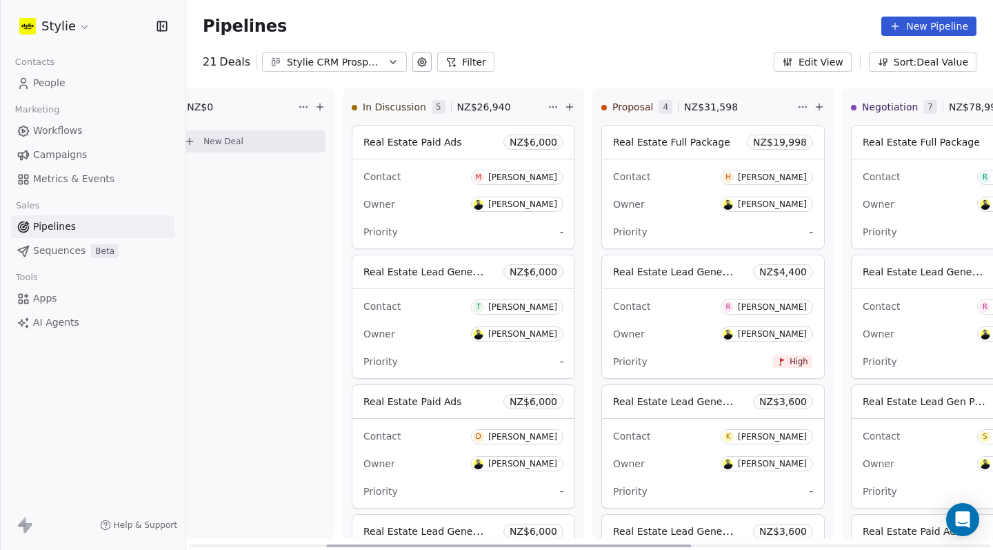
scroll to position [0, 294]
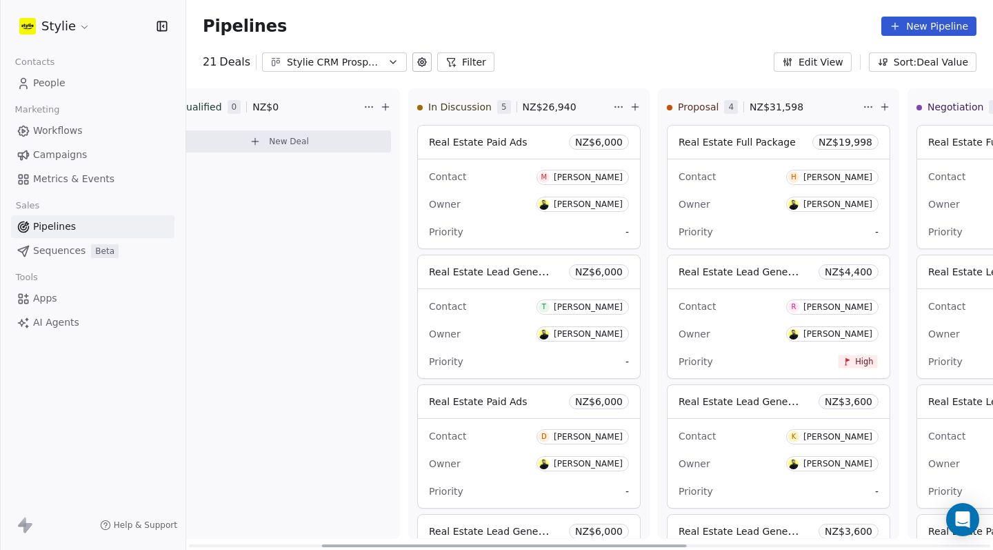
drag, startPoint x: 495, startPoint y: 542, endPoint x: 352, endPoint y: 518, distance: 144.8
click at [352, 518] on div "New Lead 0 NZ$ 0 New Deal Qualified 0 NZ$ 0 New Deal In Discussion 5 NZ$ 26,940…" at bounding box center [589, 319] width 807 height 462
click at [45, 91] on link "People" at bounding box center [93, 83] width 164 height 23
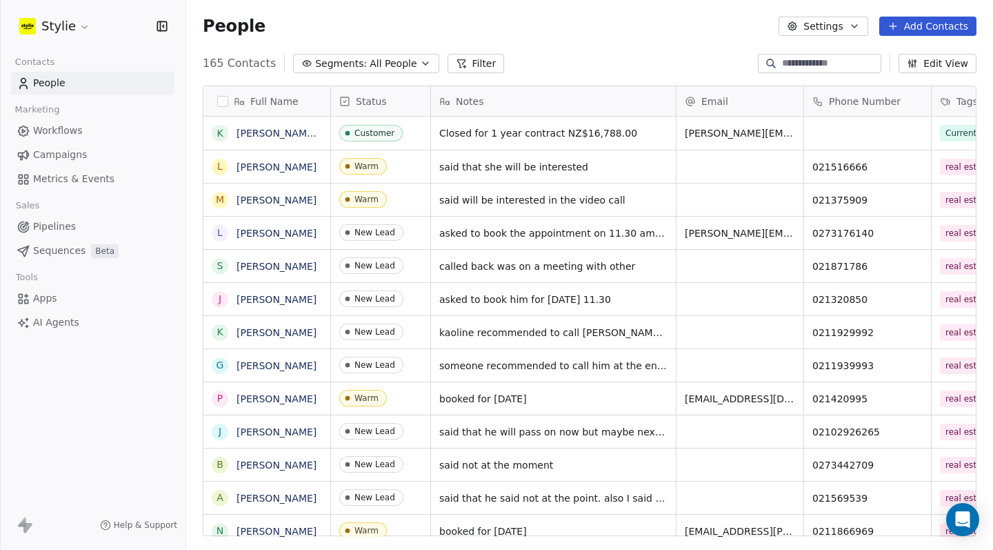
scroll to position [474, 797]
click at [840, 66] on input at bounding box center [830, 64] width 97 height 14
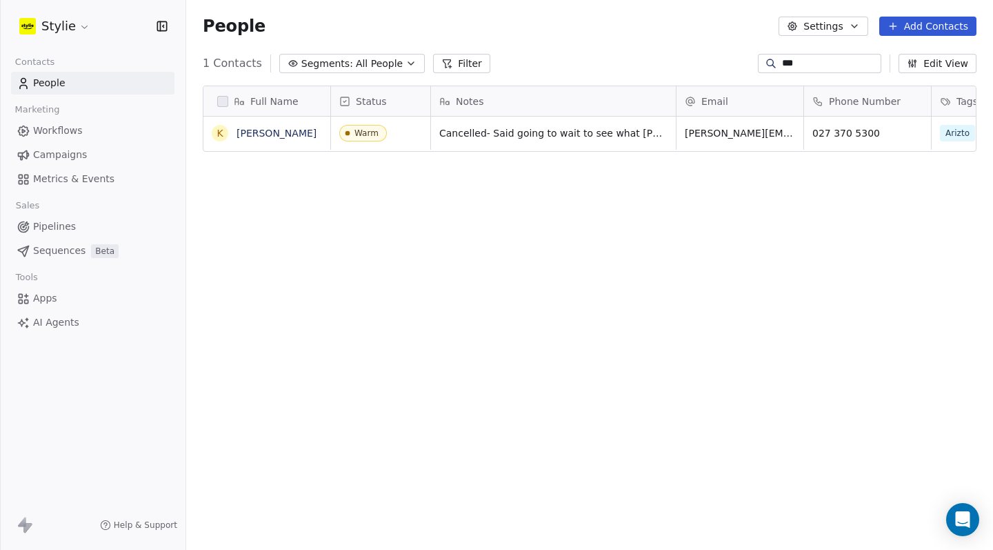
type input "***"
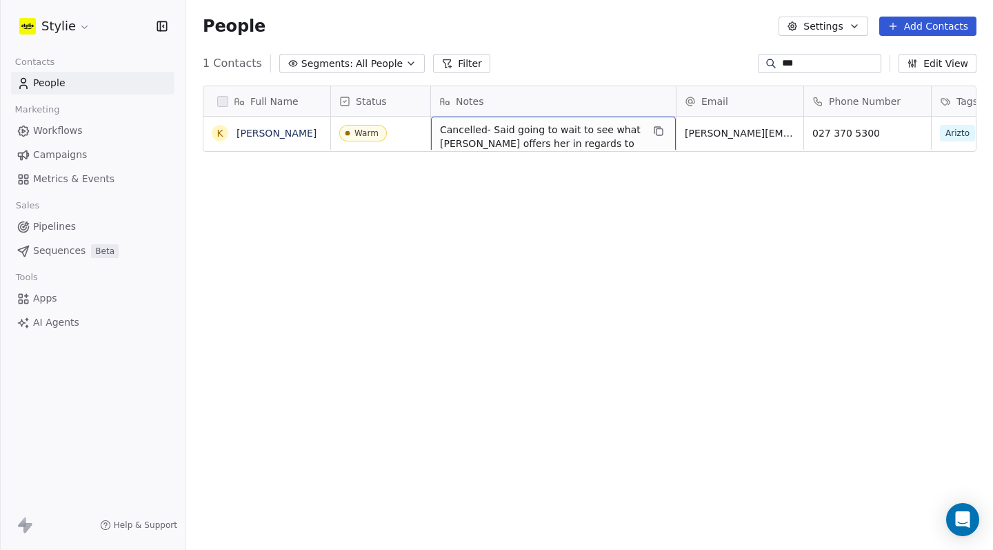
click at [560, 133] on span "Cancelled- Said going to wait to see what [PERSON_NAME] offers her in regards t…" at bounding box center [541, 143] width 202 height 41
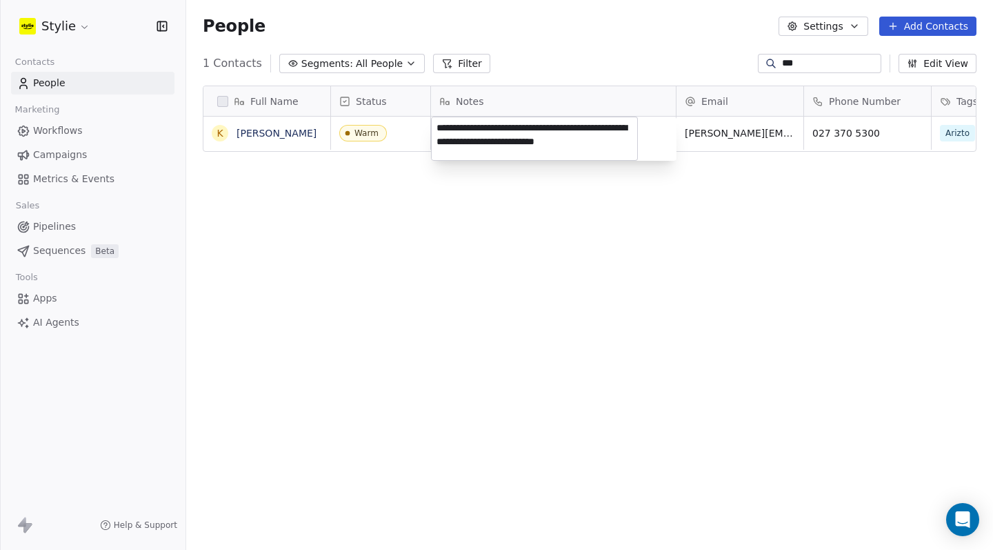
type textarea "**********"
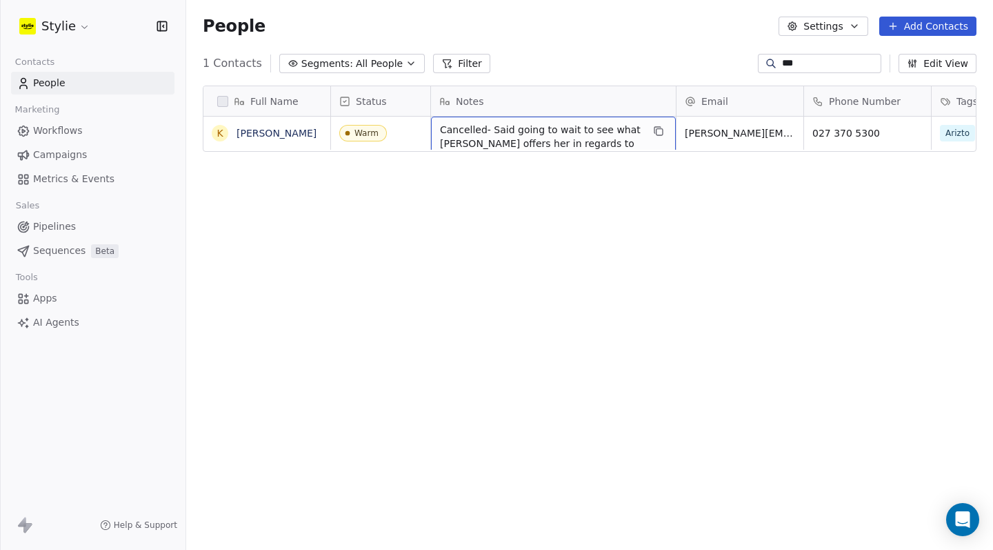
click at [620, 135] on span "Cancelled- Said going to wait to see what [PERSON_NAME] offers her in regards t…" at bounding box center [541, 143] width 202 height 41
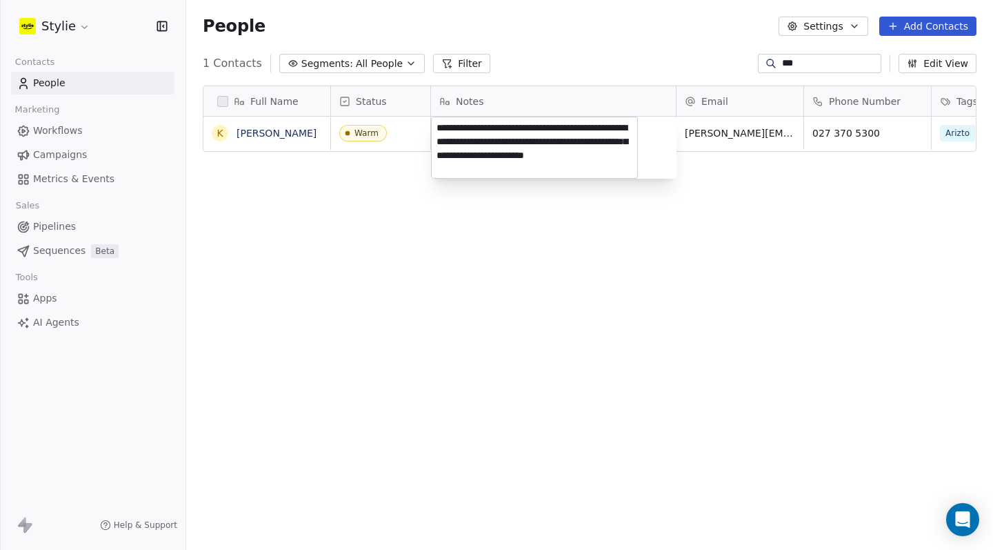
click at [621, 152] on textarea "**********" at bounding box center [535, 147] width 206 height 61
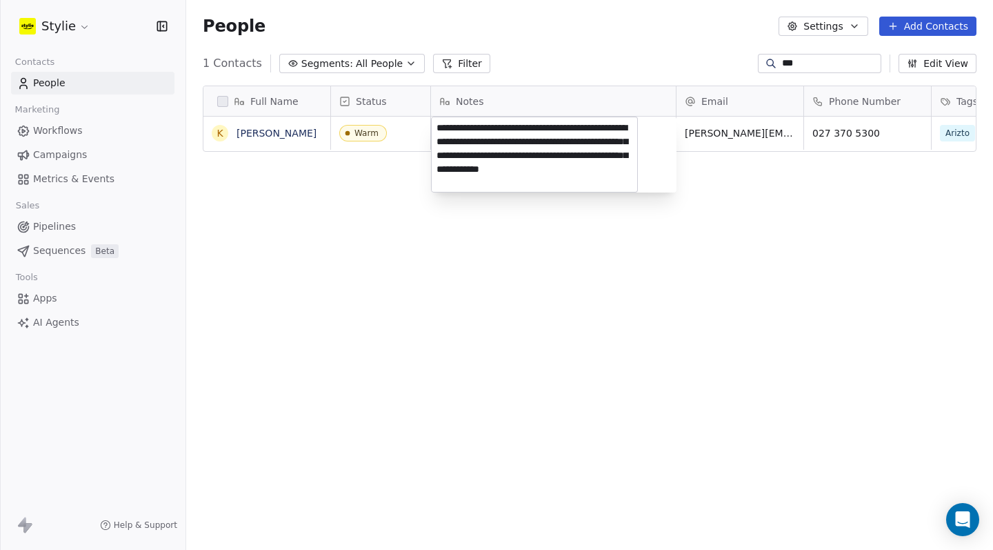
type textarea "**********"
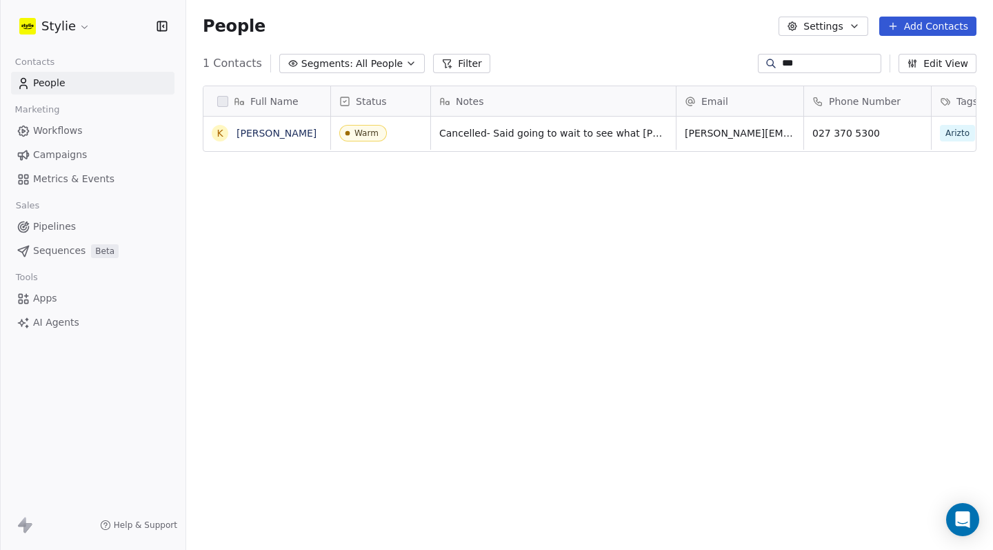
click at [783, 72] on div "***" at bounding box center [819, 63] width 123 height 19
click at [785, 67] on input "***" at bounding box center [830, 64] width 97 height 14
type input "***"
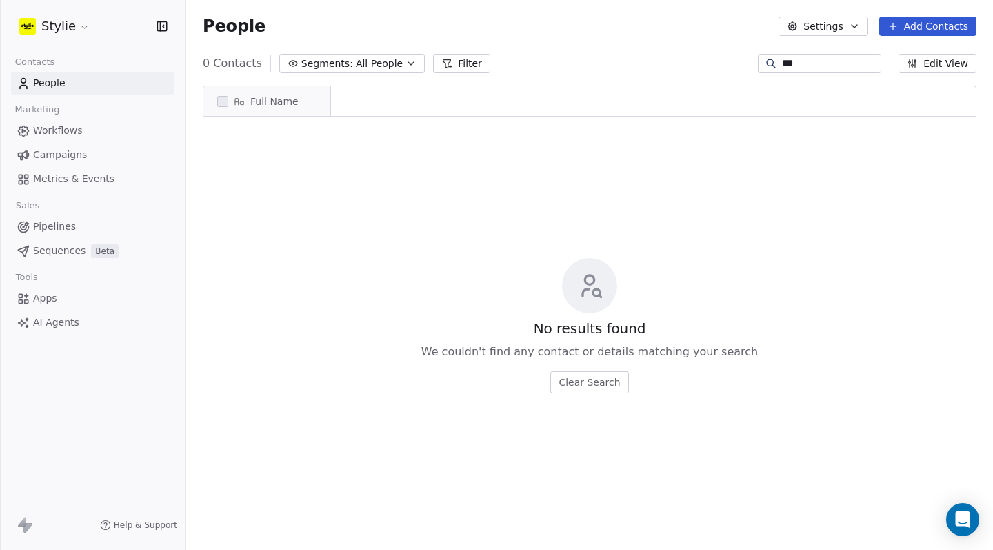
scroll to position [11, 11]
click at [817, 57] on input "***" at bounding box center [830, 64] width 97 height 14
click at [816, 58] on input "***" at bounding box center [830, 64] width 97 height 14
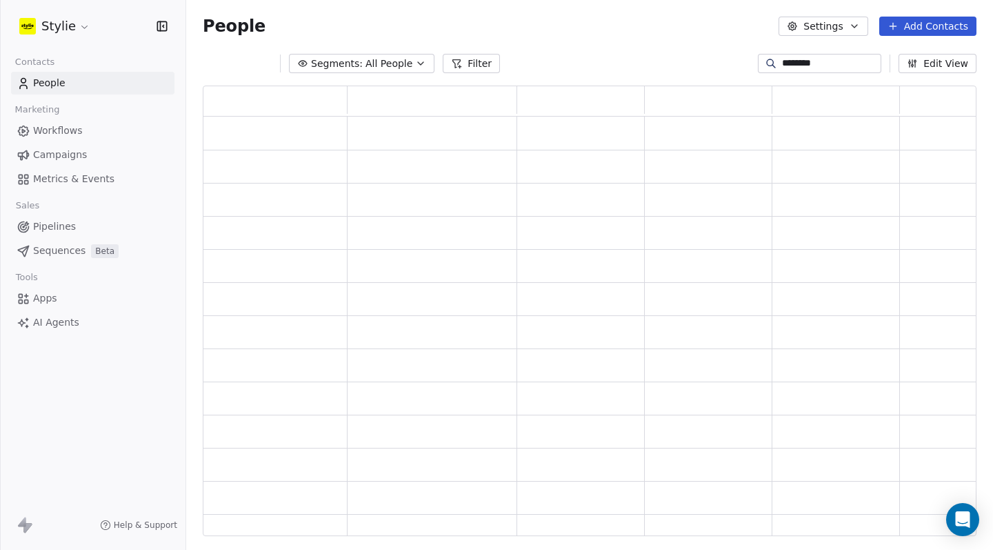
type input "********"
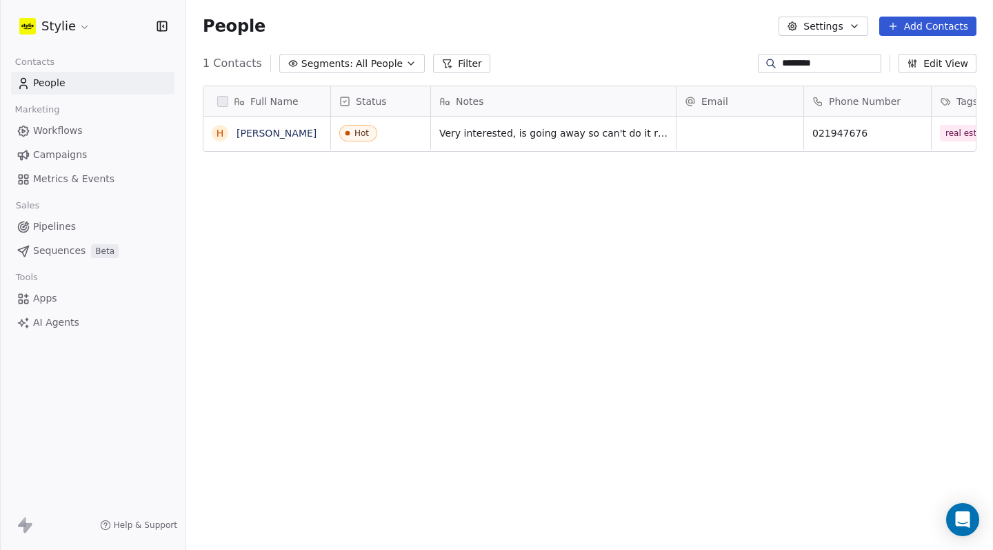
scroll to position [474, 797]
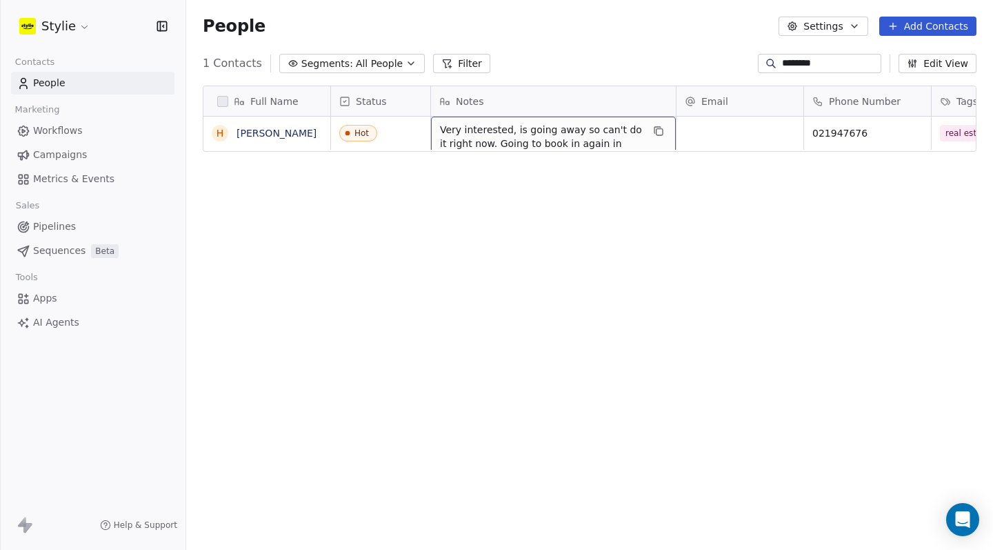
click at [493, 130] on span "Very interested, is going away so can't do it right now. Going to book in again…" at bounding box center [541, 143] width 202 height 41
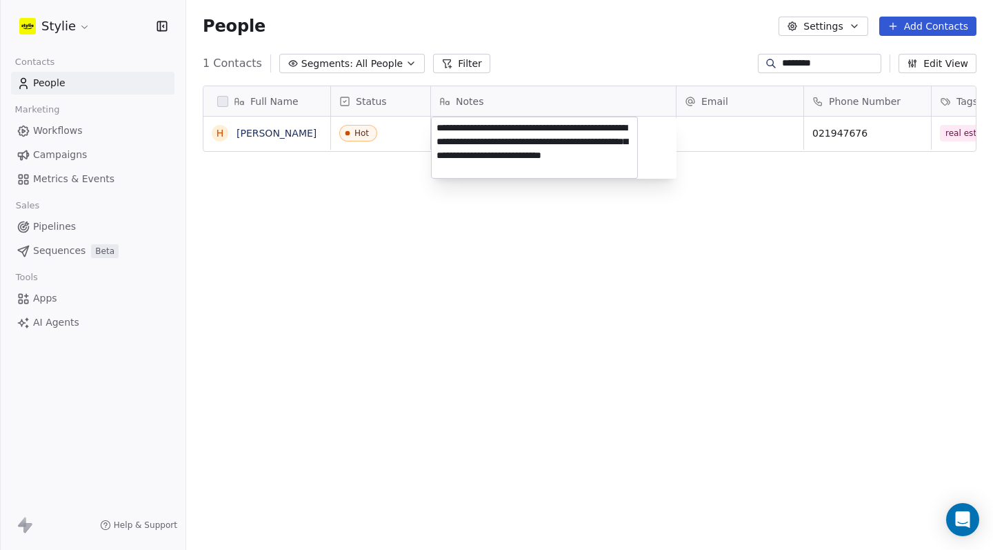
type textarea "**********"
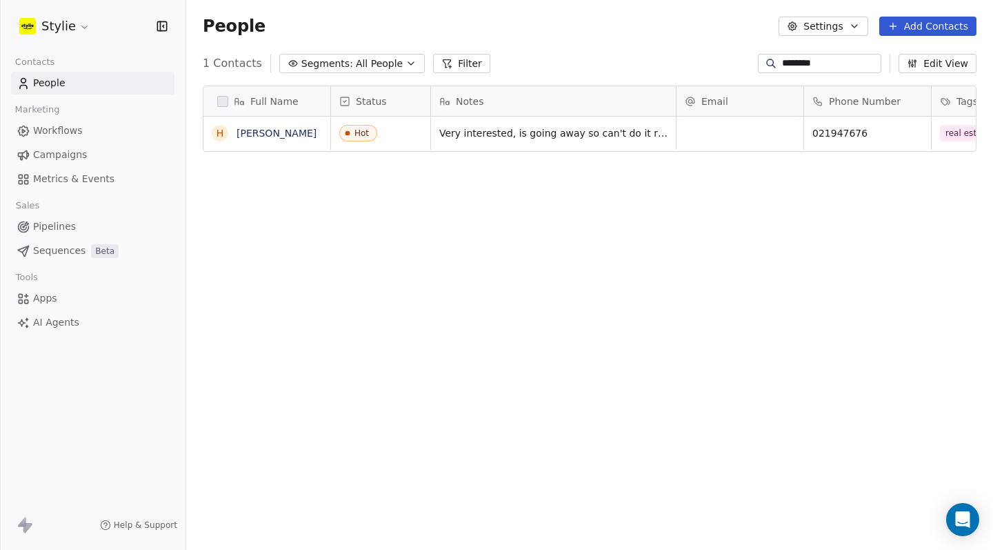
click at [853, 56] on div "********" at bounding box center [819, 63] width 123 height 19
click at [851, 59] on input "********" at bounding box center [830, 64] width 97 height 14
type input "****"
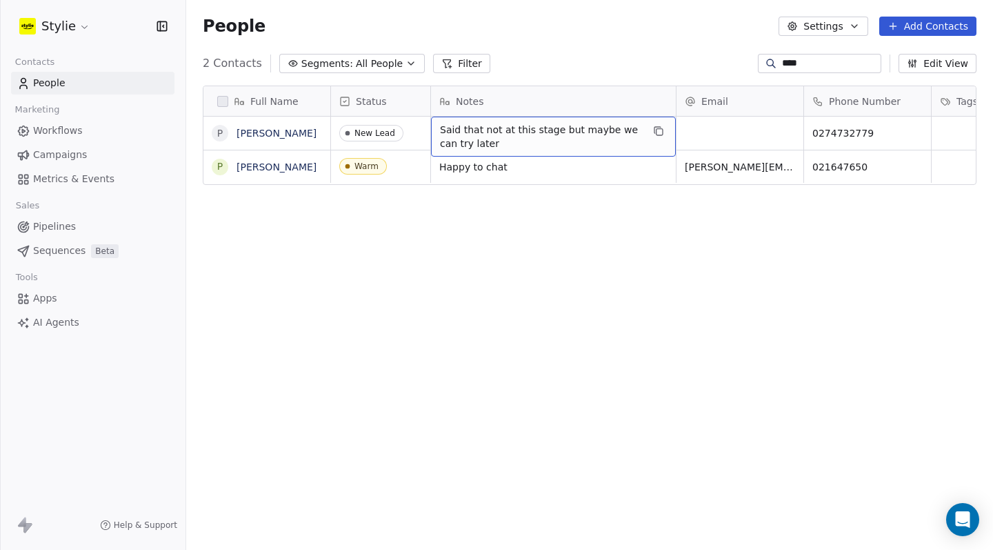
click at [564, 199] on div "Full Name P [PERSON_NAME] P [PERSON_NAME] Status Notes Email Phone Number Tags …" at bounding box center [589, 317] width 807 height 484
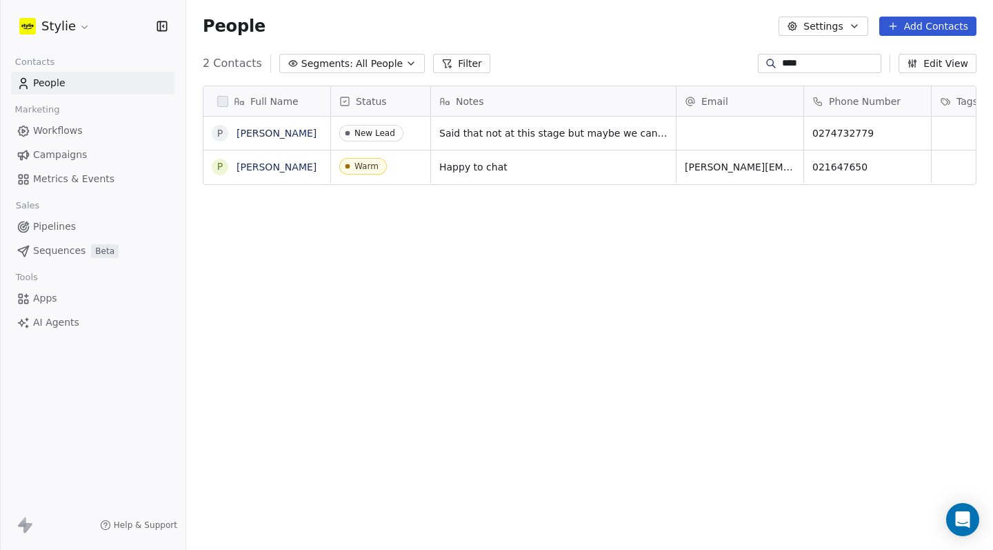
click at [784, 70] on div "****" at bounding box center [819, 63] width 123 height 19
click at [785, 68] on input "****" at bounding box center [830, 64] width 97 height 14
type input "****"
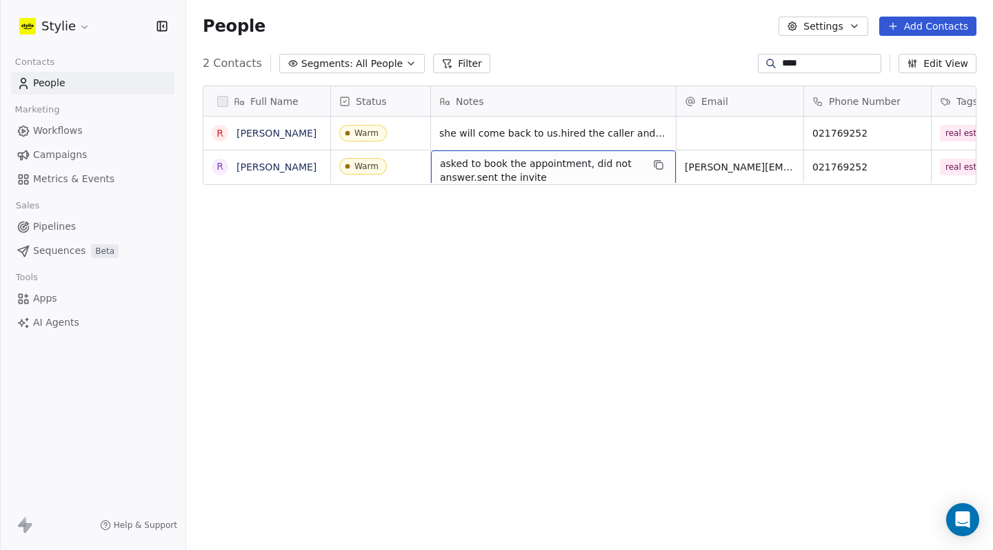
click at [551, 170] on span "asked to book the appointment, did not answer.sent the invite" at bounding box center [541, 171] width 202 height 28
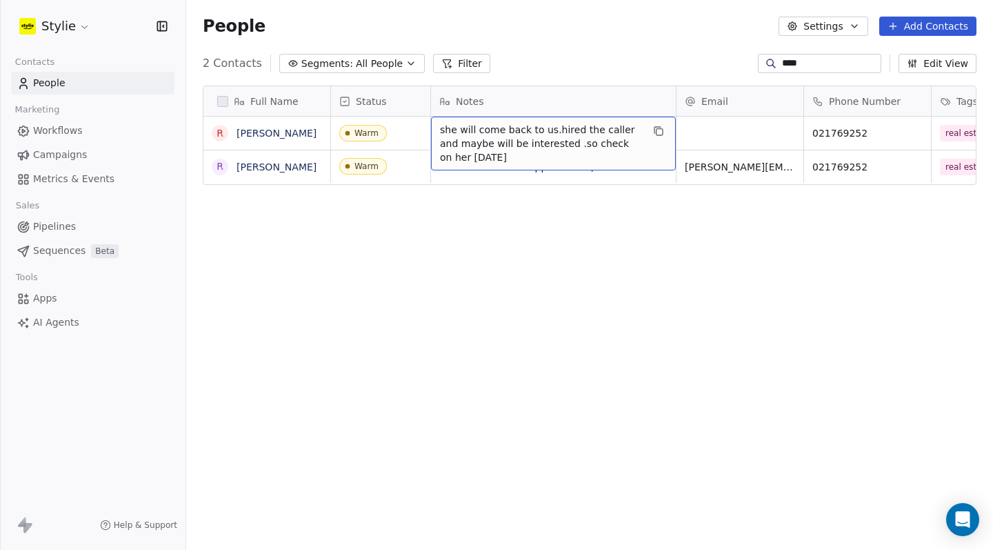
click at [514, 158] on span "she will come back to us.hired the caller and maybe will be interested .so chec…" at bounding box center [541, 143] width 202 height 41
click at [506, 157] on span "she will come back to us.hired the caller and maybe will be interested .so chec…" at bounding box center [541, 143] width 202 height 41
click at [507, 157] on span "she will come back to us.hired the caller and maybe will be interested .so chec…" at bounding box center [541, 143] width 202 height 41
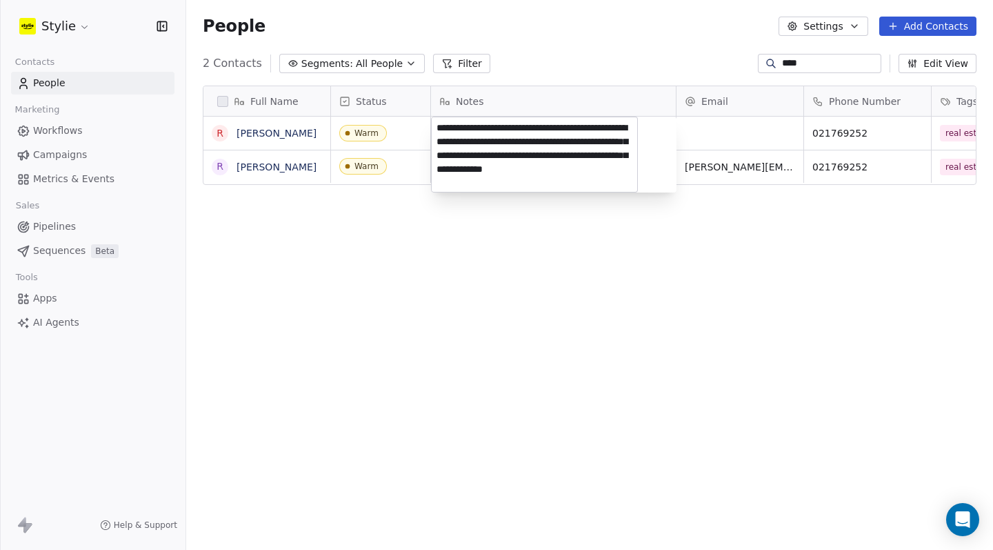
type textarea "**********"
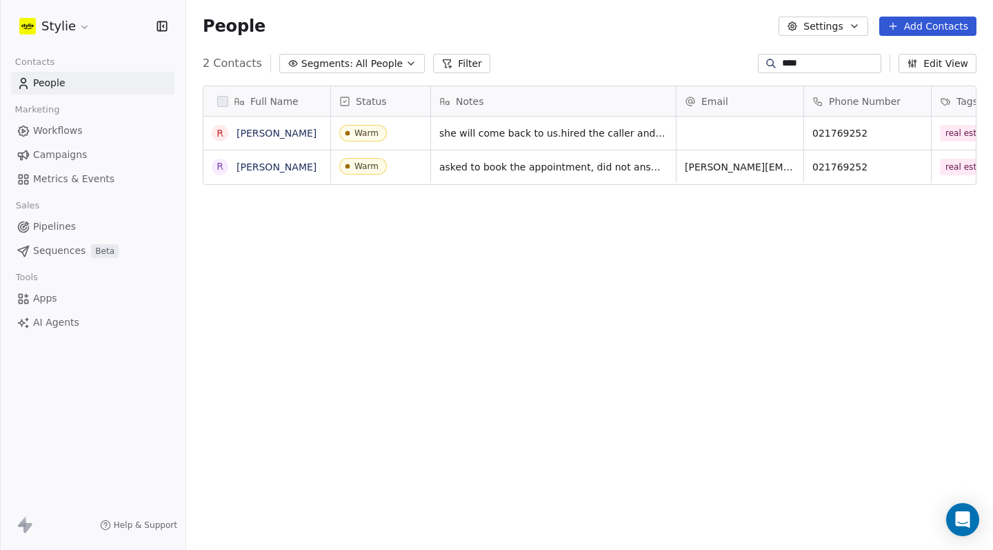
click at [791, 61] on input "****" at bounding box center [830, 64] width 97 height 14
type input "*"
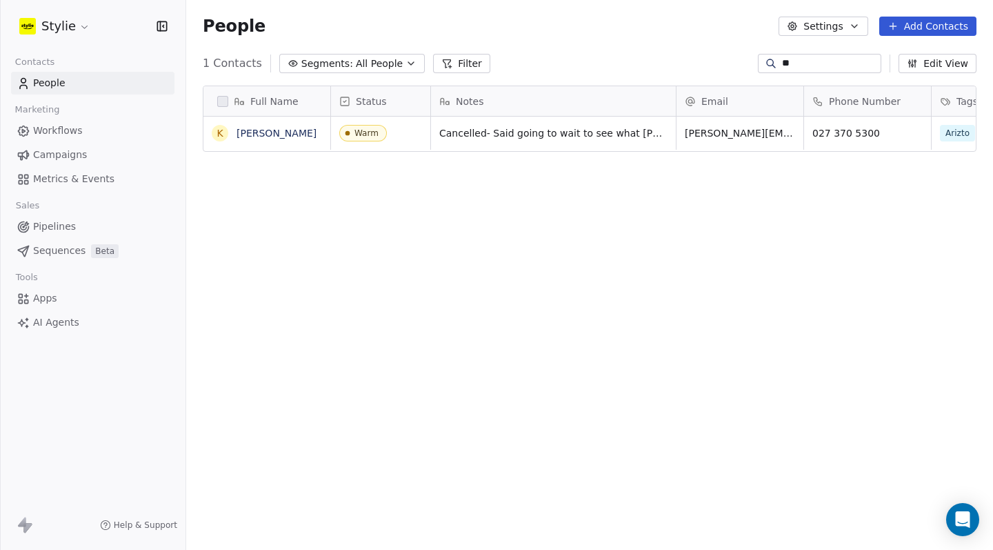
type input "*"
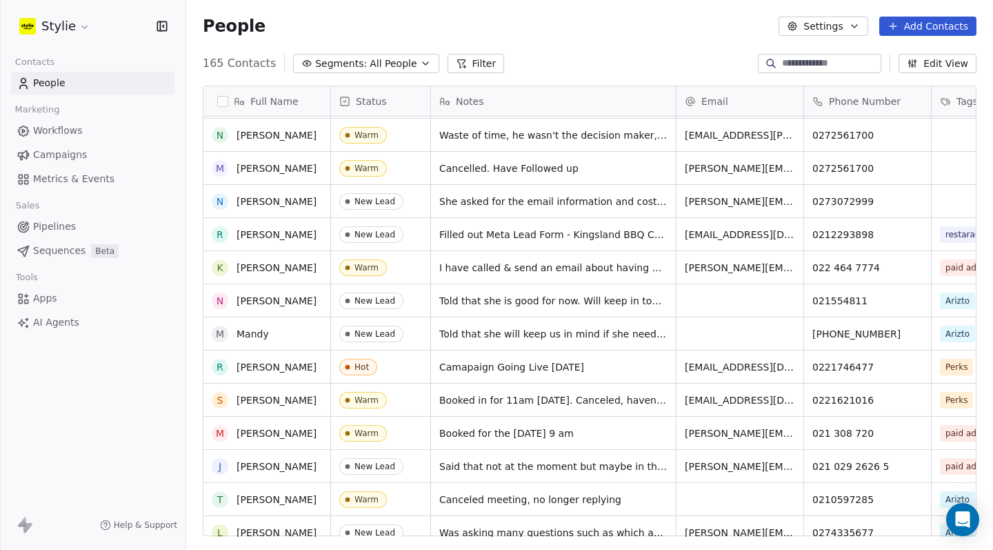
scroll to position [0, 0]
